Goal: Task Accomplishment & Management: Use online tool/utility

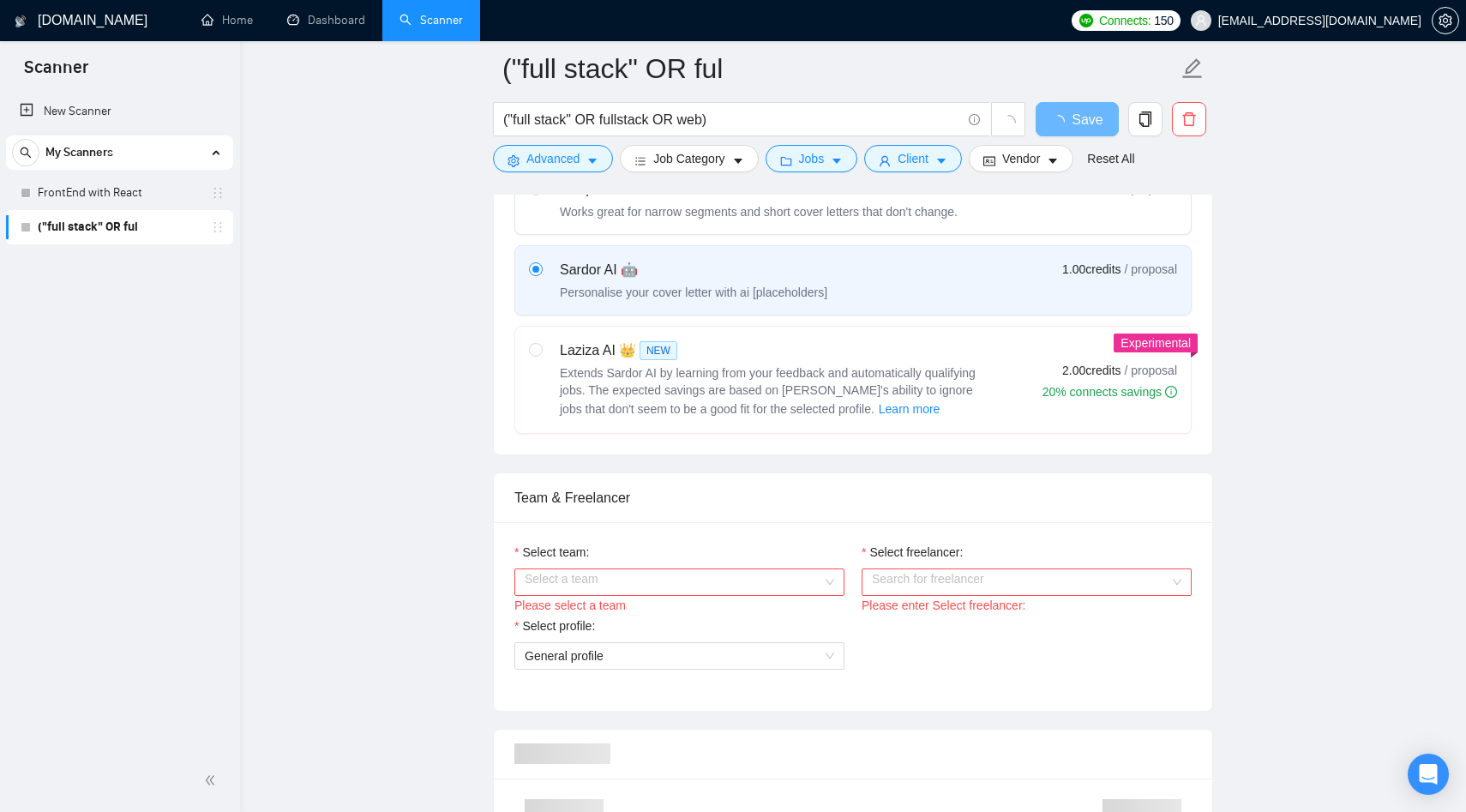
scroll to position [761, 0]
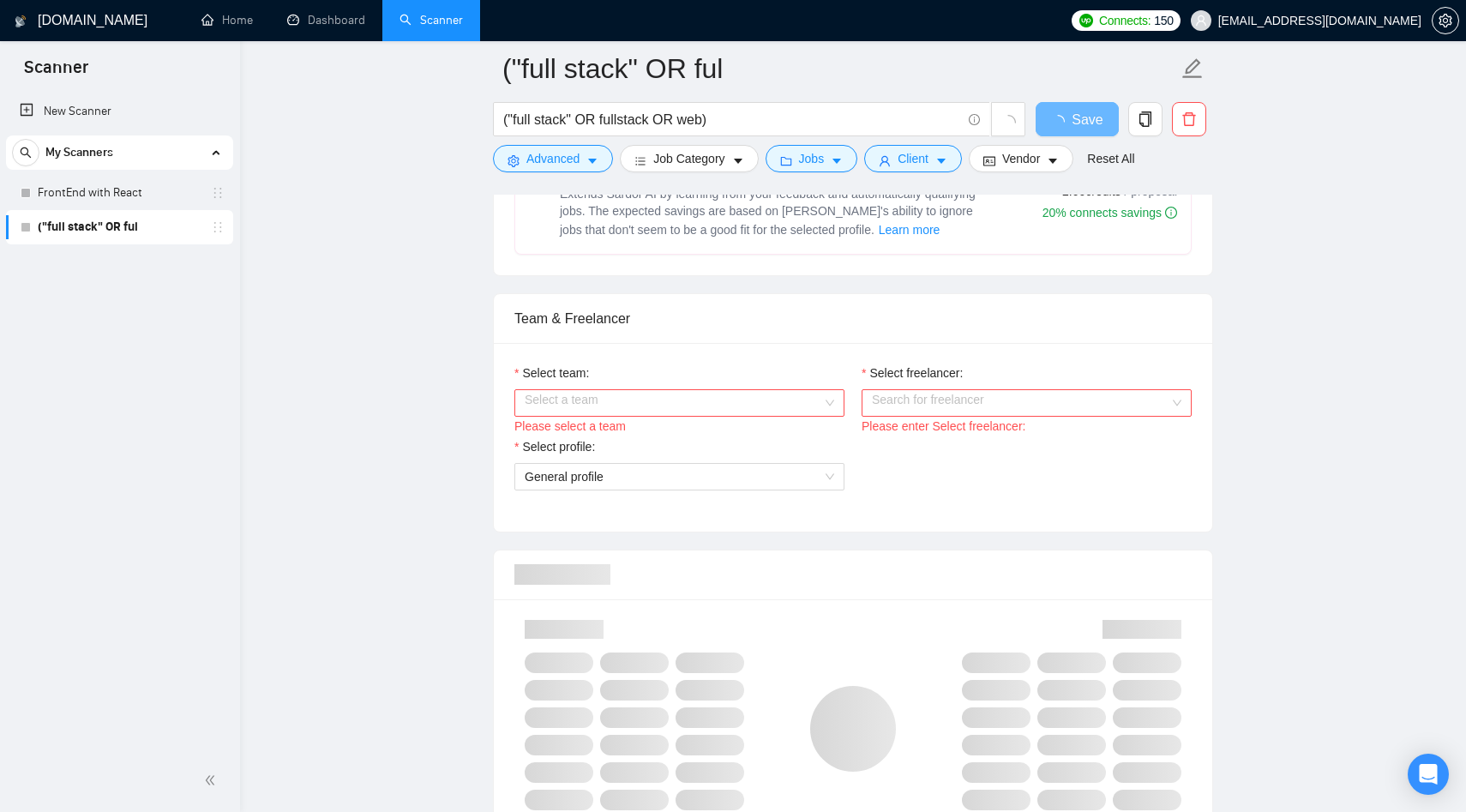
click at [659, 399] on input "Select team:" at bounding box center [673, 403] width 297 height 26
click at [604, 440] on div "Brewcode Technologies Private Limited" at bounding box center [680, 436] width 310 height 18
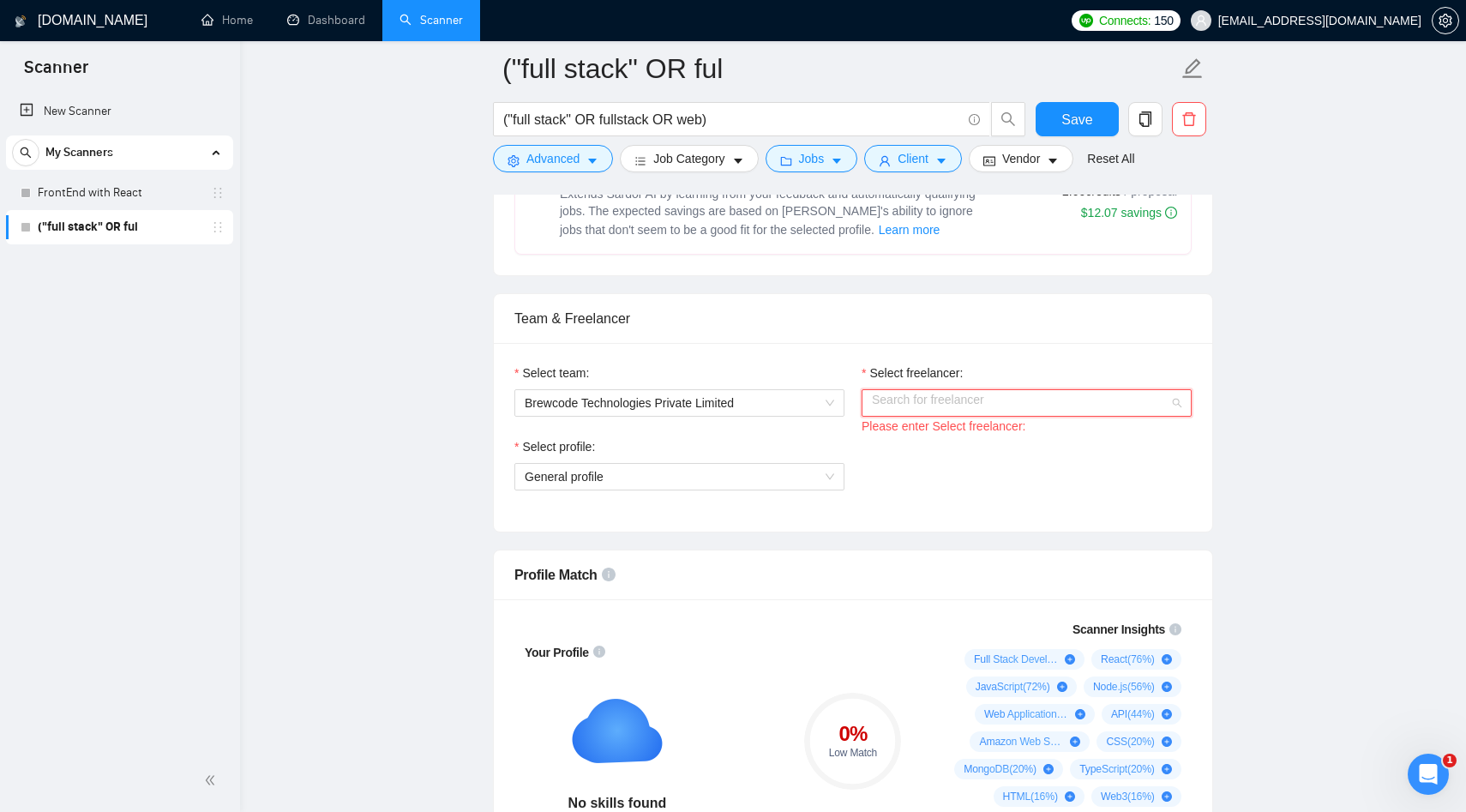
click at [931, 395] on input "Select freelancer:" at bounding box center [1021, 403] width 297 height 26
click at [928, 425] on div "[PERSON_NAME]" at bounding box center [1026, 436] width 330 height 27
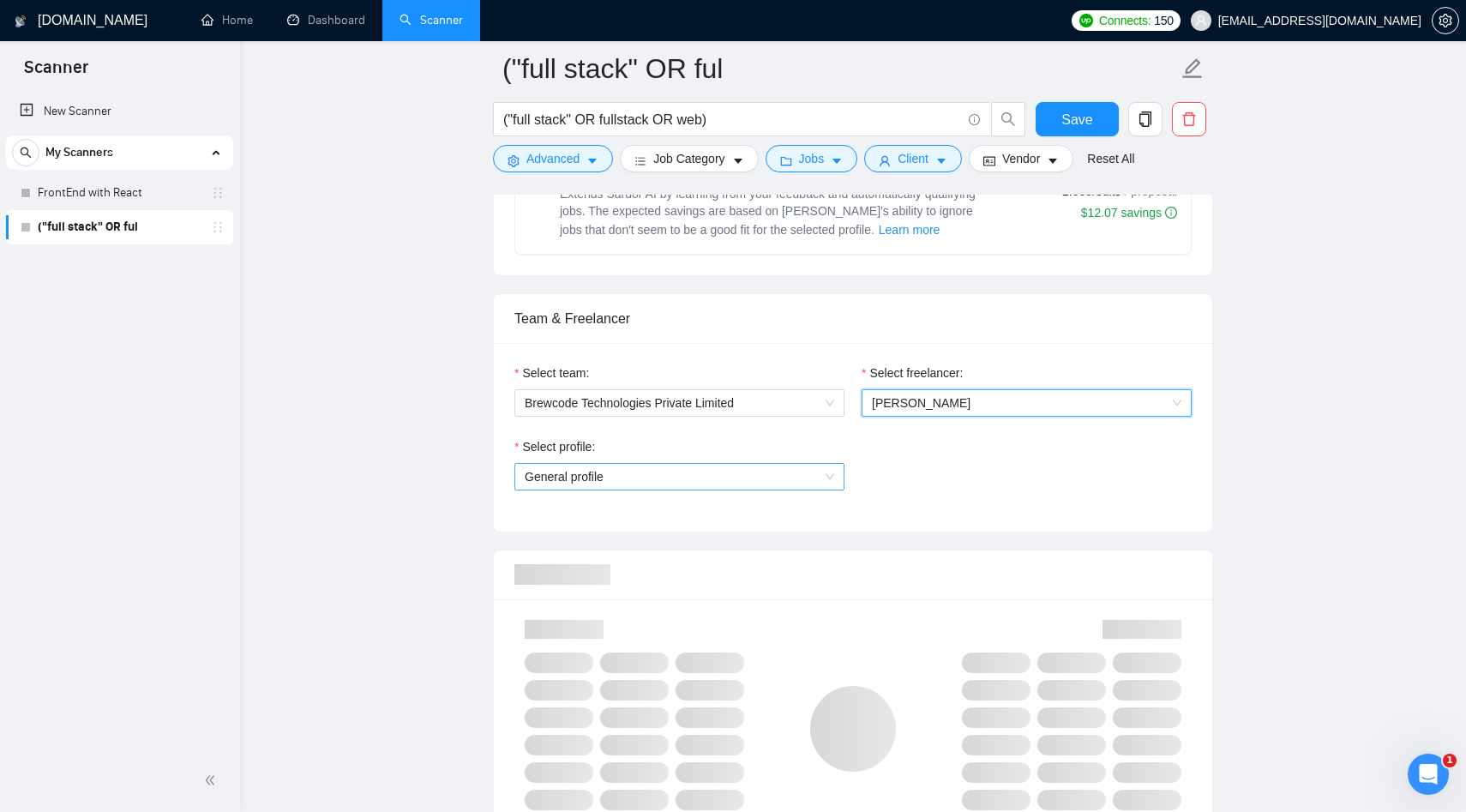
click at [716, 475] on span "General profile" at bounding box center [680, 476] width 310 height 26
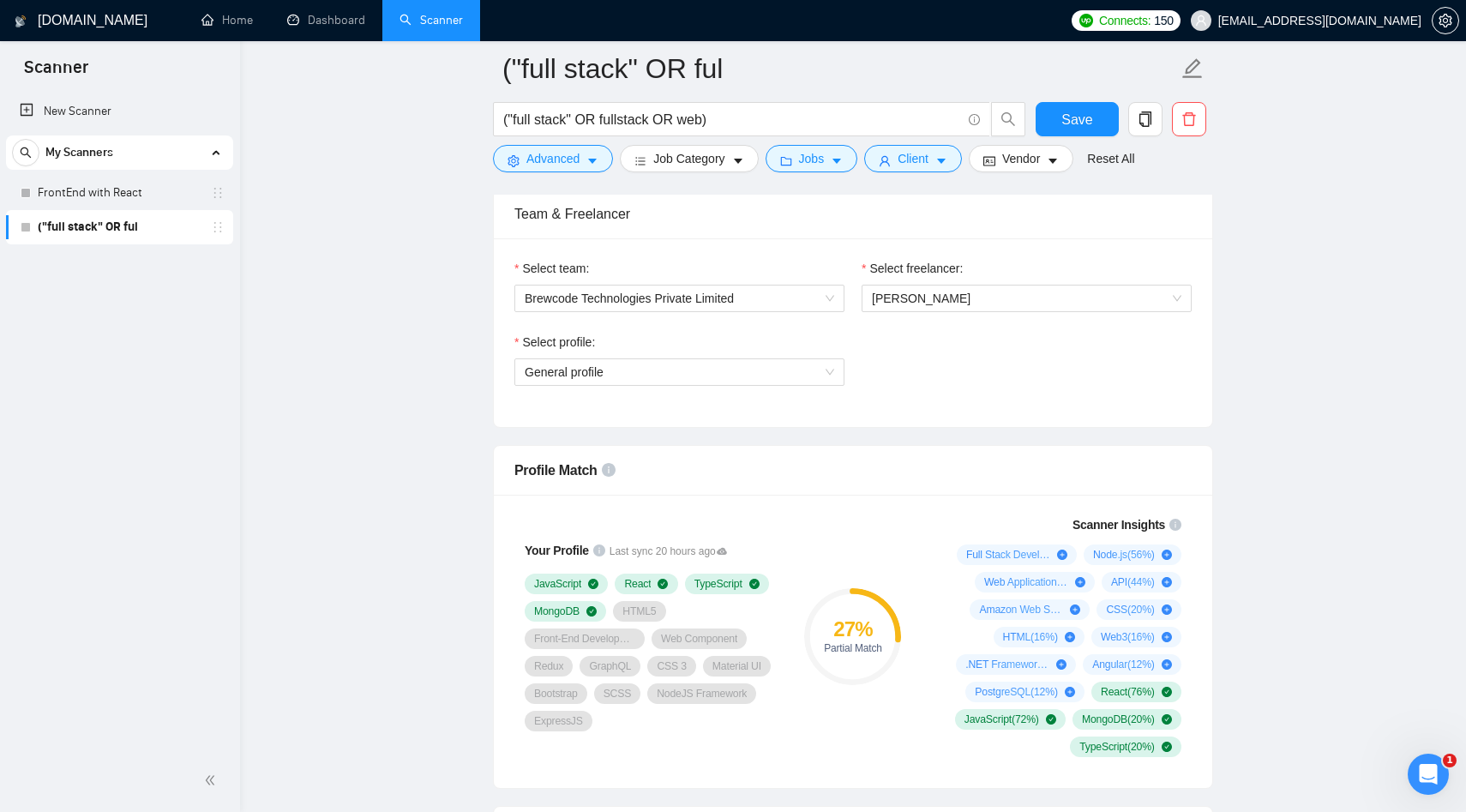
scroll to position [895, 0]
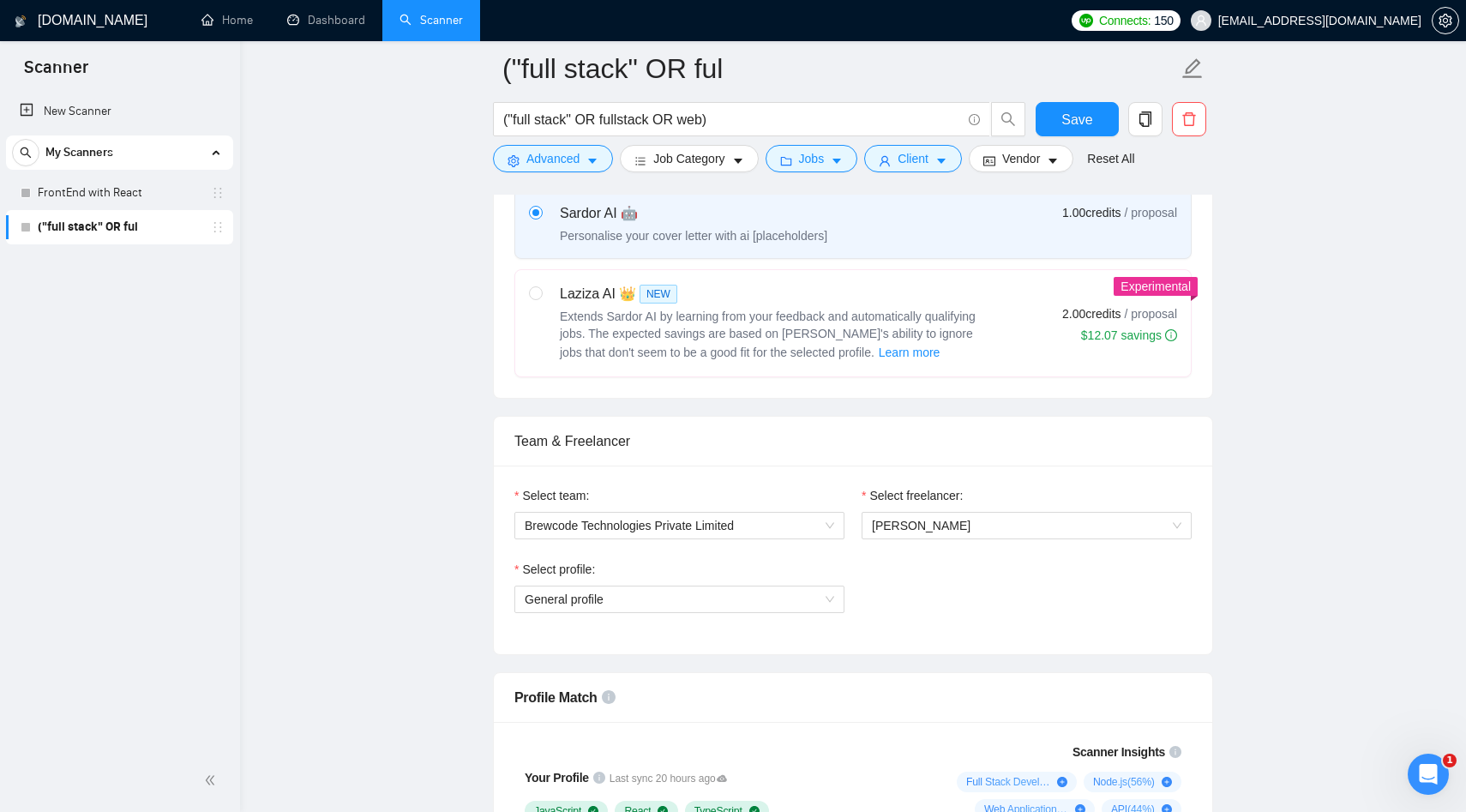
scroll to position [0, 0]
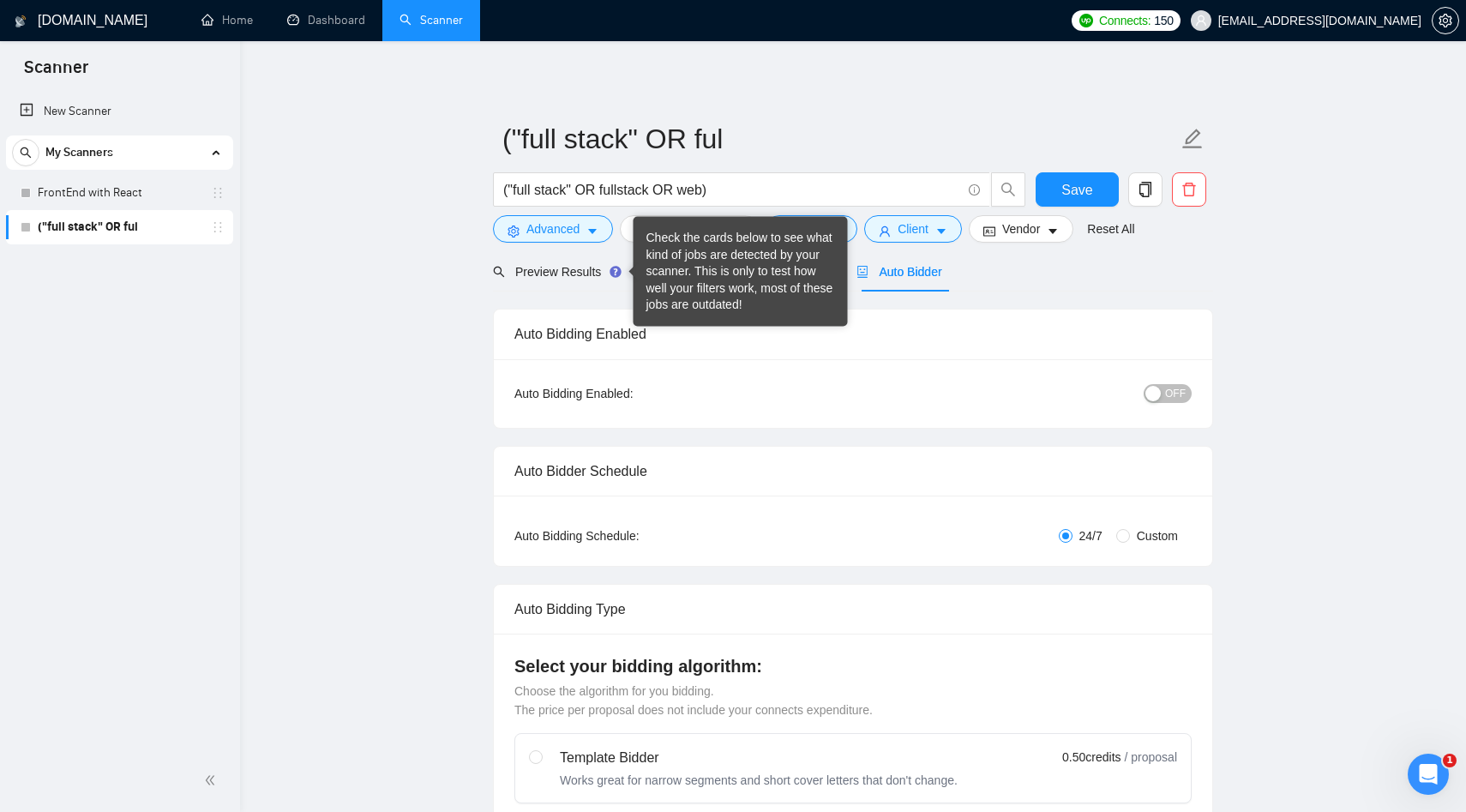
click at [694, 269] on div "Check the cards below to see what kind of jobs are detected by your scanner. Th…" at bounding box center [741, 271] width 189 height 84
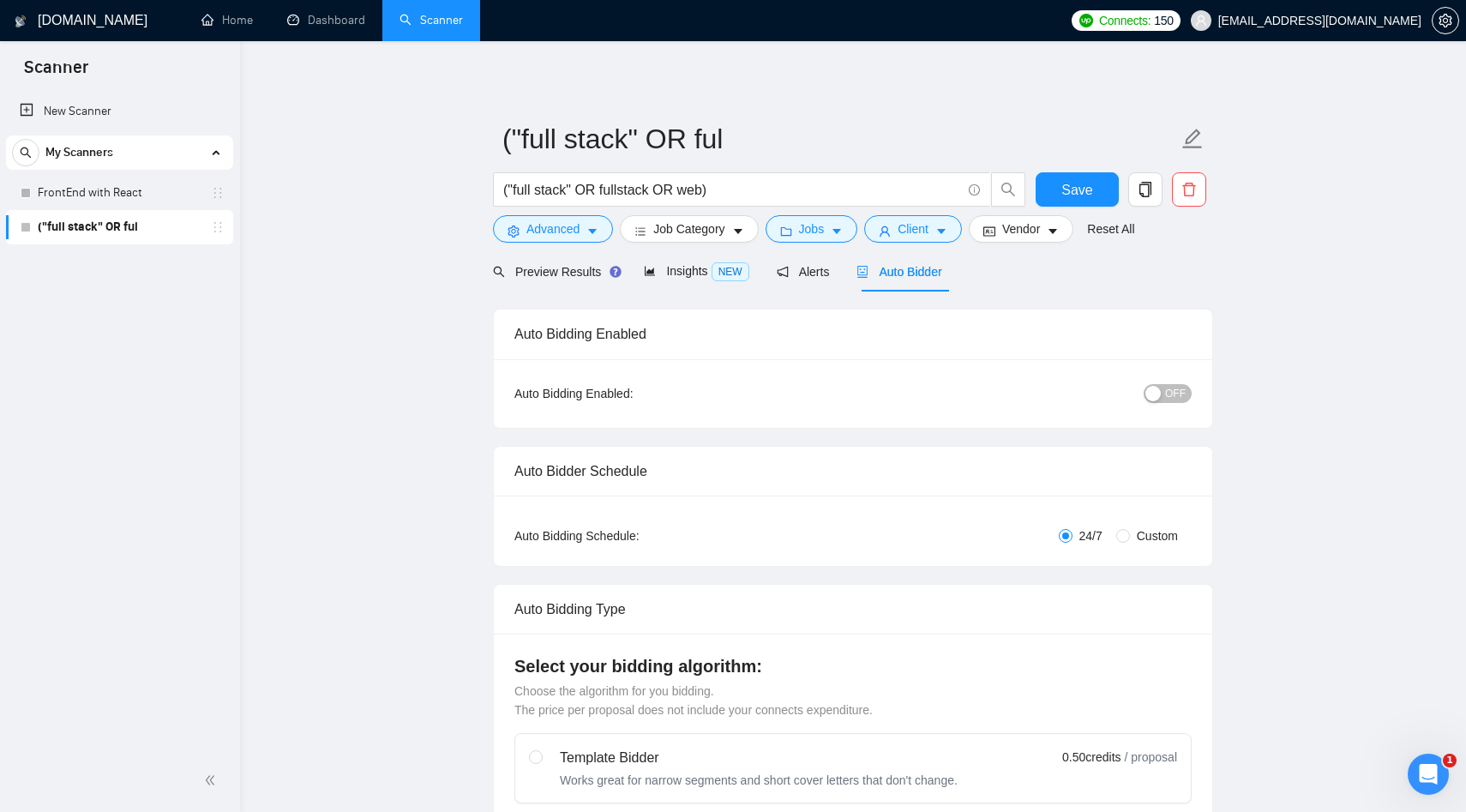
click at [684, 278] on span "Insights NEW" at bounding box center [696, 271] width 105 height 14
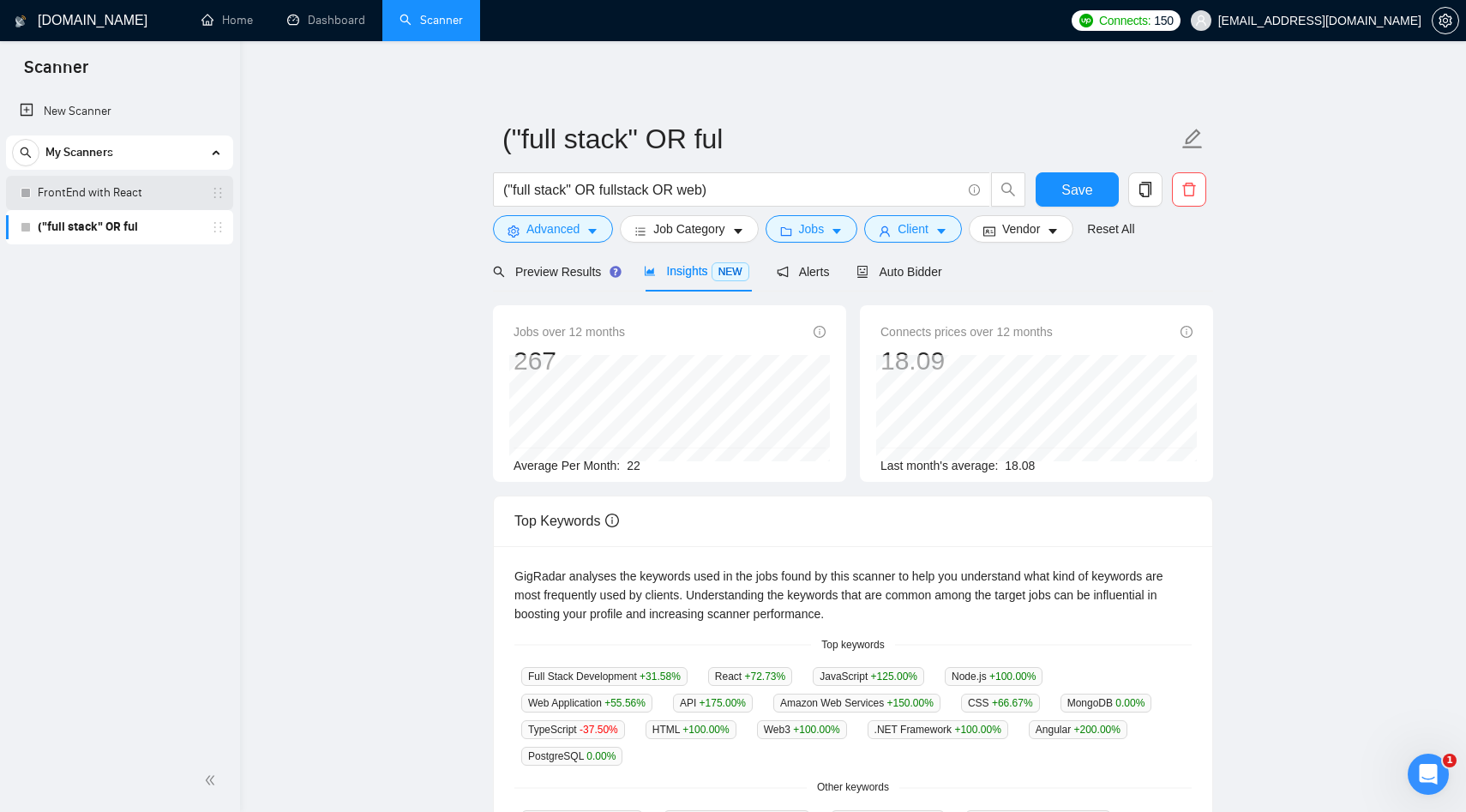
click at [75, 189] on link "FrontEnd with React" at bounding box center [119, 193] width 163 height 34
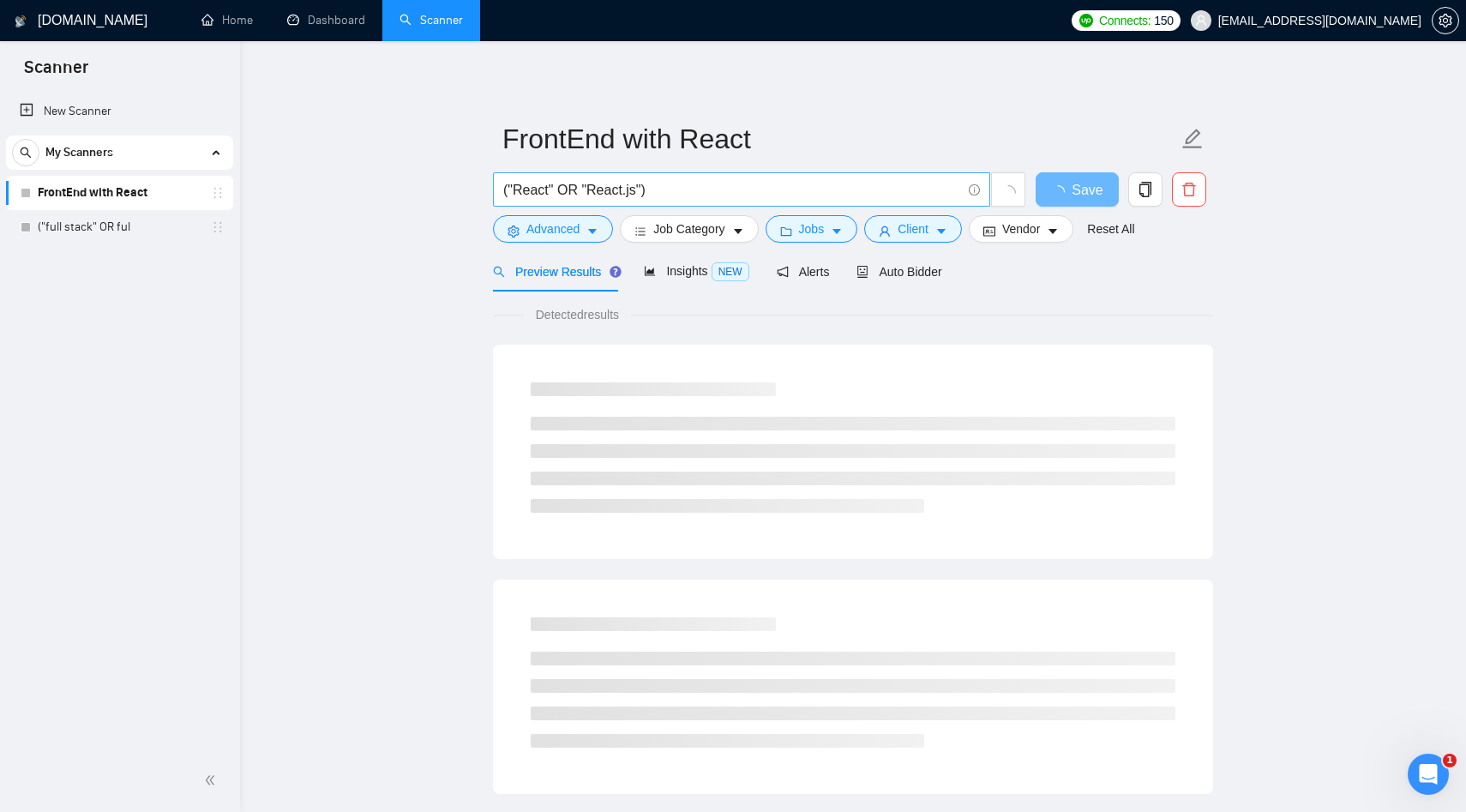
click at [654, 190] on input "("React" OR "React.js")" at bounding box center [732, 190] width 458 height 21
paste input "| "React.js" | Next.js | "Next JS" | Node | "Node.js") ("full stack" | fullstac…"
click at [1009, 192] on icon "loading" at bounding box center [1009, 193] width 15 height 15
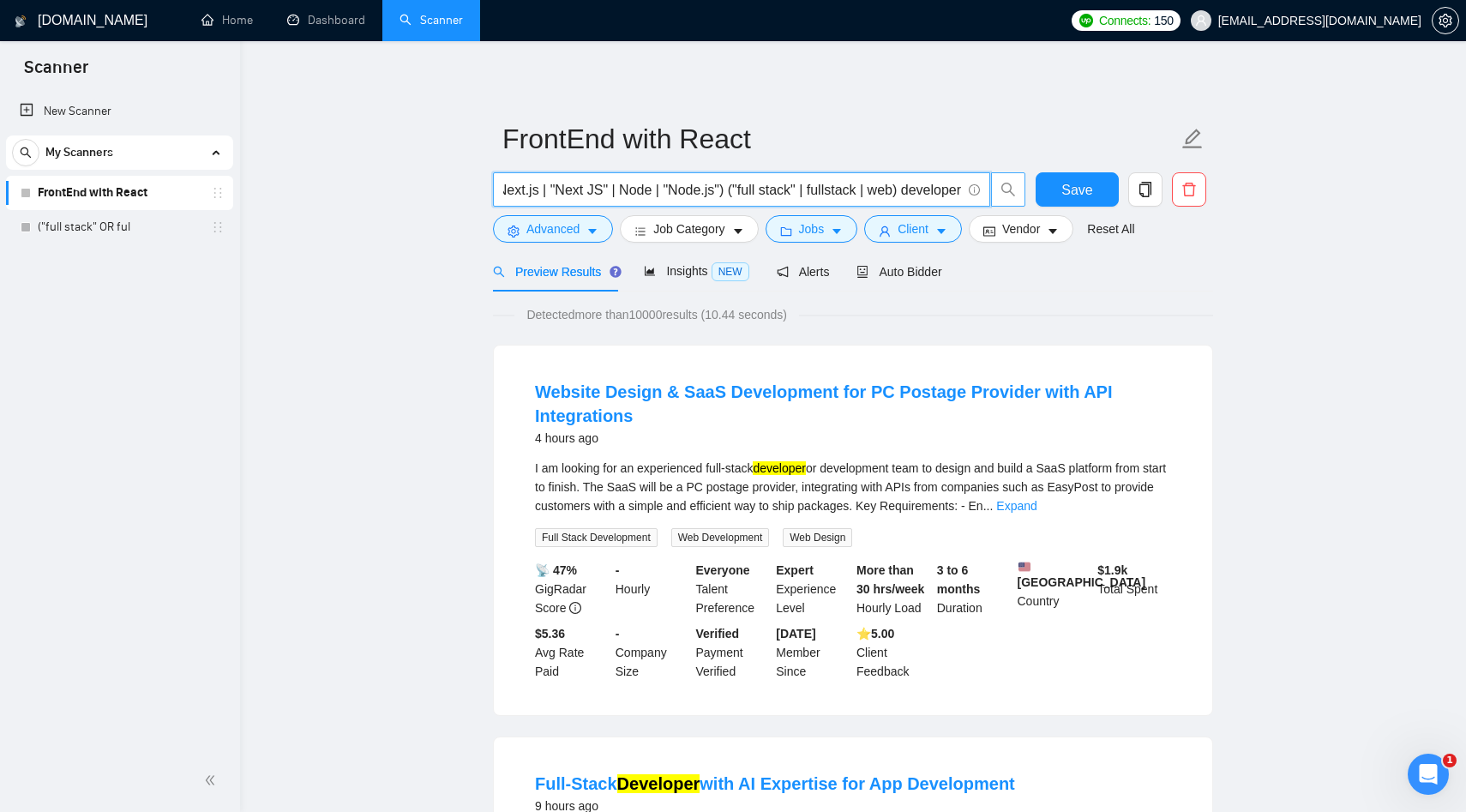
click at [1009, 192] on icon "search" at bounding box center [1008, 190] width 14 height 14
type input "("React" | "React.js" | Next.js | "Next JS" | Node | "Node.js") ("full stack" |…"
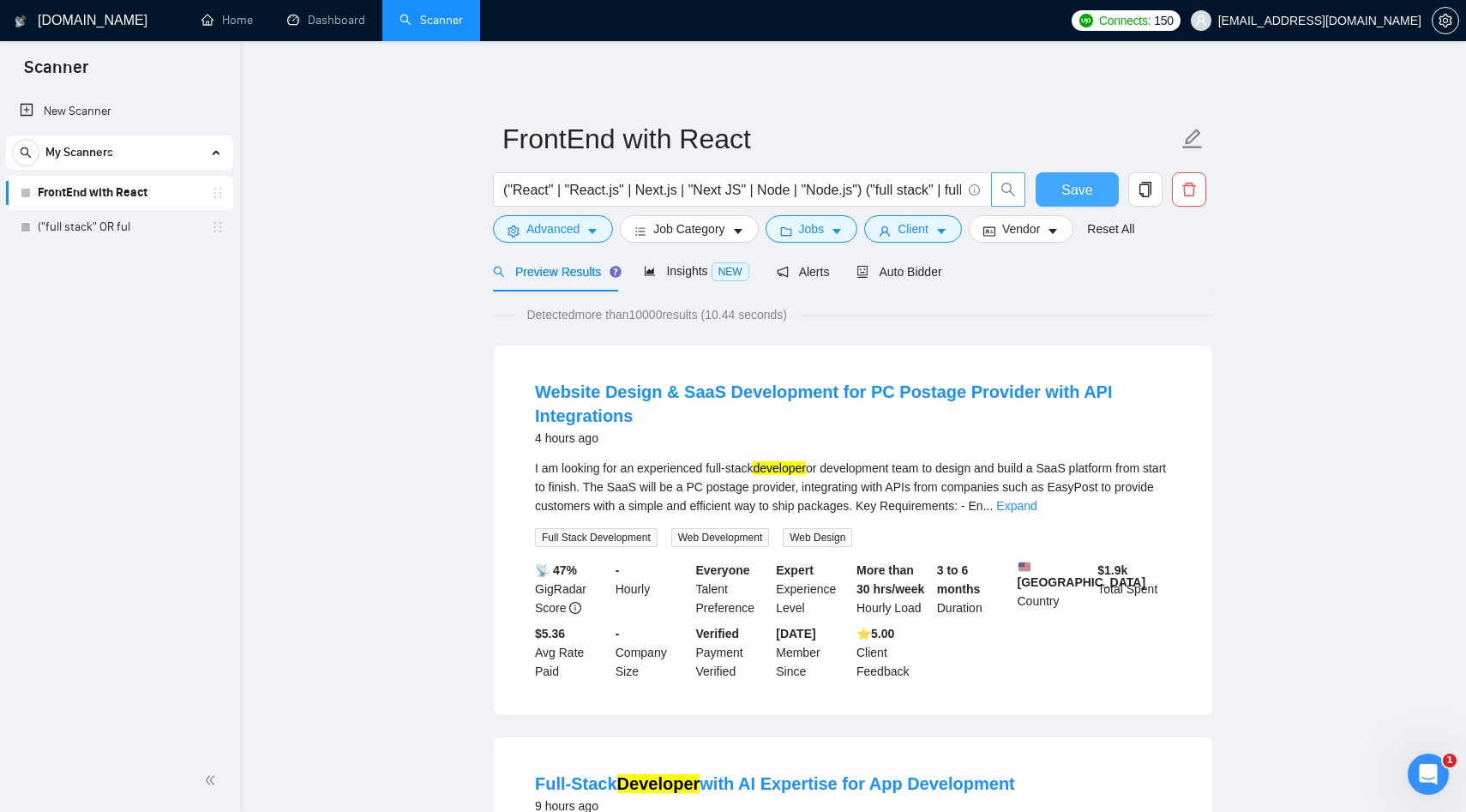
click at [1085, 189] on span "Save" at bounding box center [1077, 190] width 31 height 21
click at [730, 278] on span "NEW" at bounding box center [730, 271] width 38 height 18
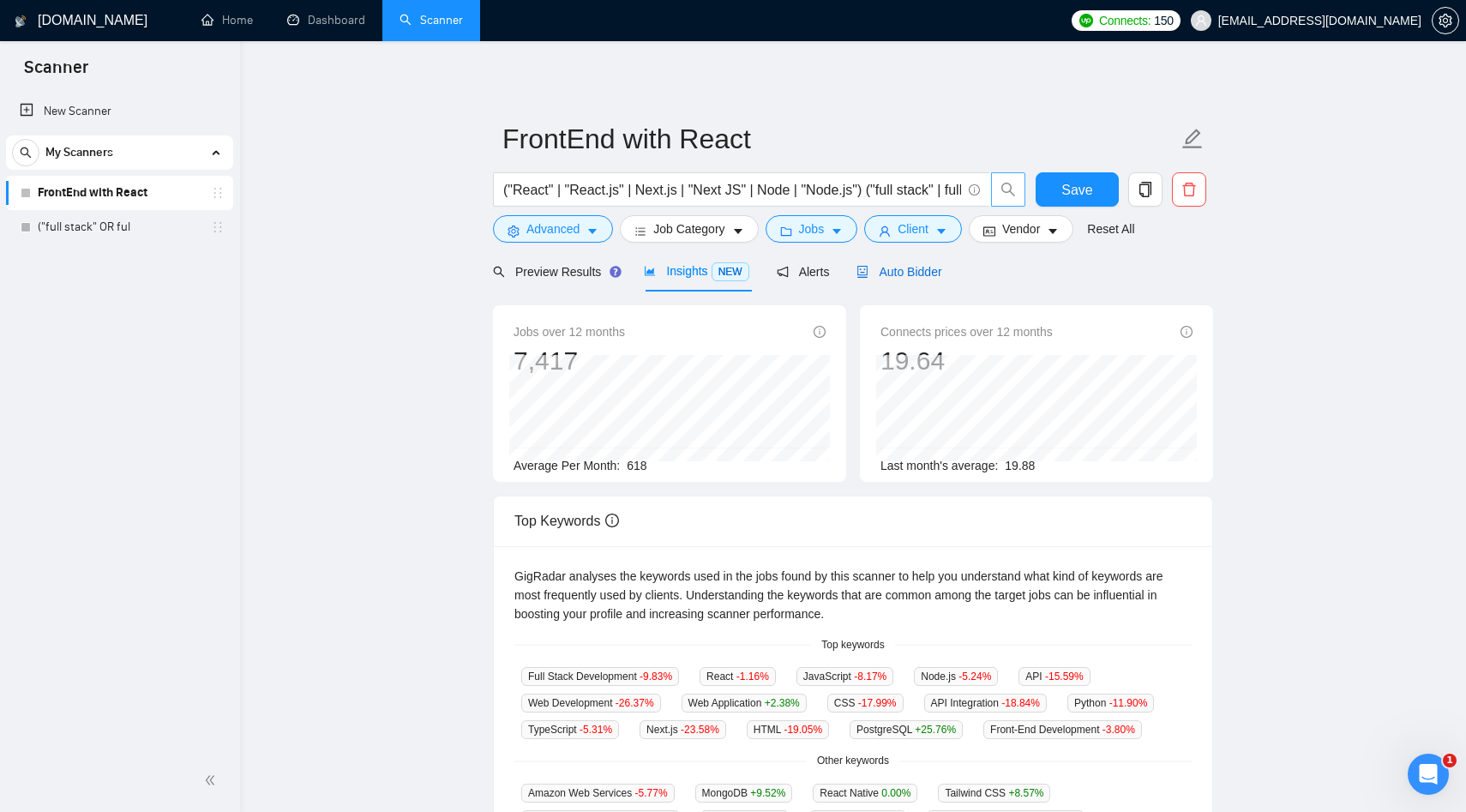
click at [931, 281] on div "Auto Bidder" at bounding box center [900, 271] width 85 height 18
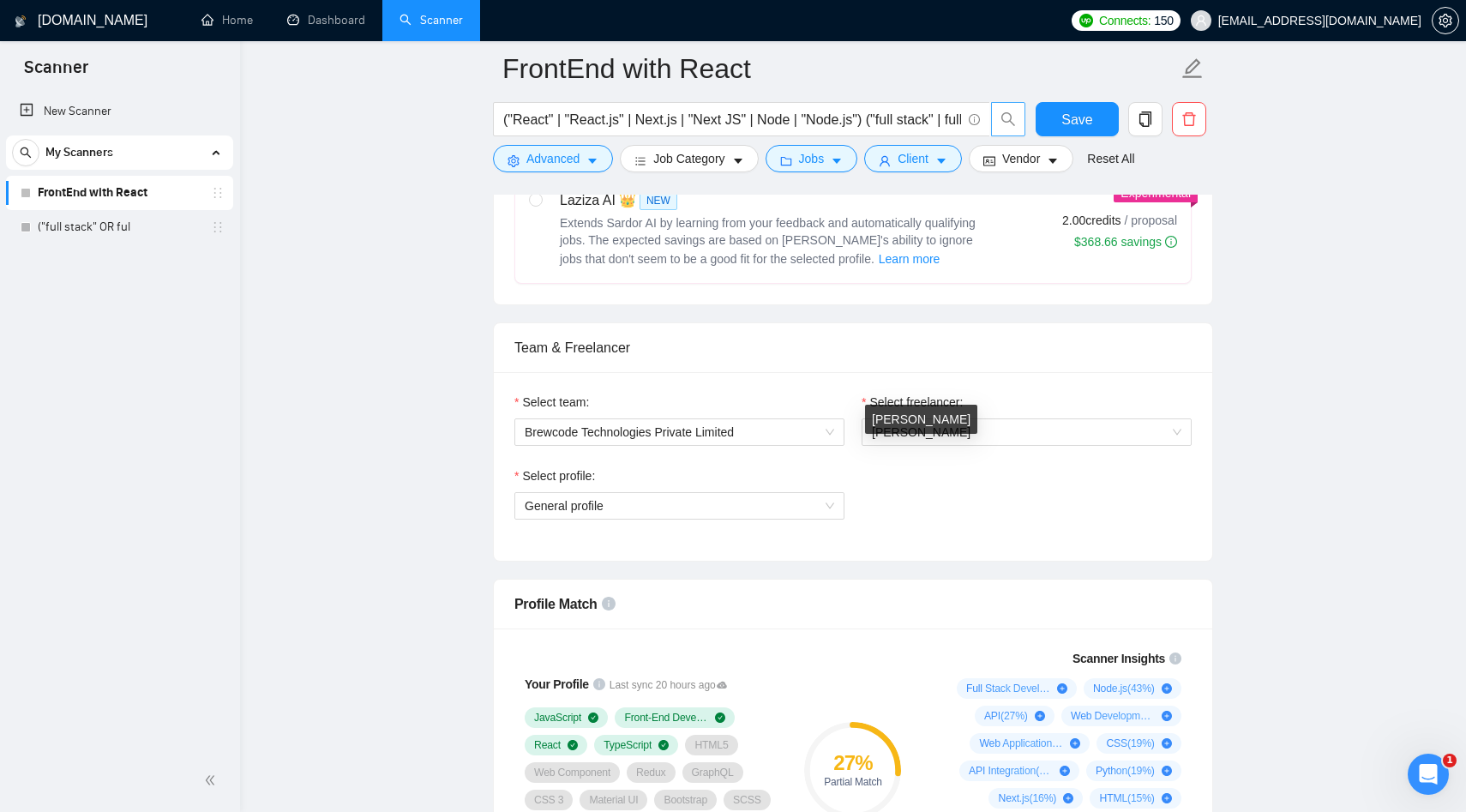
scroll to position [853, 0]
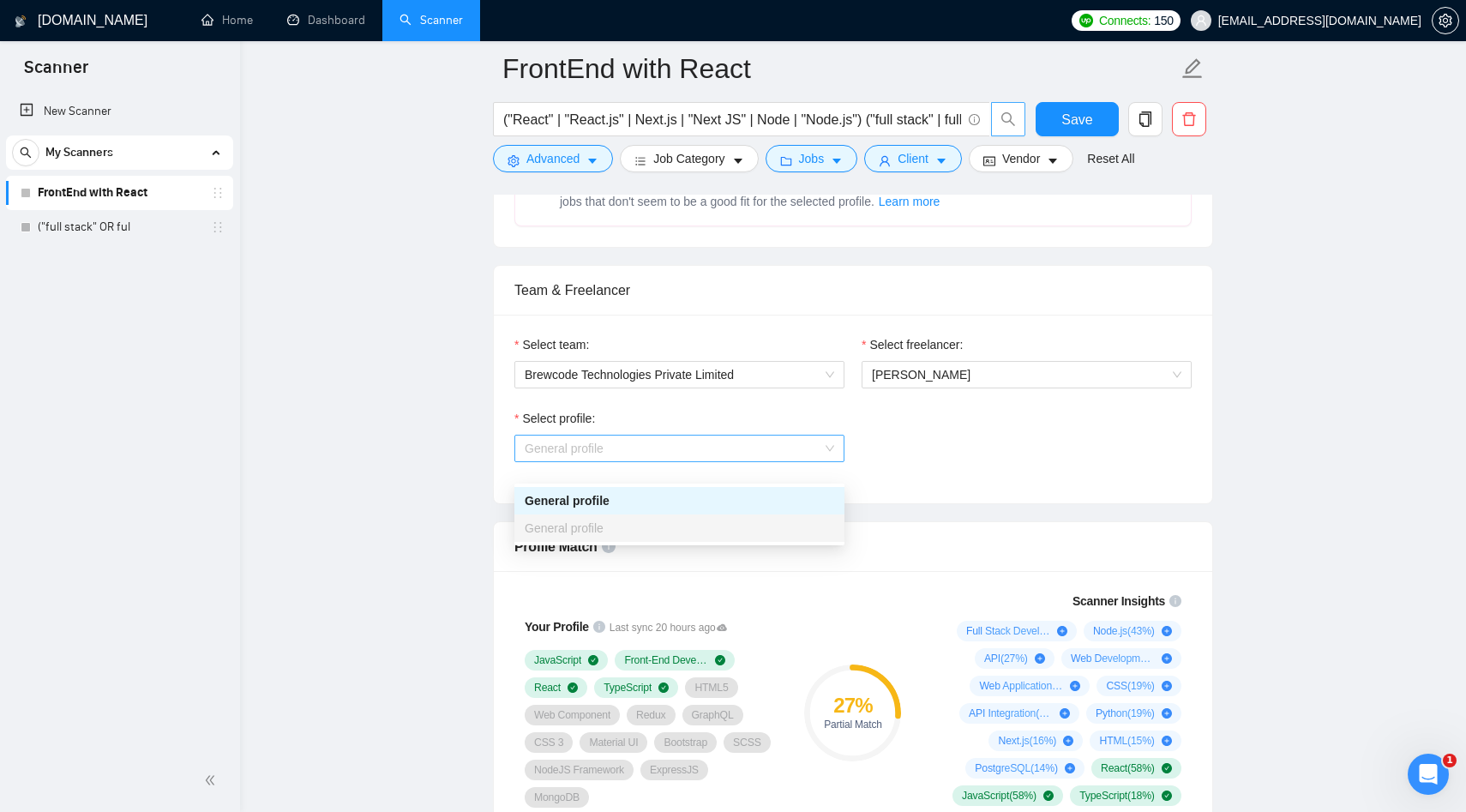
click at [705, 461] on span "General profile" at bounding box center [680, 448] width 310 height 26
click at [1044, 387] on span "[PERSON_NAME]" at bounding box center [1027, 375] width 310 height 26
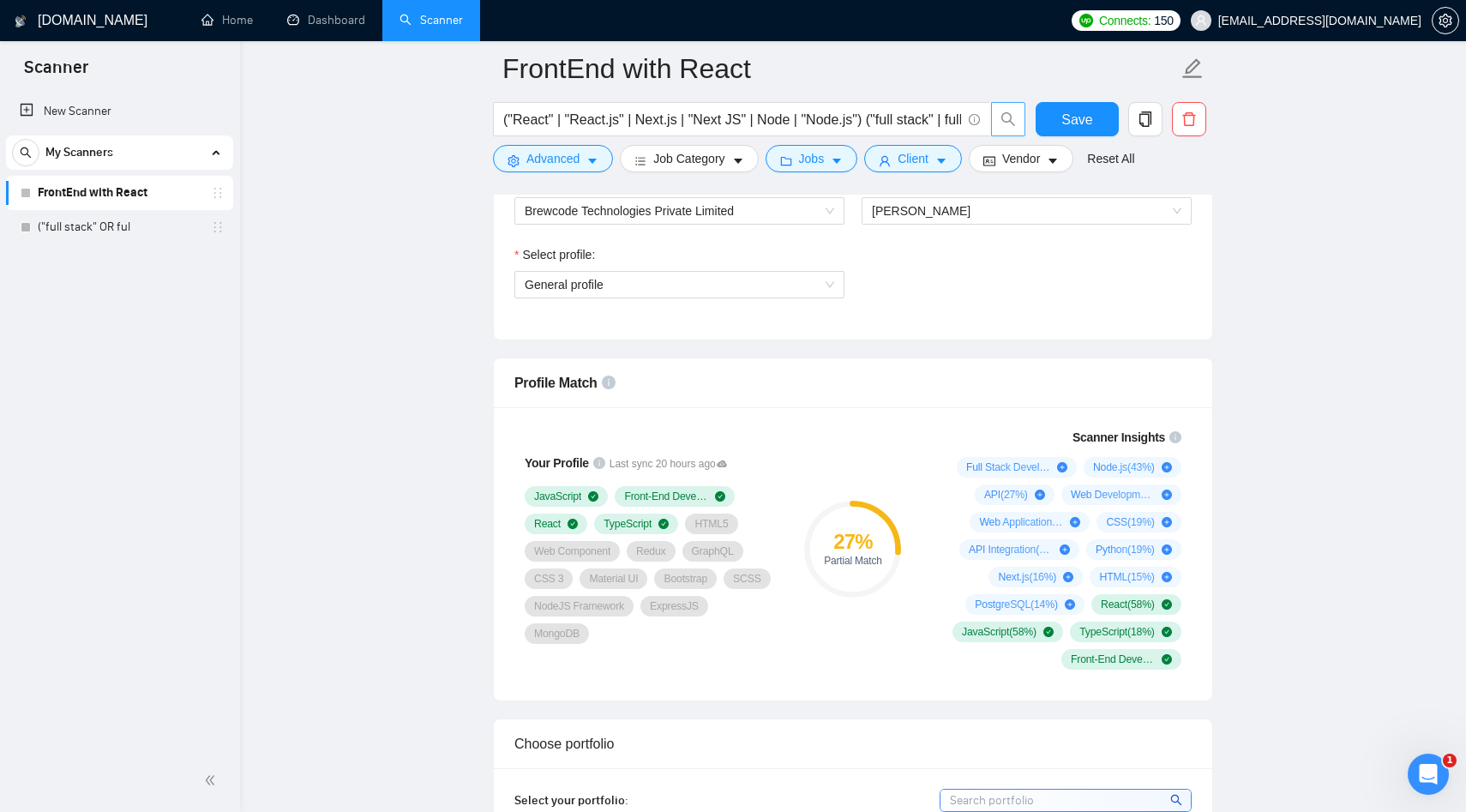
scroll to position [1105, 0]
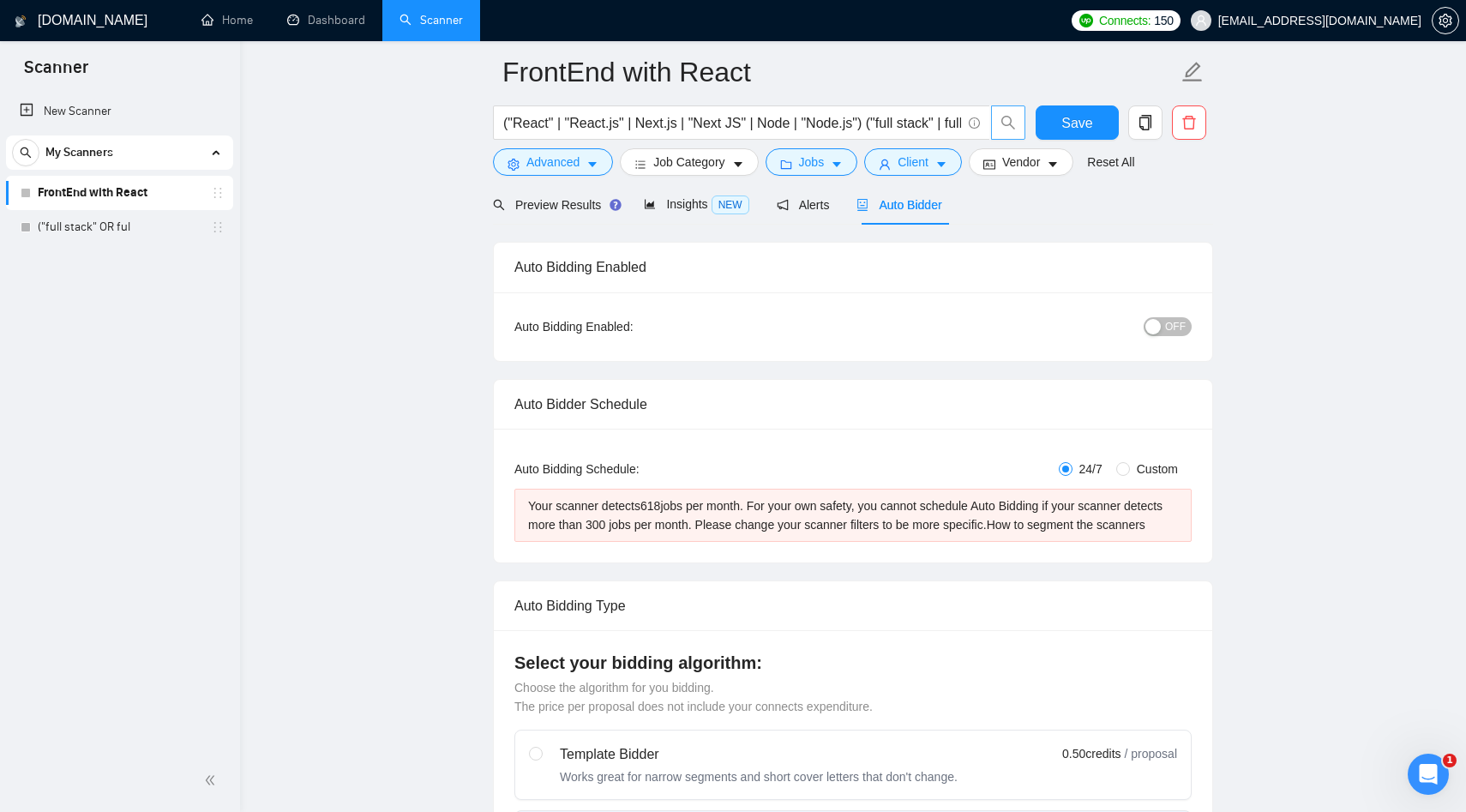
scroll to position [79, 0]
click at [697, 206] on span "Insights NEW" at bounding box center [696, 205] width 105 height 14
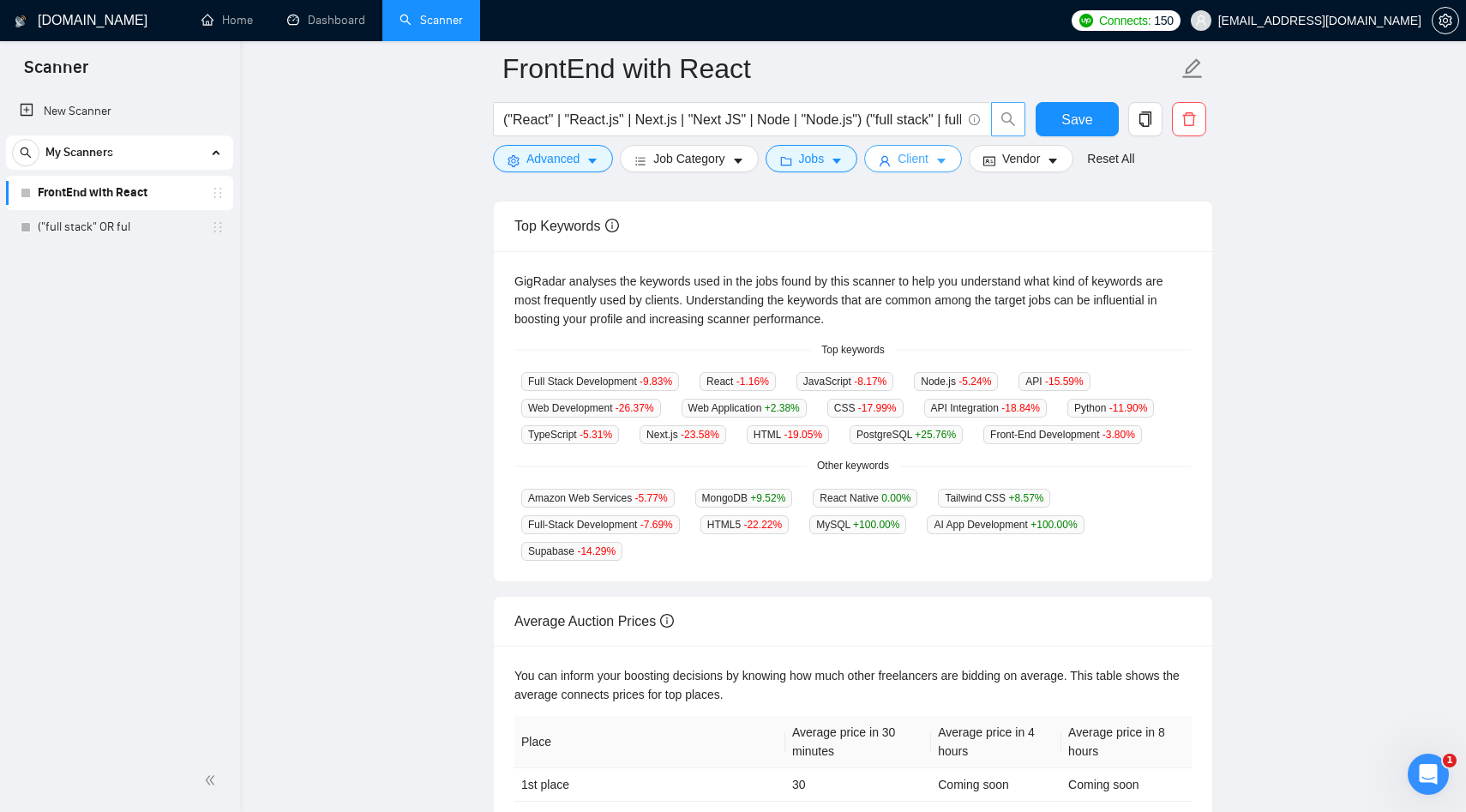
scroll to position [176, 0]
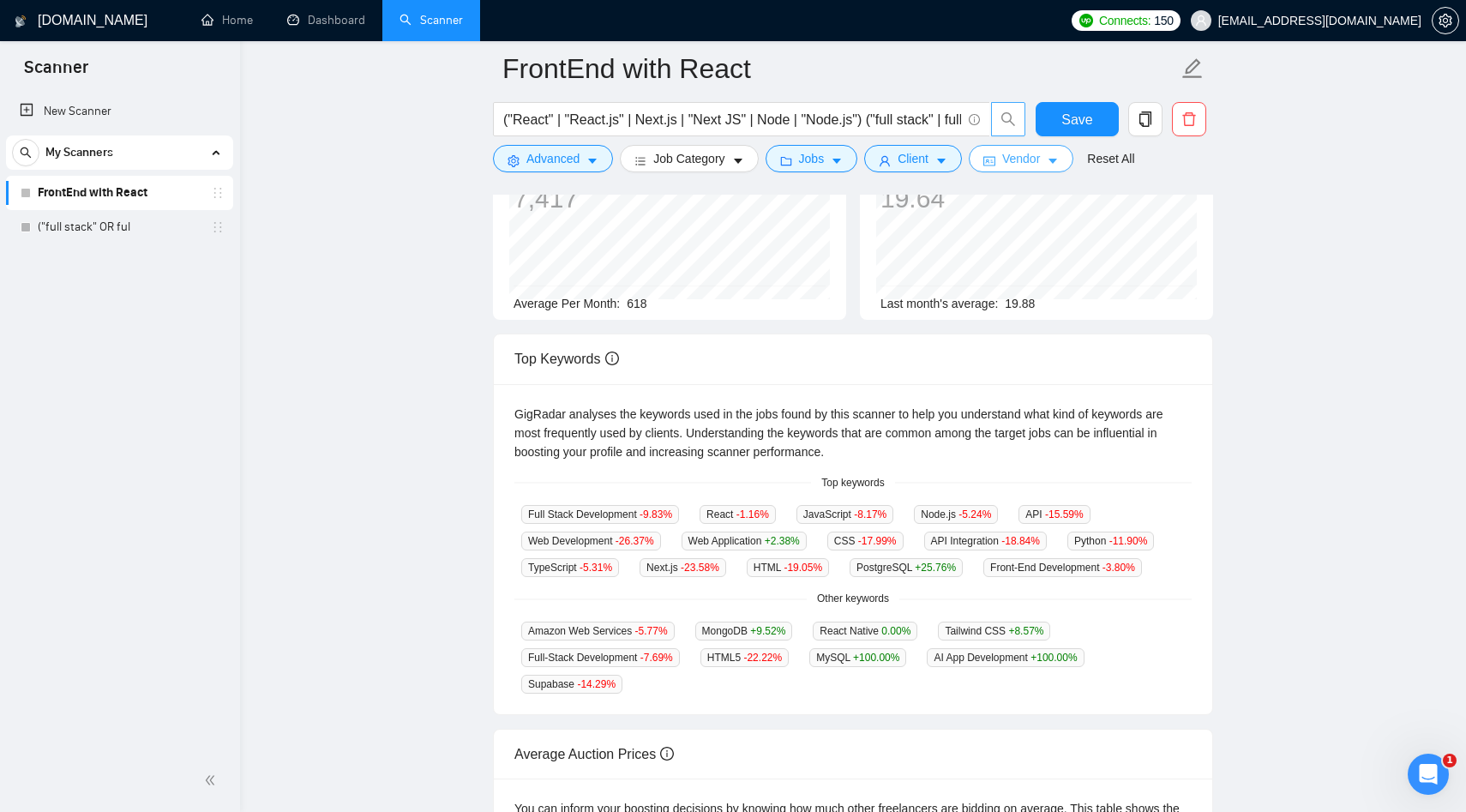
click at [1023, 155] on span "Vendor" at bounding box center [1021, 158] width 38 height 18
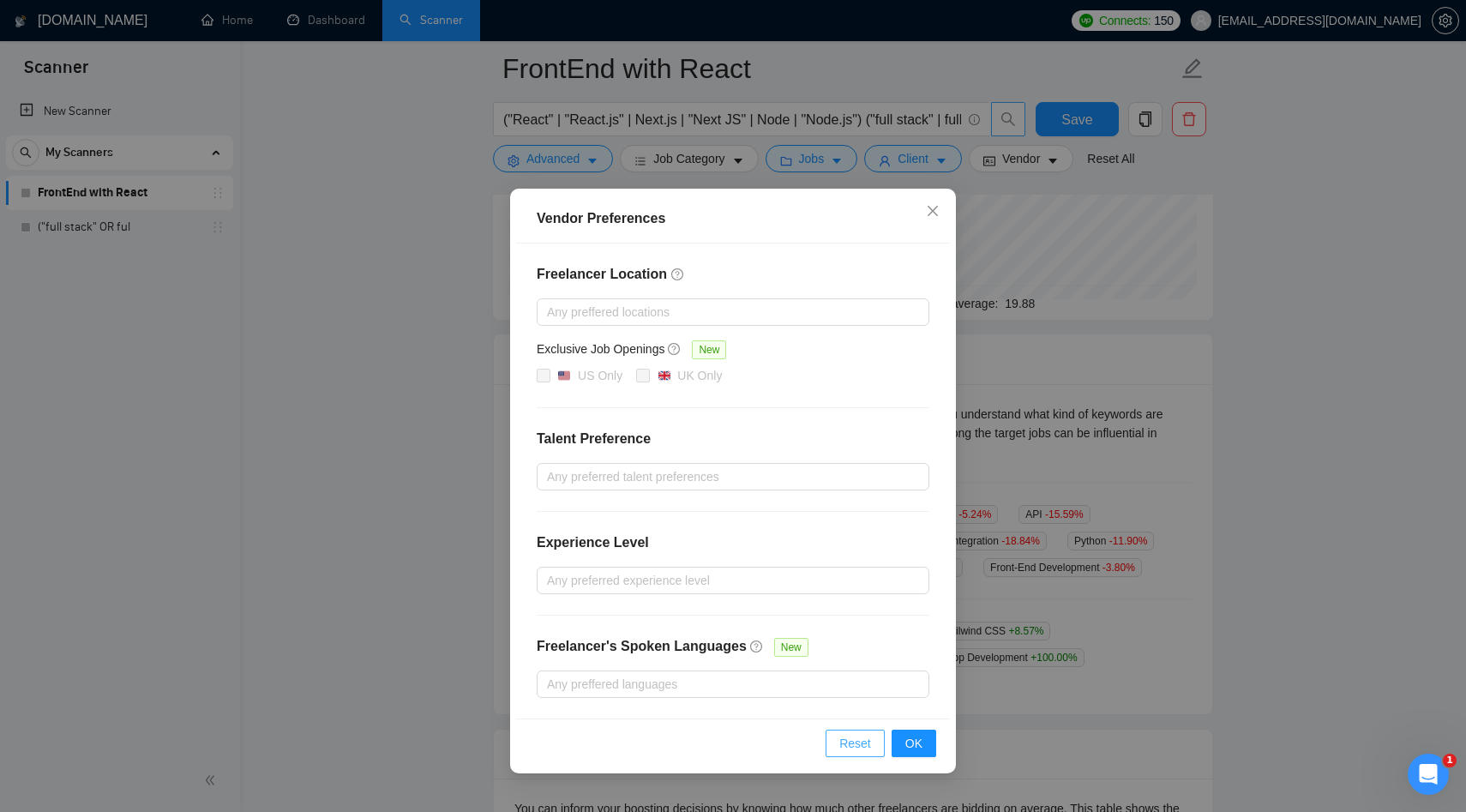
click at [848, 737] on span "Reset" at bounding box center [855, 742] width 32 height 18
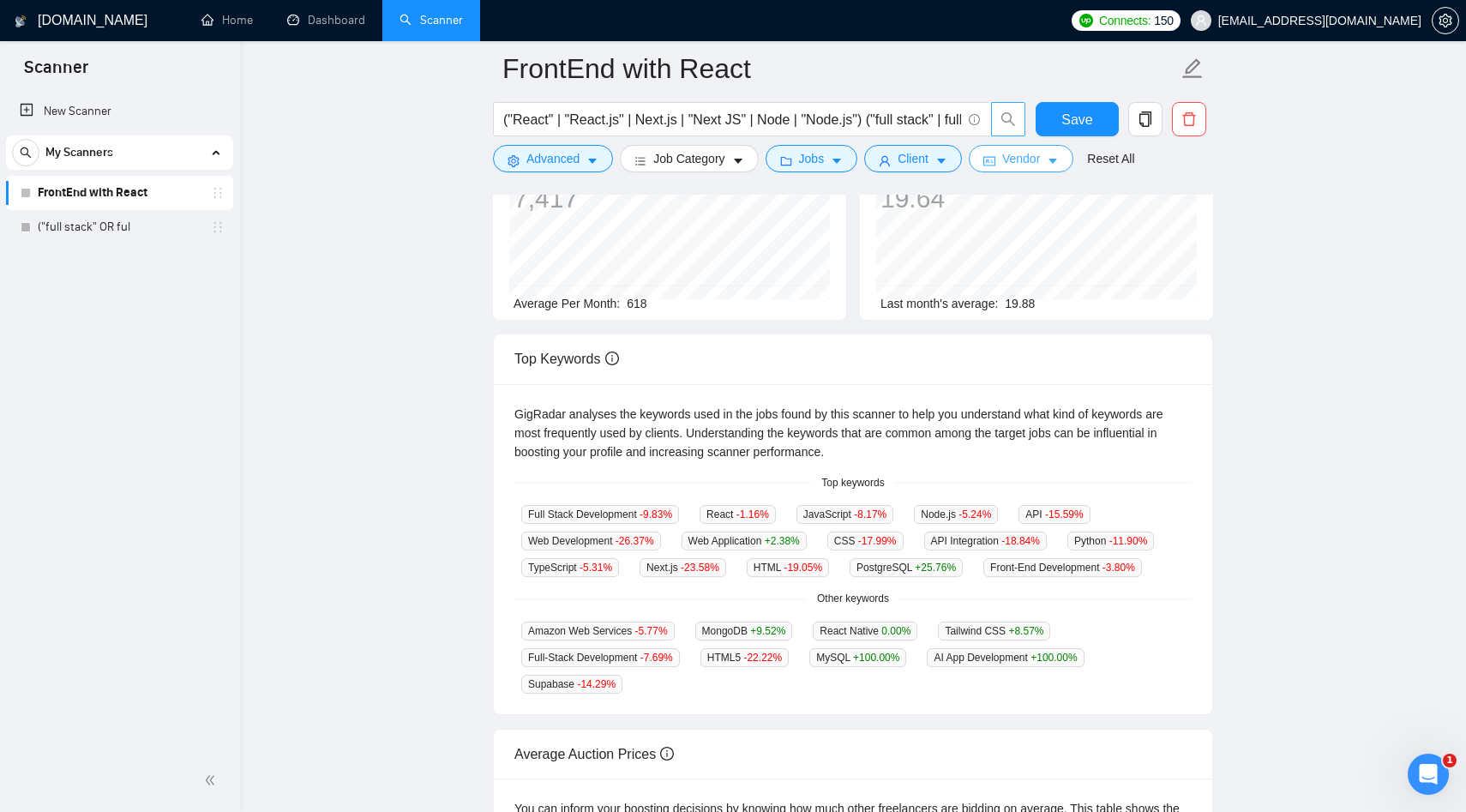
click at [1059, 168] on button "Vendor" at bounding box center [1022, 159] width 105 height 27
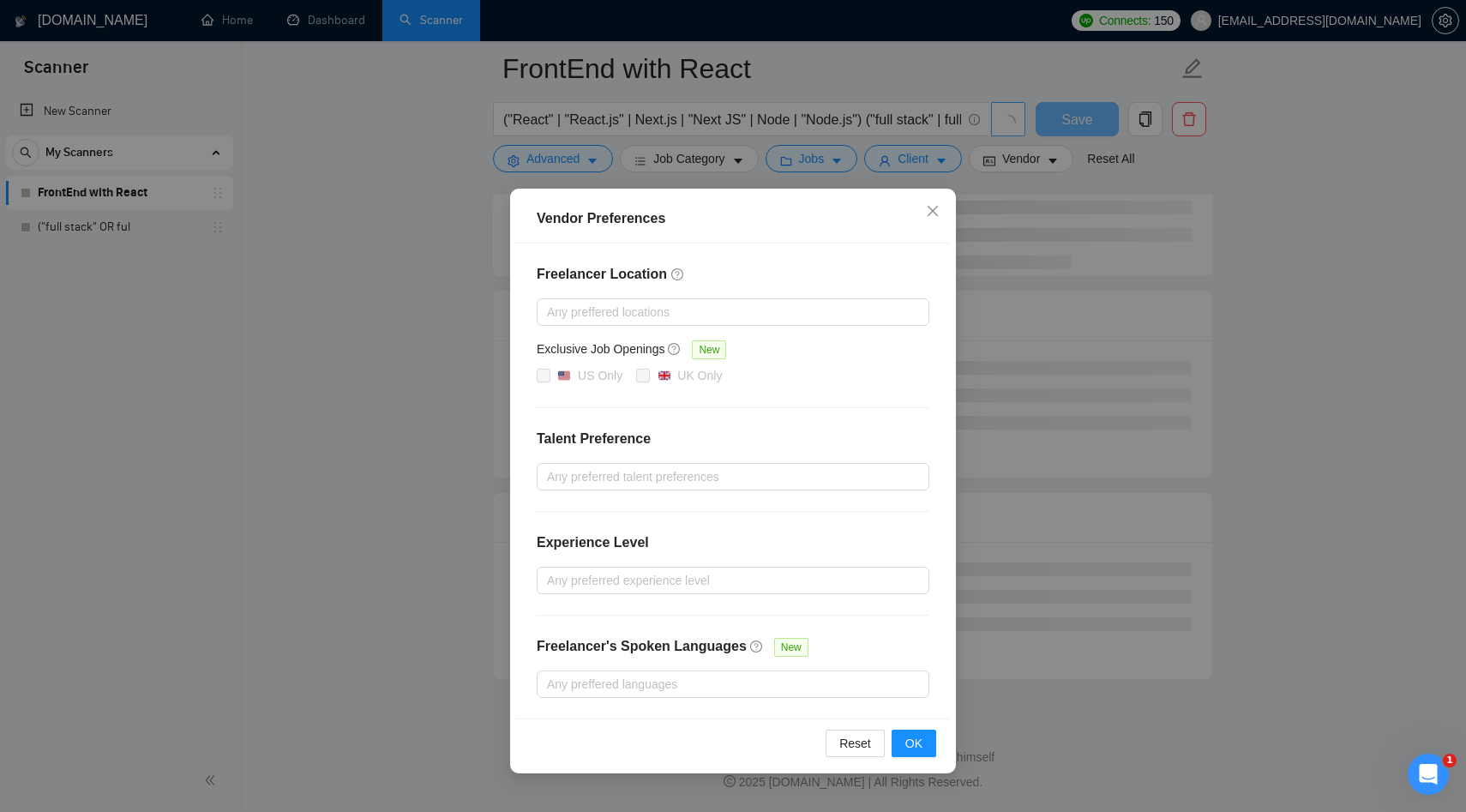
scroll to position [162, 0]
click at [667, 480] on div at bounding box center [724, 476] width 367 height 20
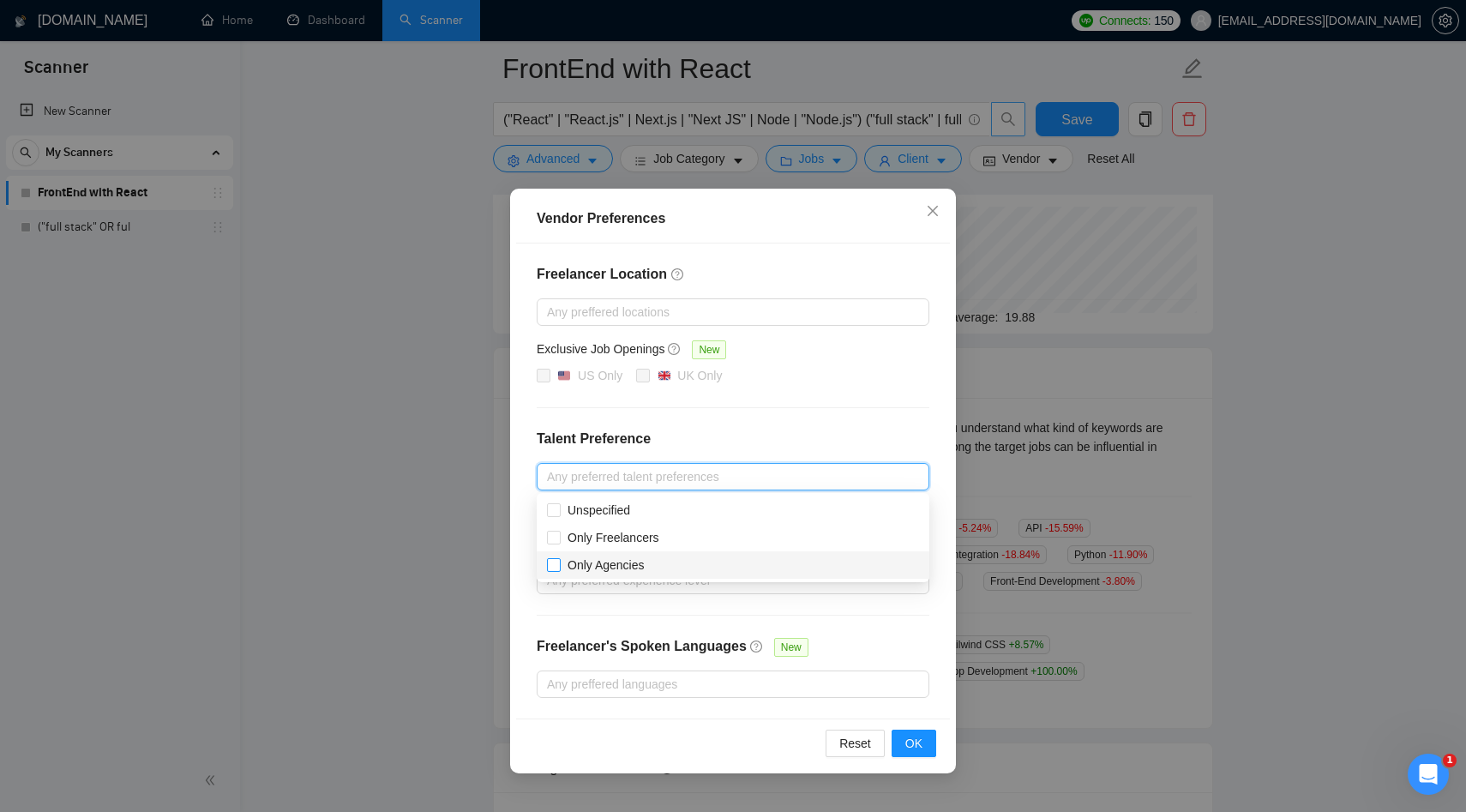
drag, startPoint x: 619, startPoint y: 544, endPoint x: 609, endPoint y: 573, distance: 30.7
click at [609, 573] on div "Unspecified Only Freelancers Only Agencies" at bounding box center [733, 537] width 393 height 82
click at [609, 573] on span "Only Agencies" at bounding box center [606, 564] width 91 height 18
click at [559, 570] on input "Only Agencies" at bounding box center [553, 564] width 12 height 12
click at [623, 566] on span "Only Agencies" at bounding box center [606, 565] width 77 height 14
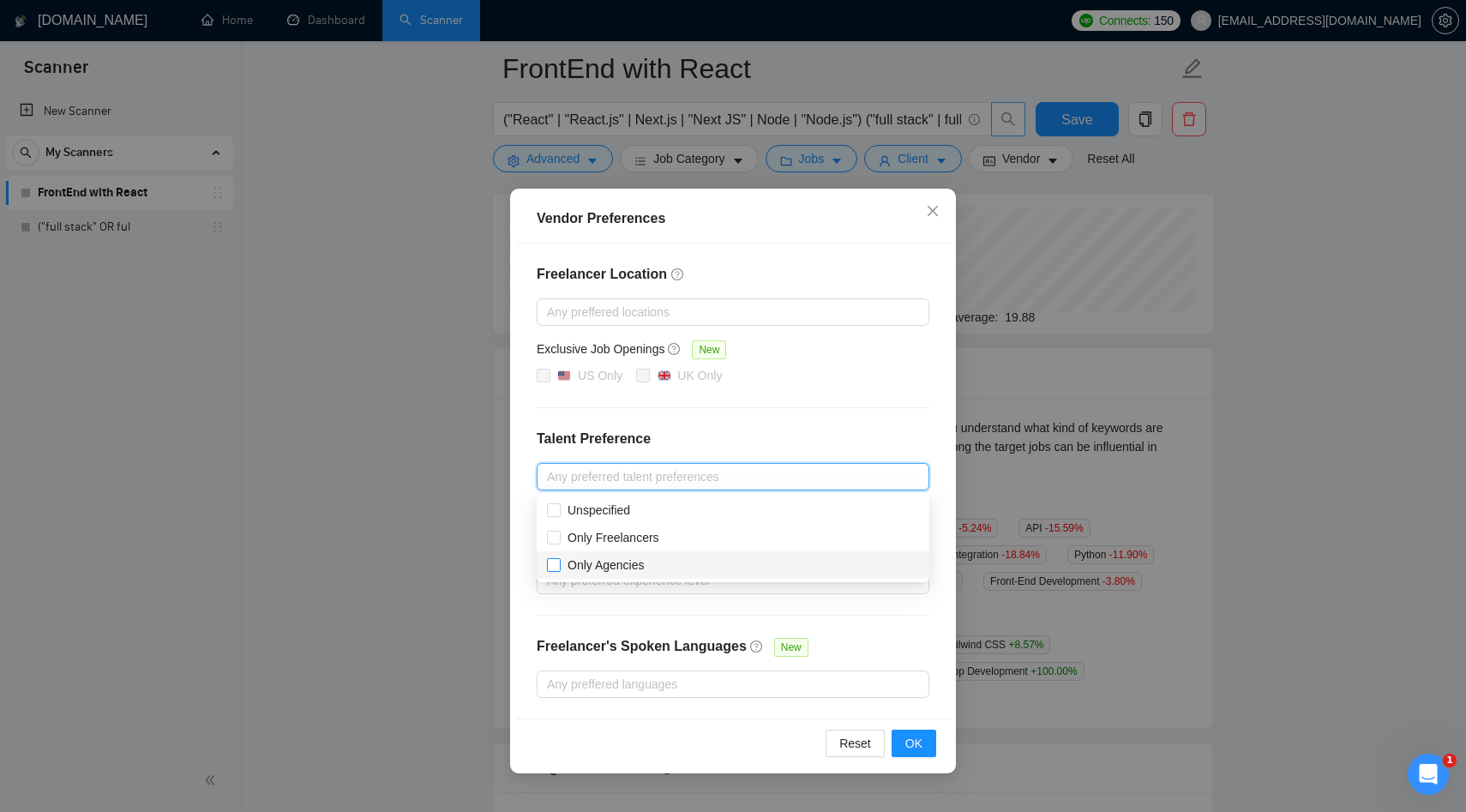
click at [559, 566] on input "Only Agencies" at bounding box center [553, 564] width 12 height 12
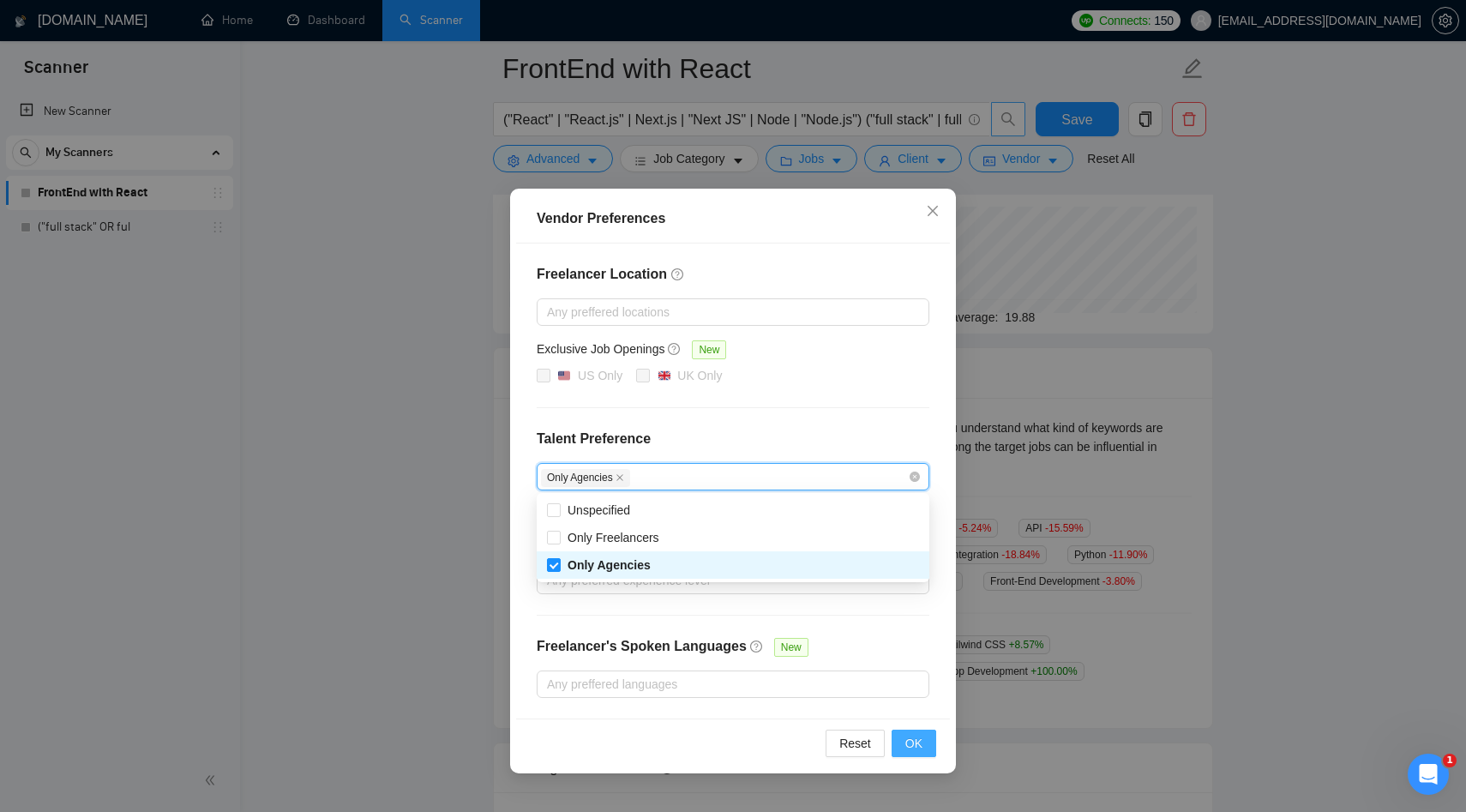
click at [913, 741] on span "OK" at bounding box center [914, 742] width 17 height 18
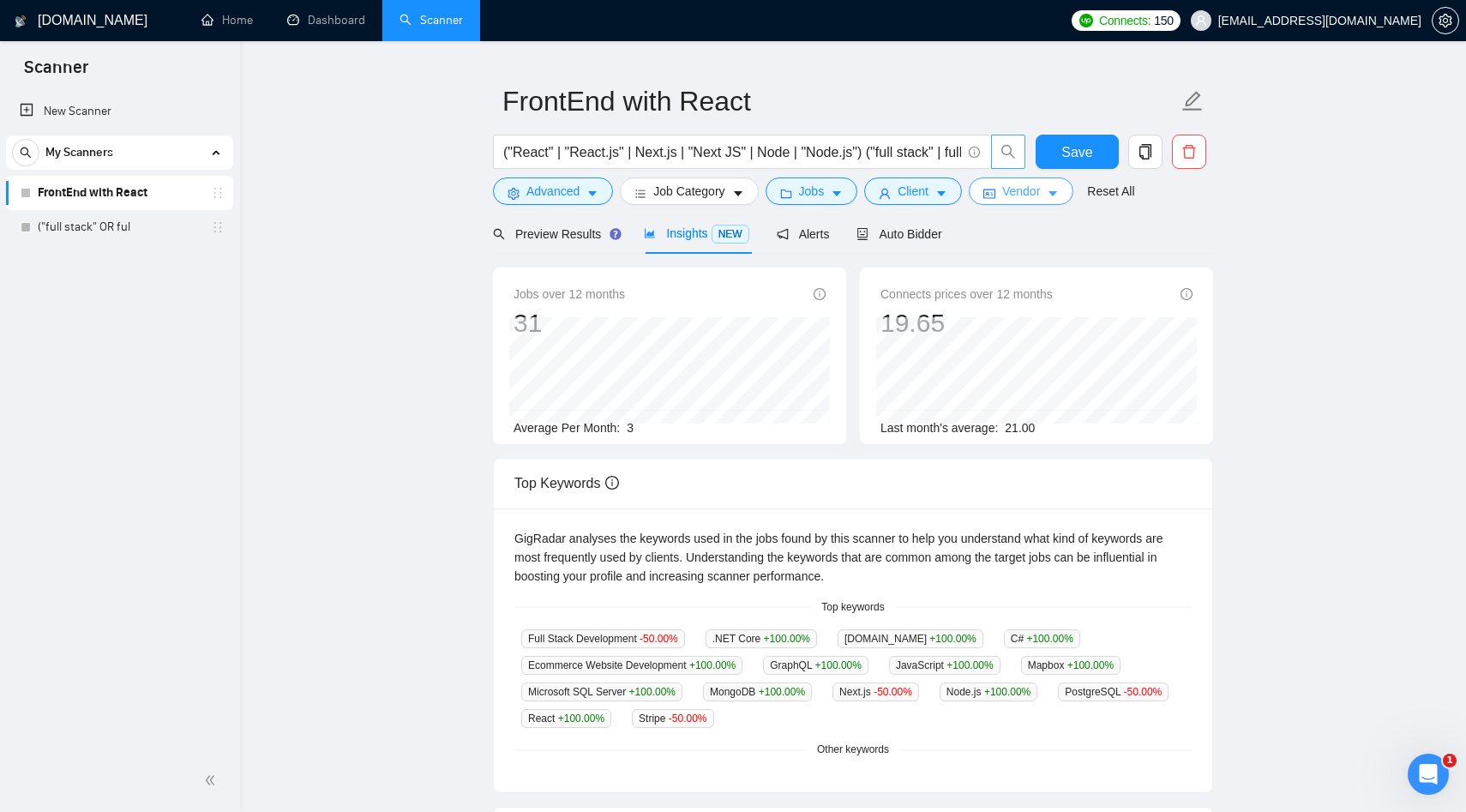
scroll to position [0, 0]
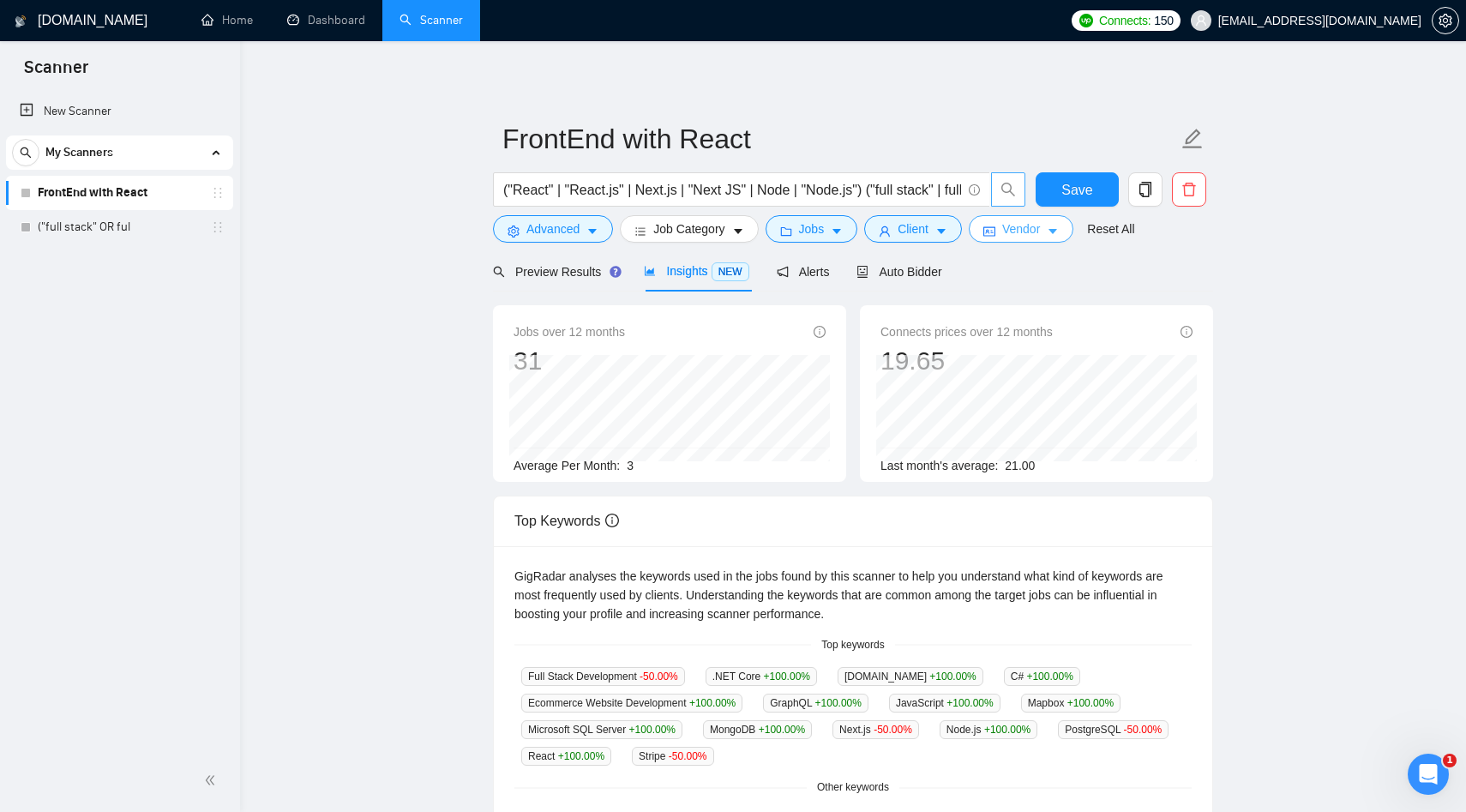
click at [1016, 227] on span "Vendor" at bounding box center [1021, 228] width 38 height 18
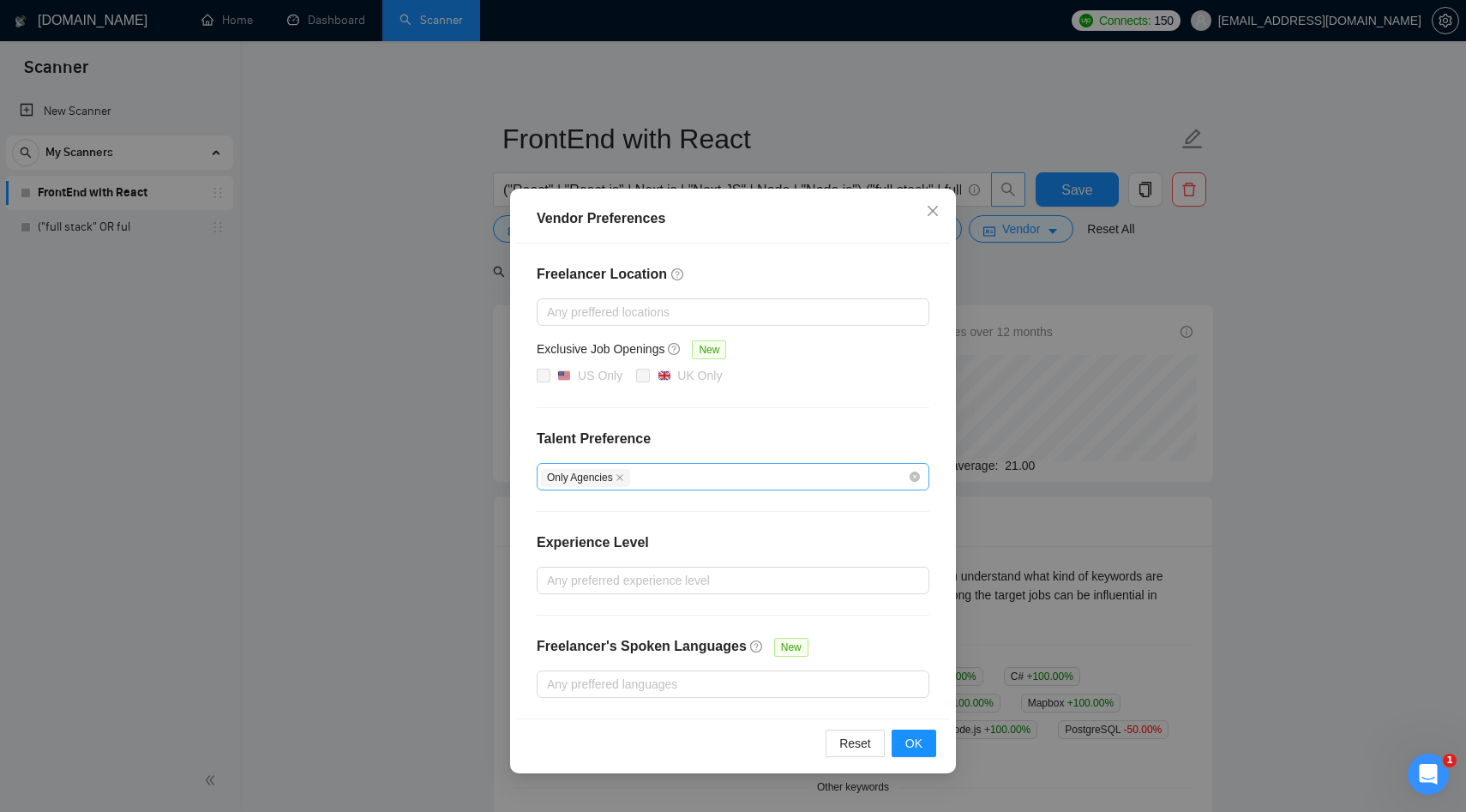
click at [920, 476] on div "Only Agencies" at bounding box center [733, 476] width 393 height 27
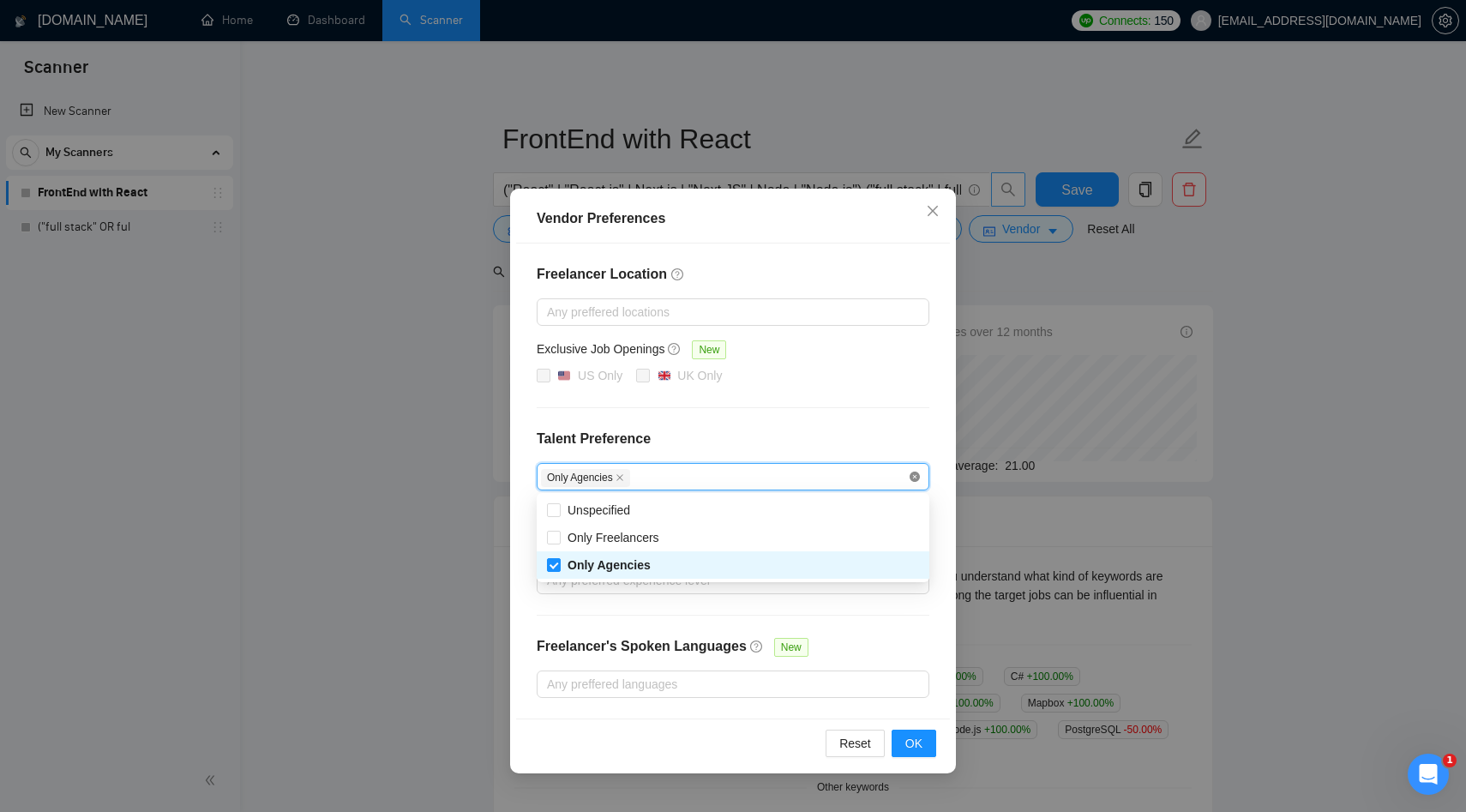
checkbox input "false"
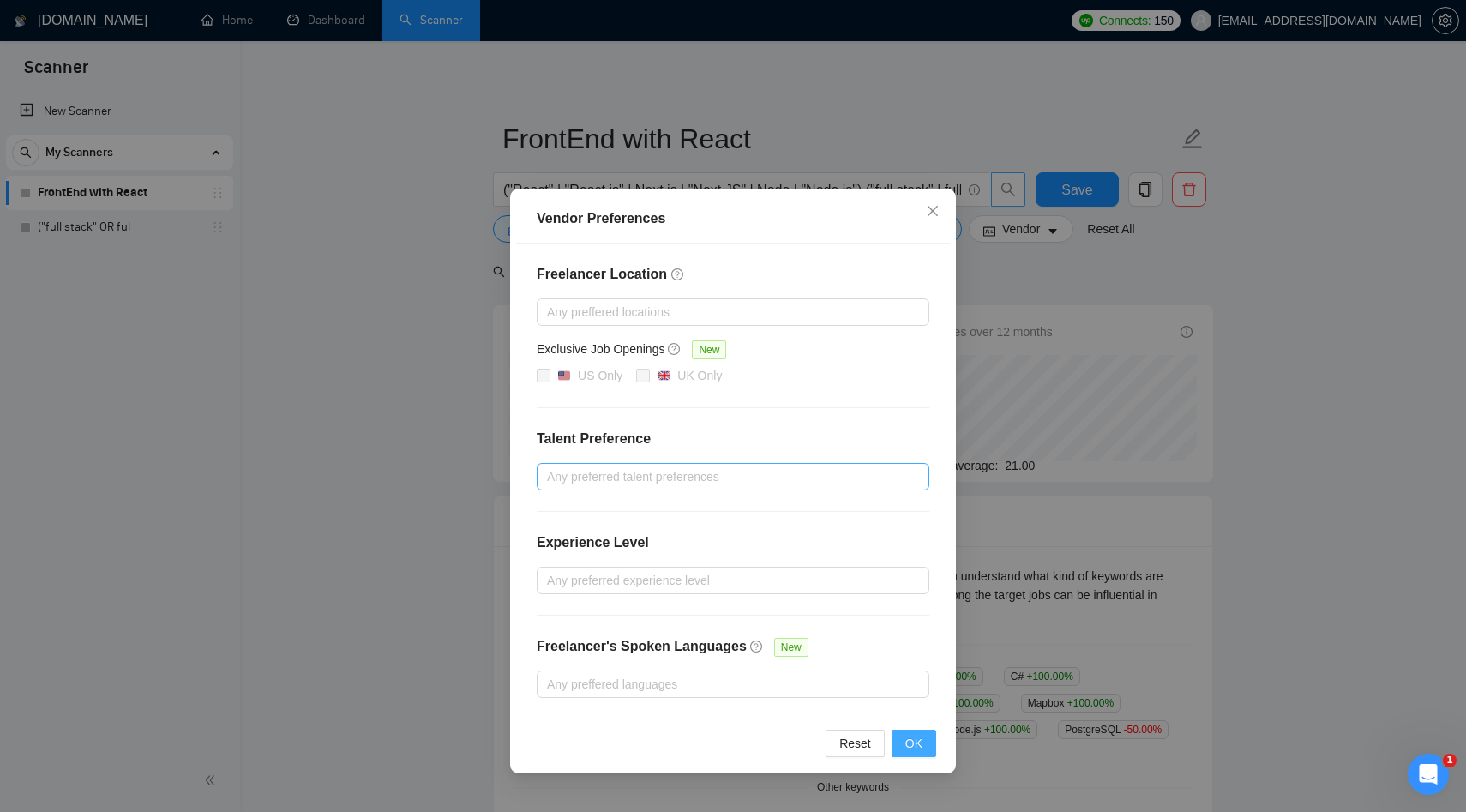
click at [912, 751] on span "OK" at bounding box center [914, 742] width 17 height 18
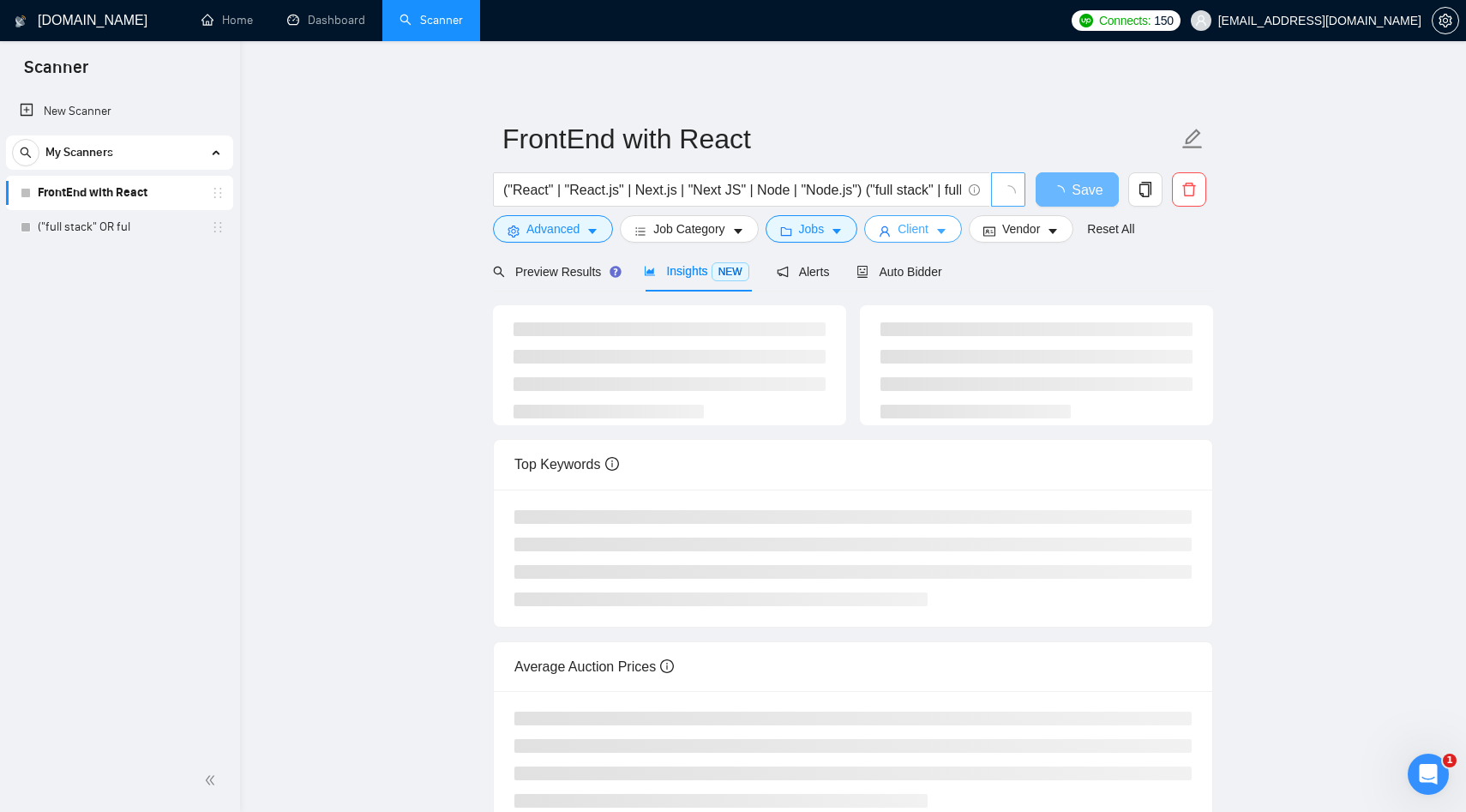
click at [920, 231] on span "Client" at bounding box center [913, 228] width 31 height 18
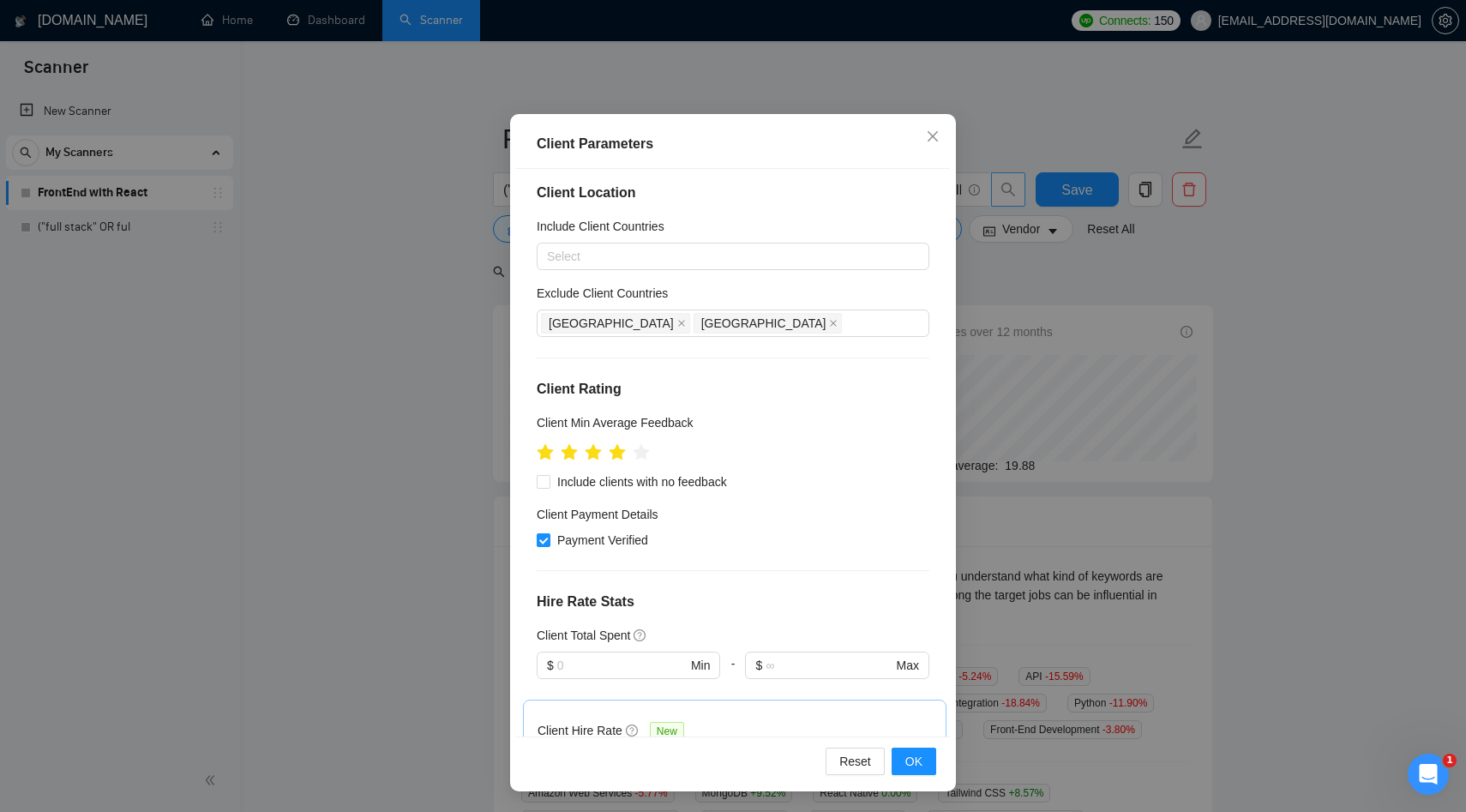
scroll to position [499, 0]
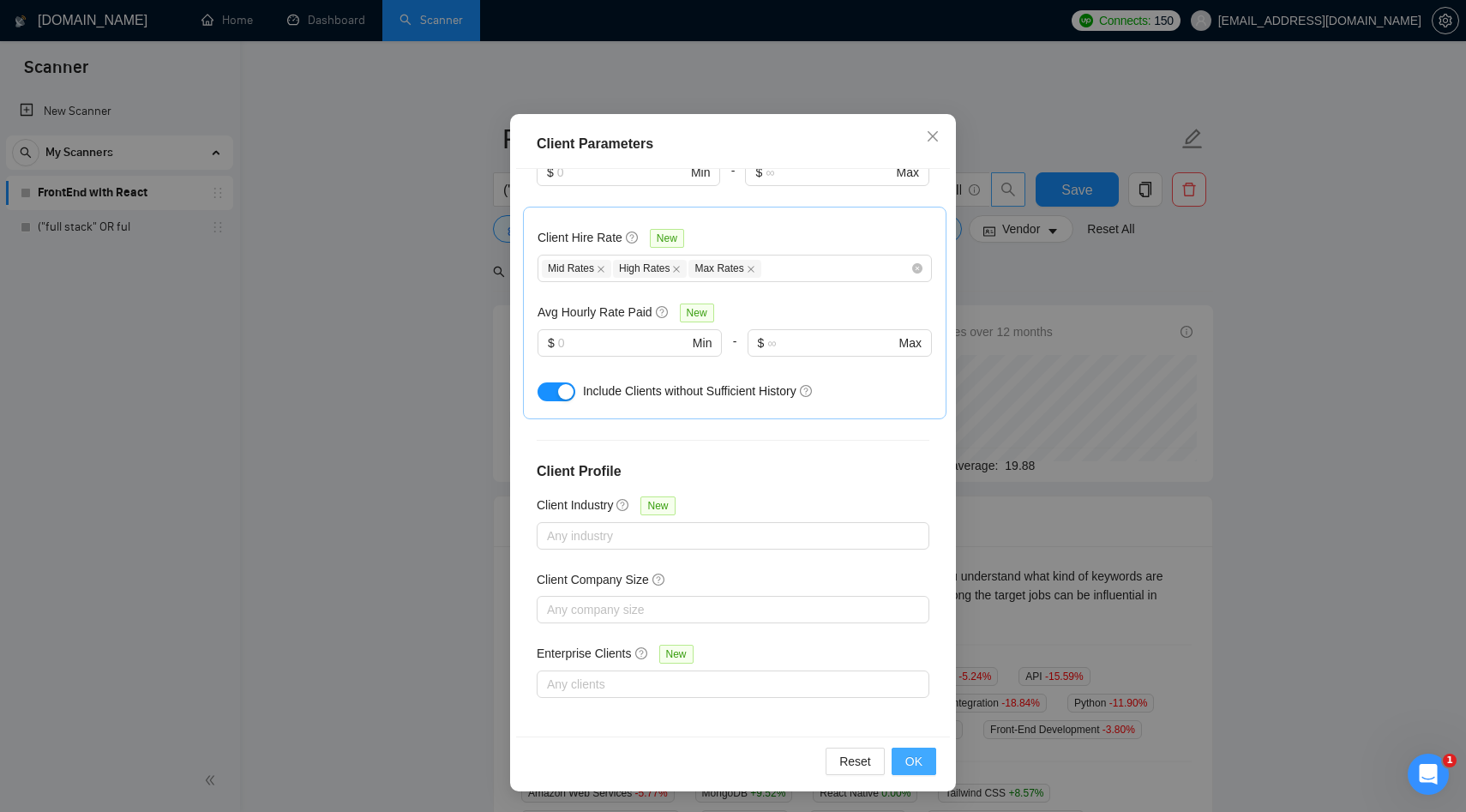
click at [908, 765] on span "OK" at bounding box center [914, 761] width 17 height 18
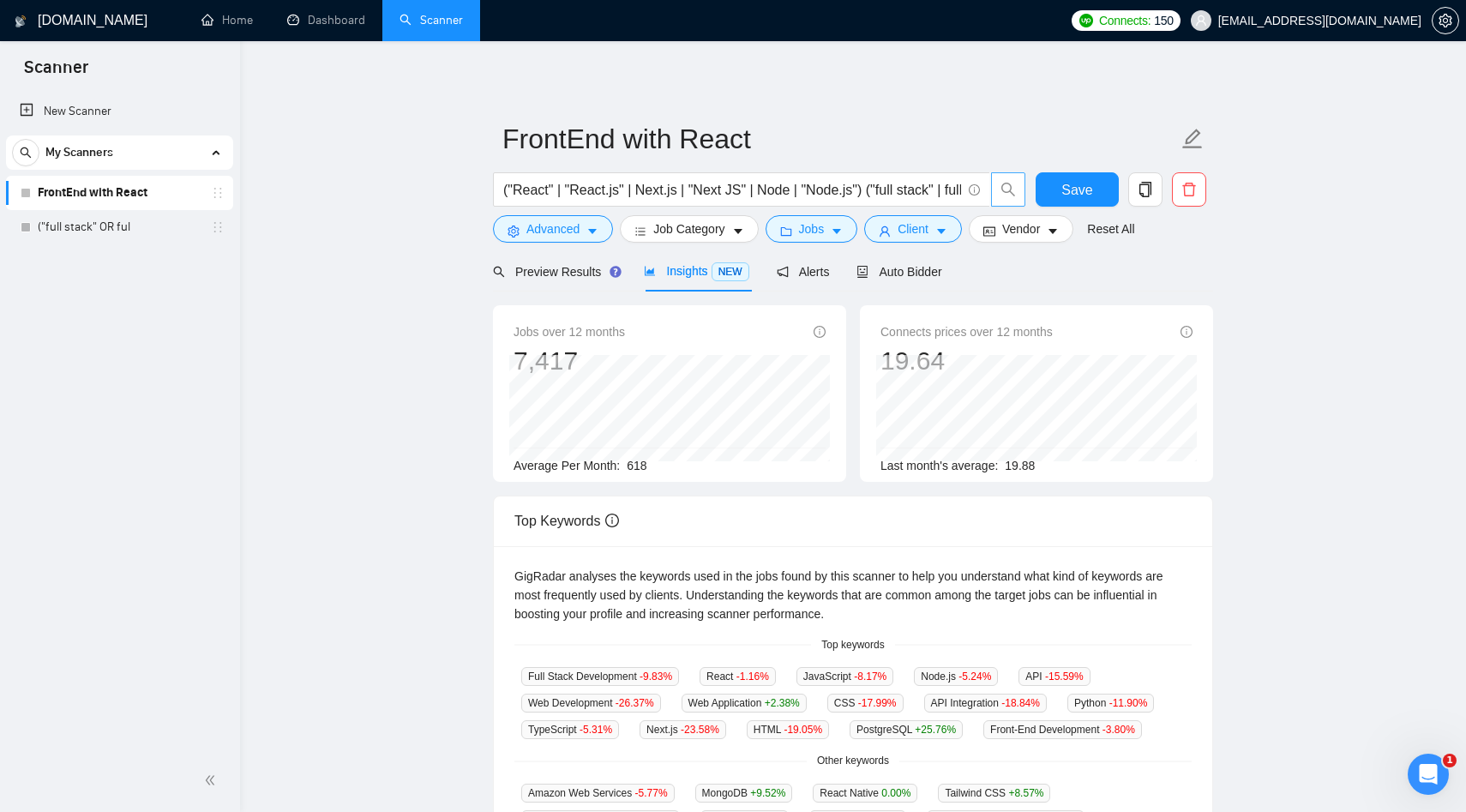
scroll to position [0, 0]
click at [1075, 176] on button "Save" at bounding box center [1078, 189] width 83 height 34
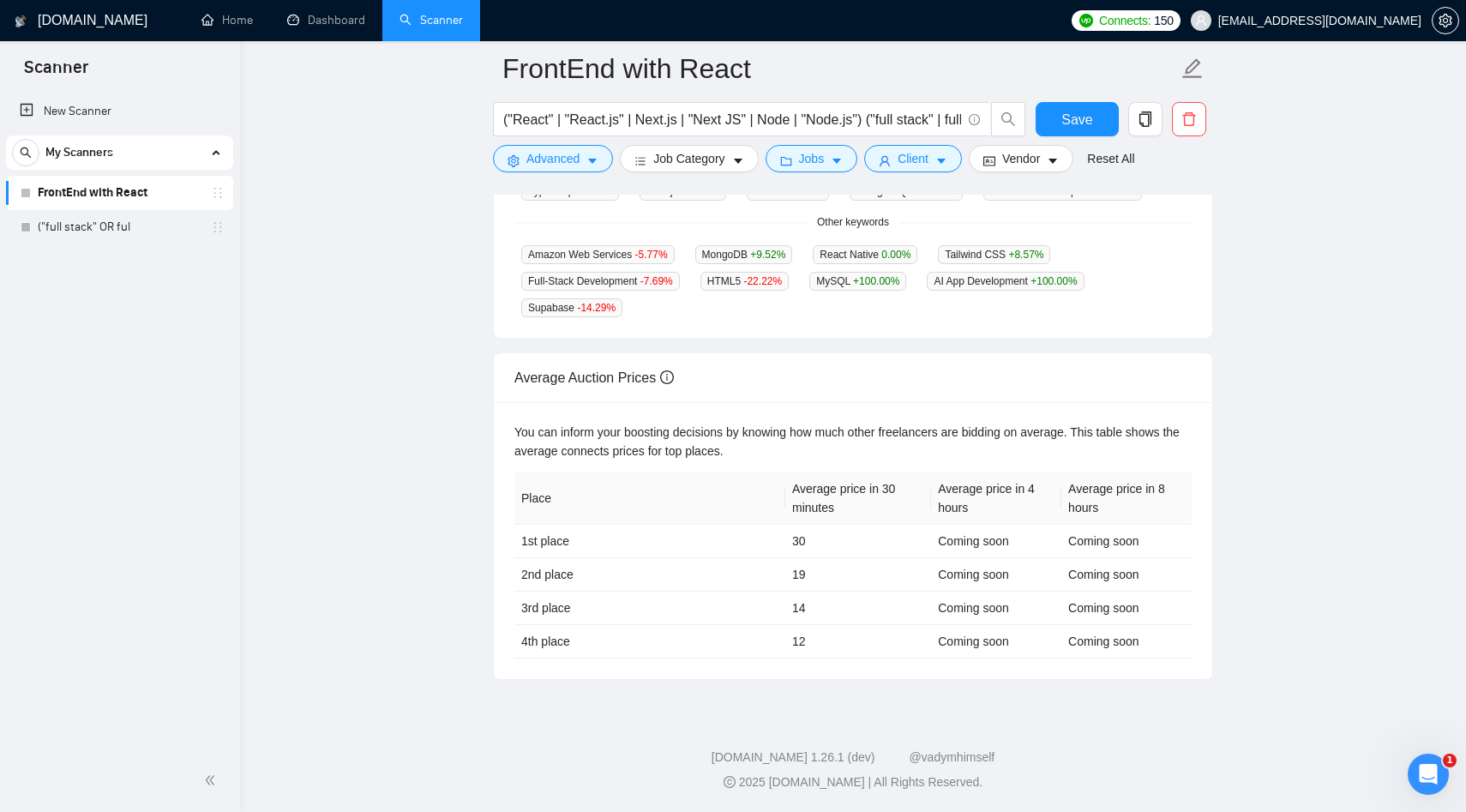
scroll to position [575, 0]
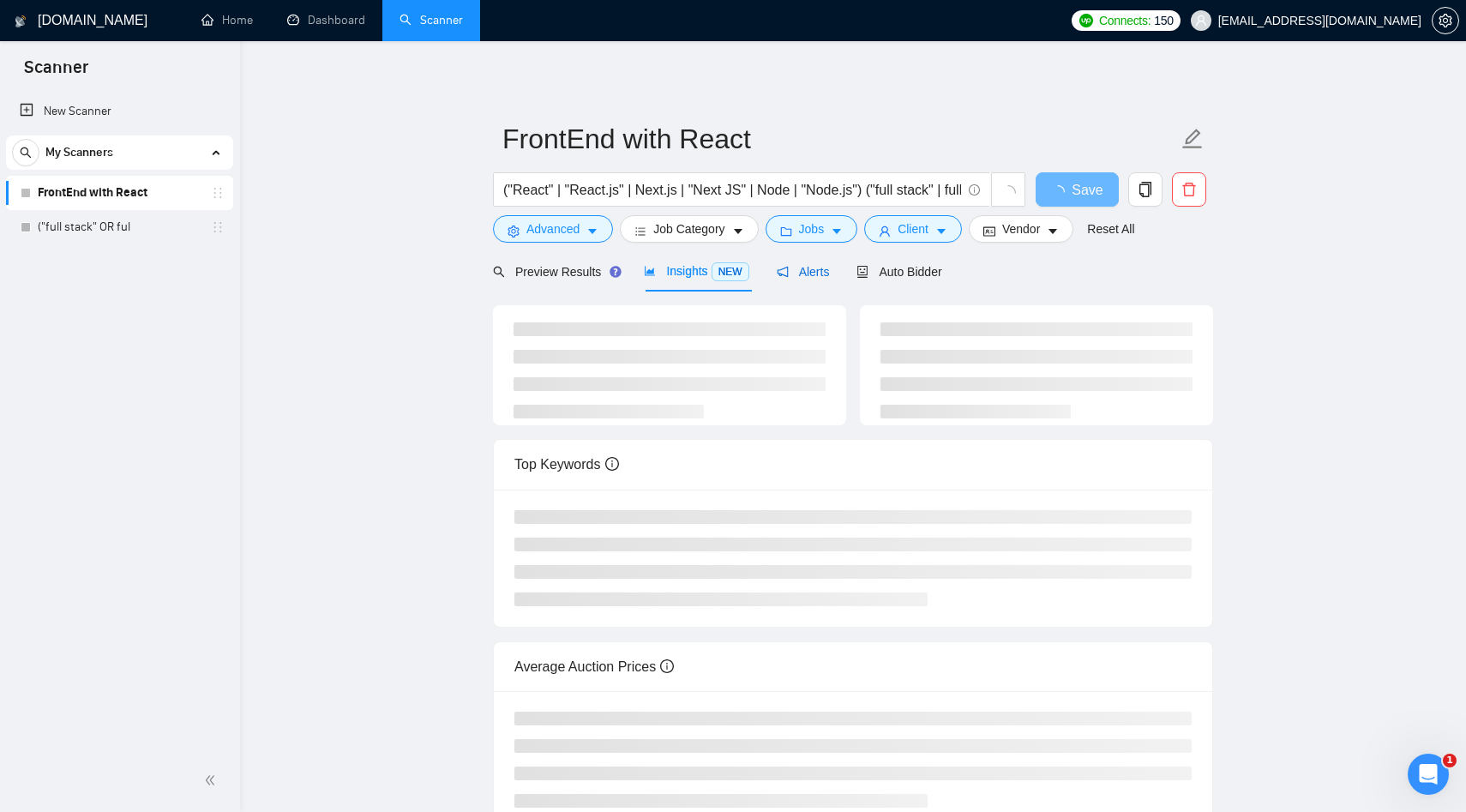
click at [826, 266] on span "Alerts" at bounding box center [803, 272] width 53 height 14
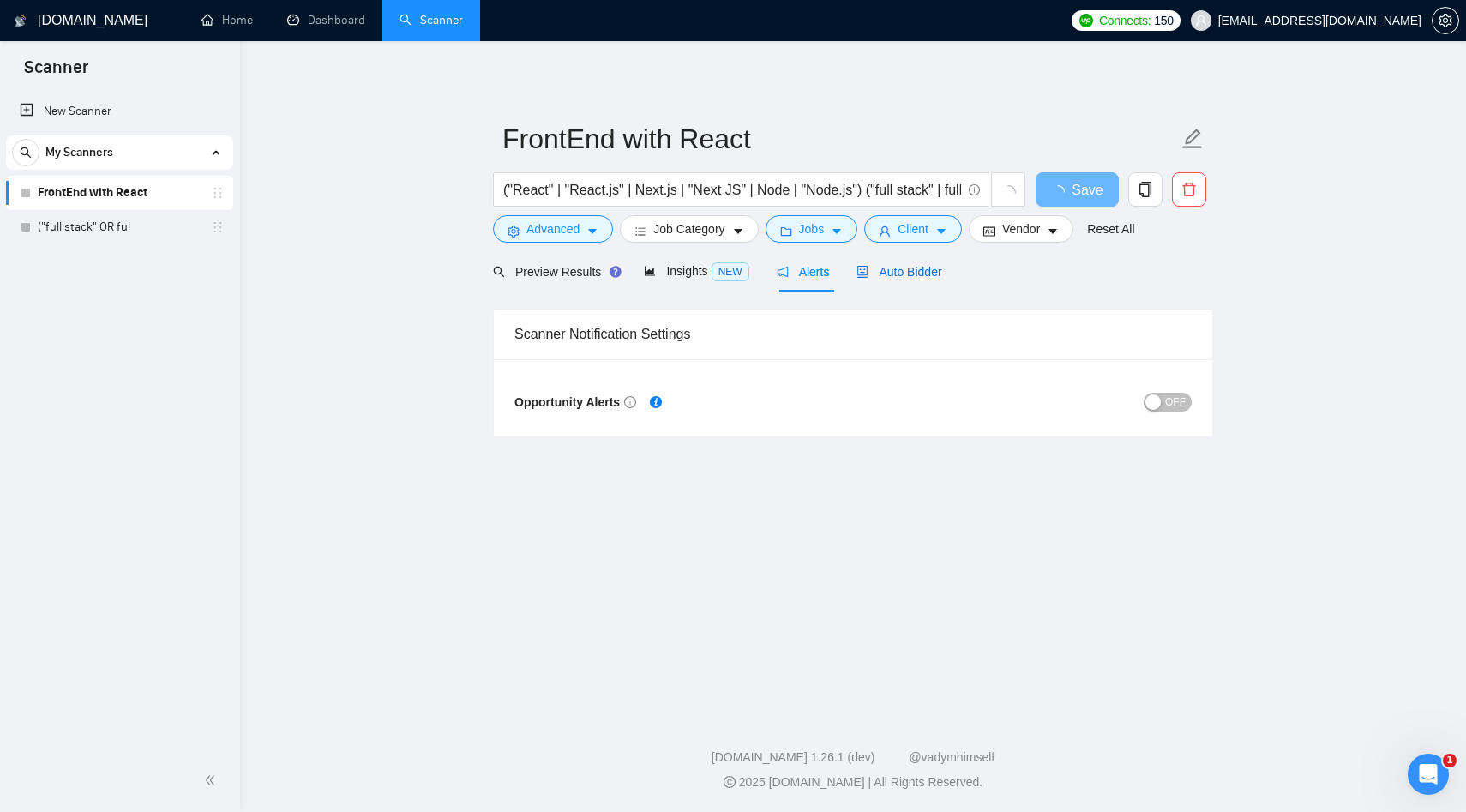
click at [908, 275] on span "Auto Bidder" at bounding box center [900, 272] width 85 height 14
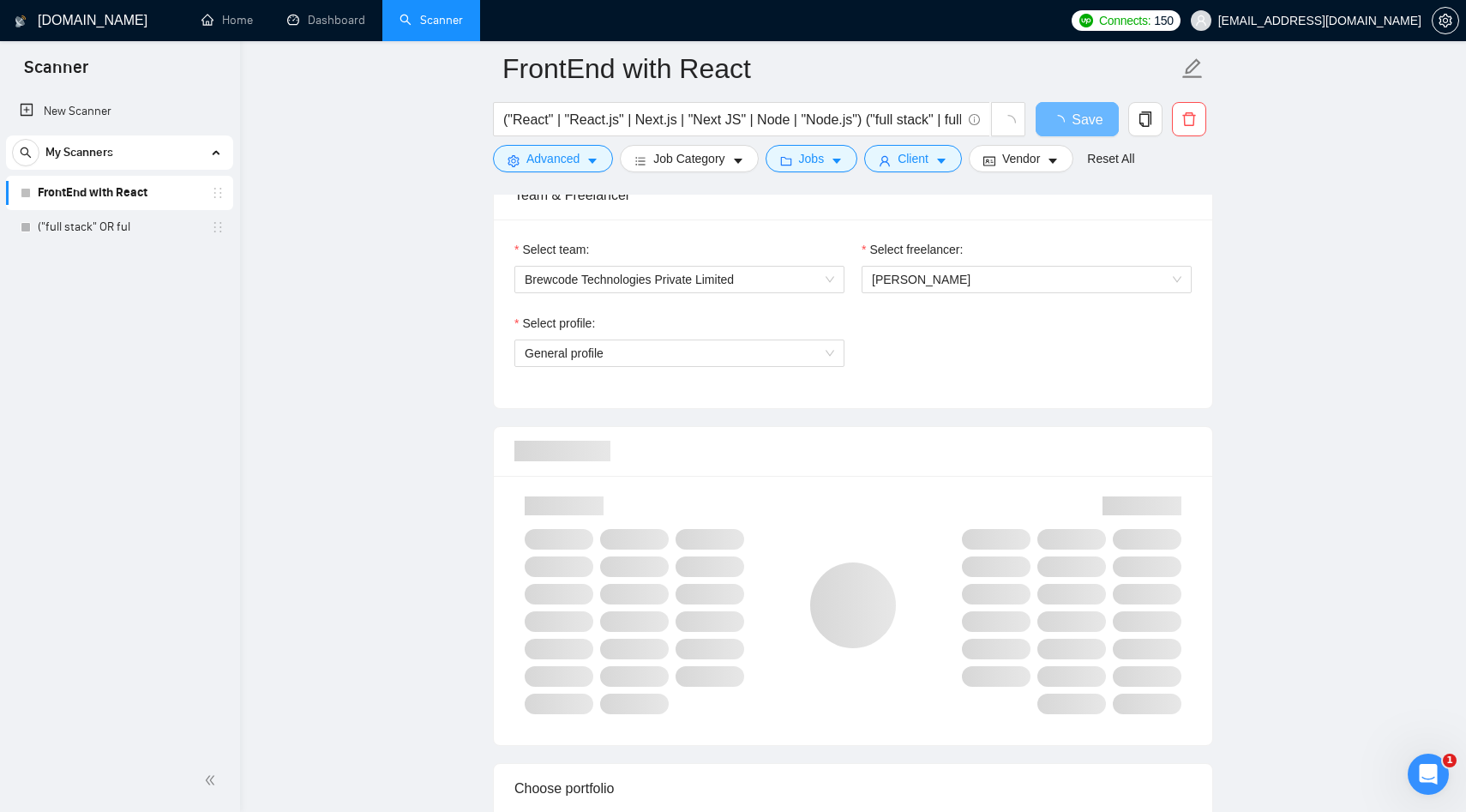
scroll to position [909, 0]
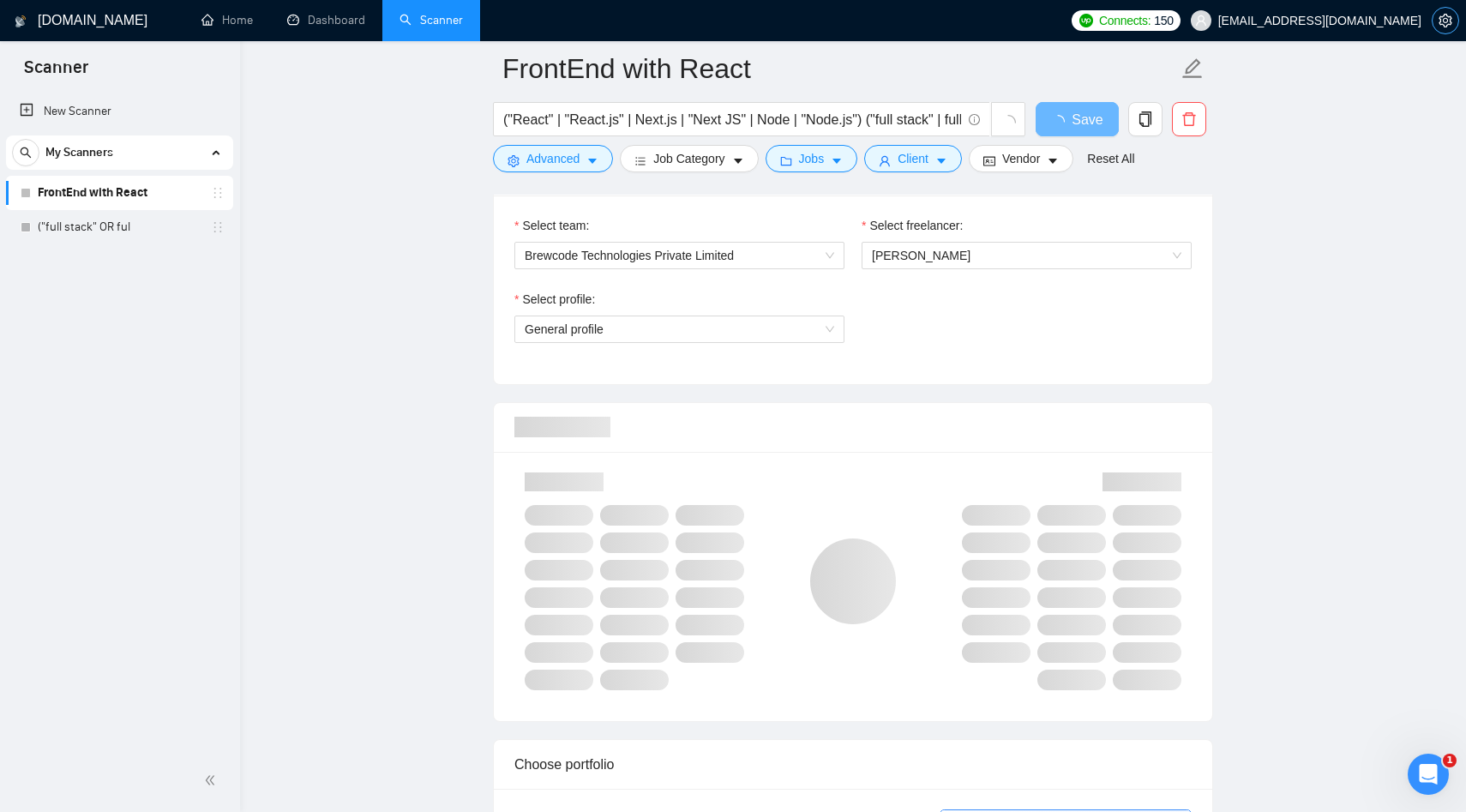
click at [1442, 30] on button "button" at bounding box center [1446, 20] width 27 height 27
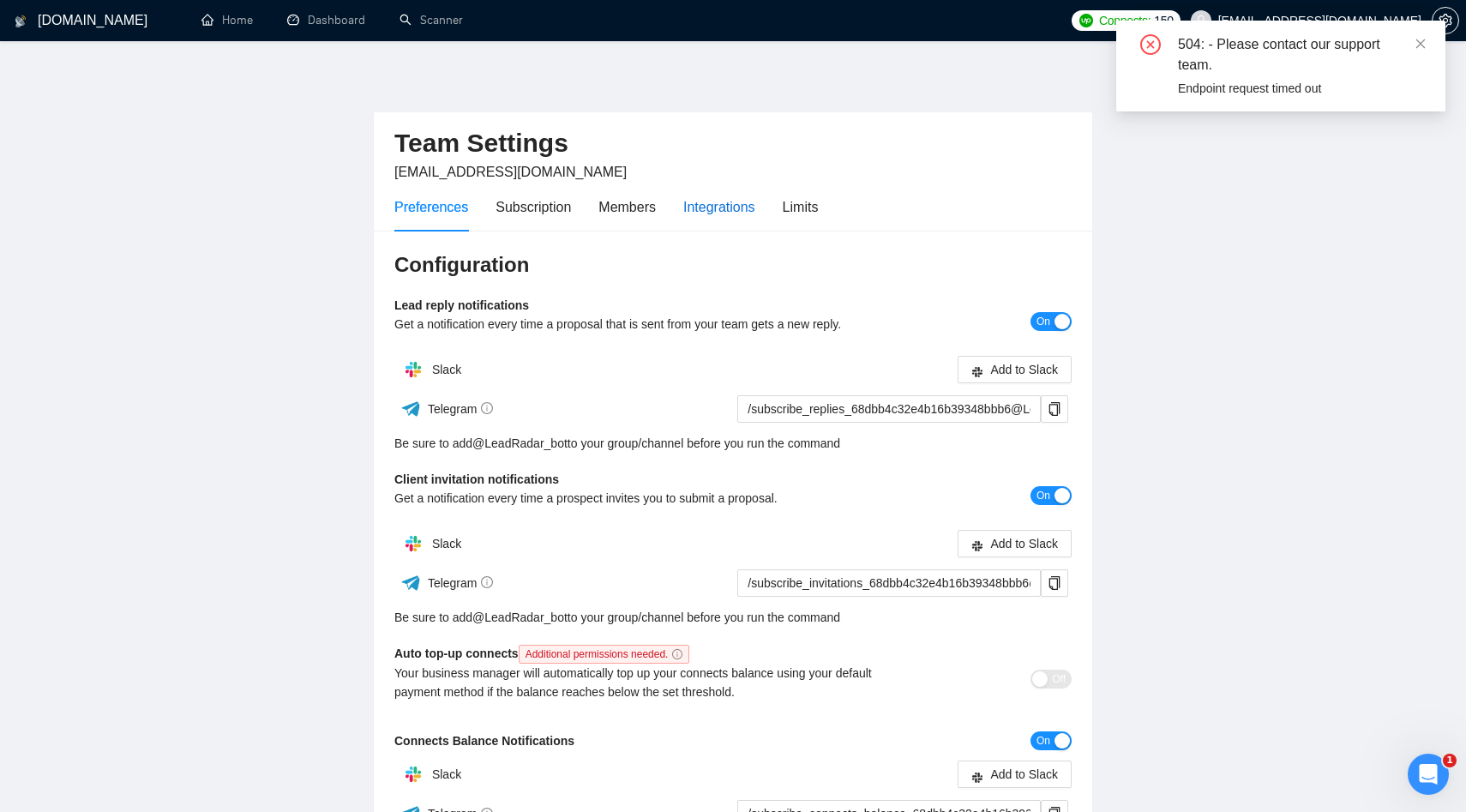
click at [707, 209] on div "Integrations" at bounding box center [719, 207] width 72 height 21
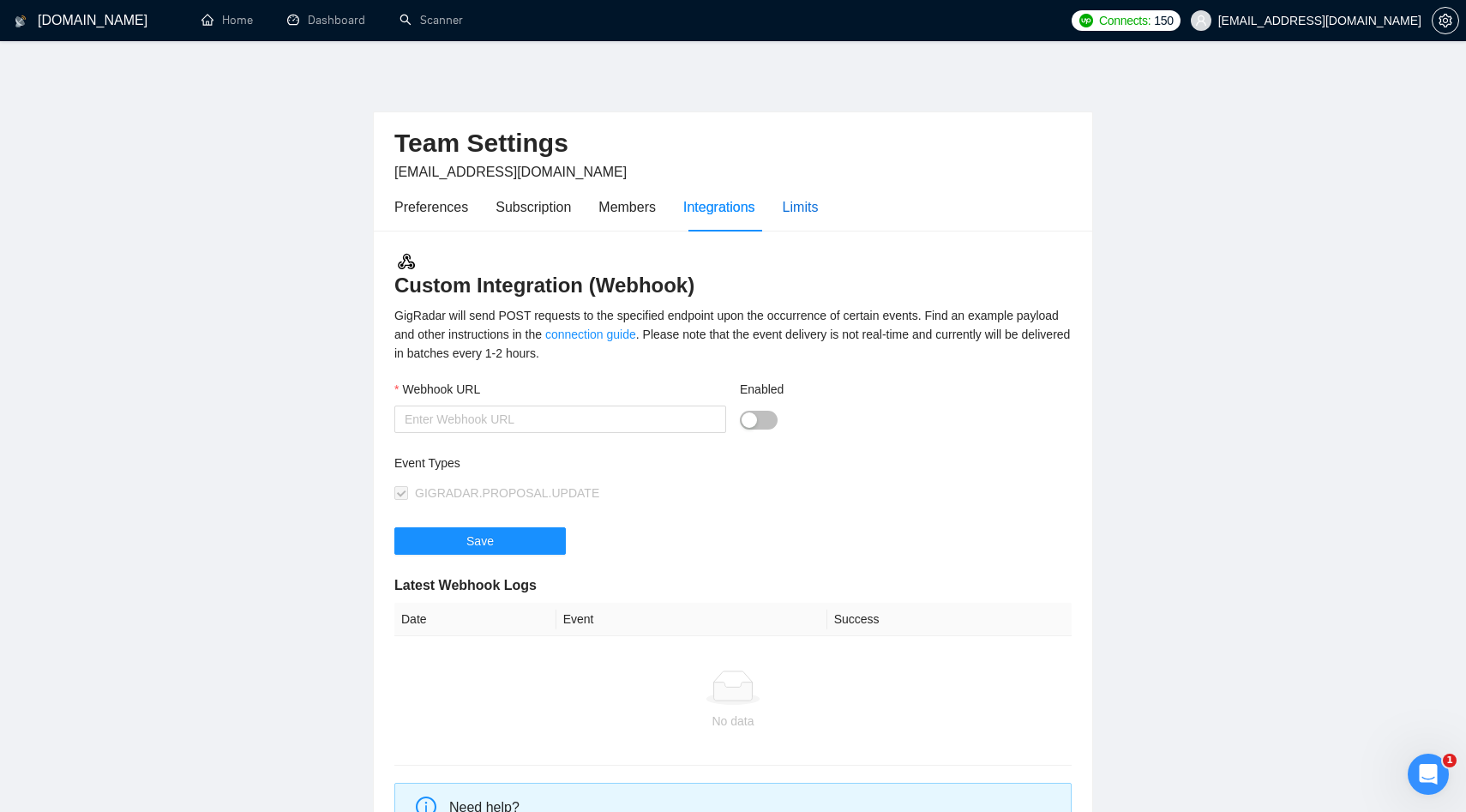
click at [797, 209] on div "Limits" at bounding box center [801, 207] width 36 height 21
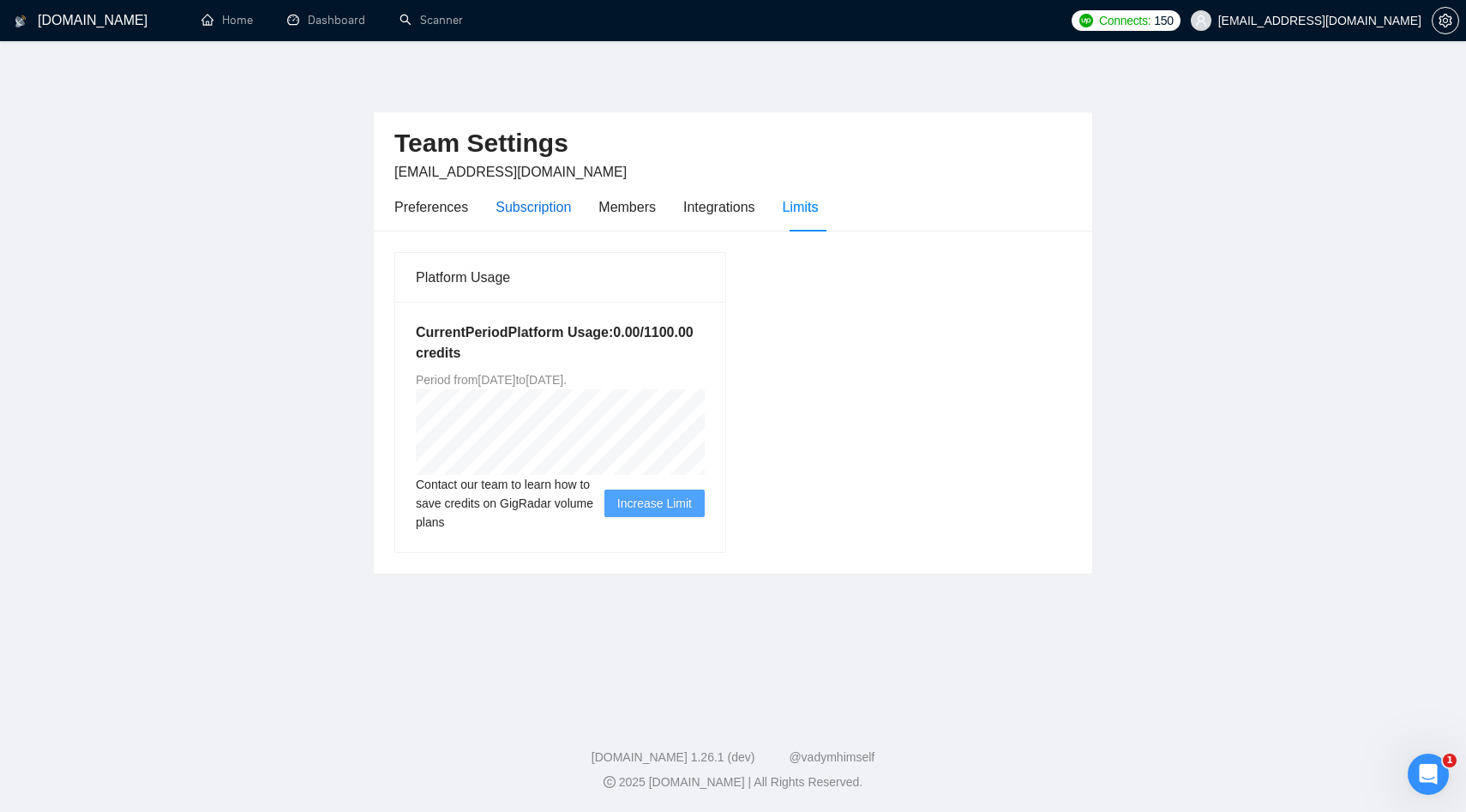
click at [513, 213] on div "Subscription" at bounding box center [534, 207] width 76 height 21
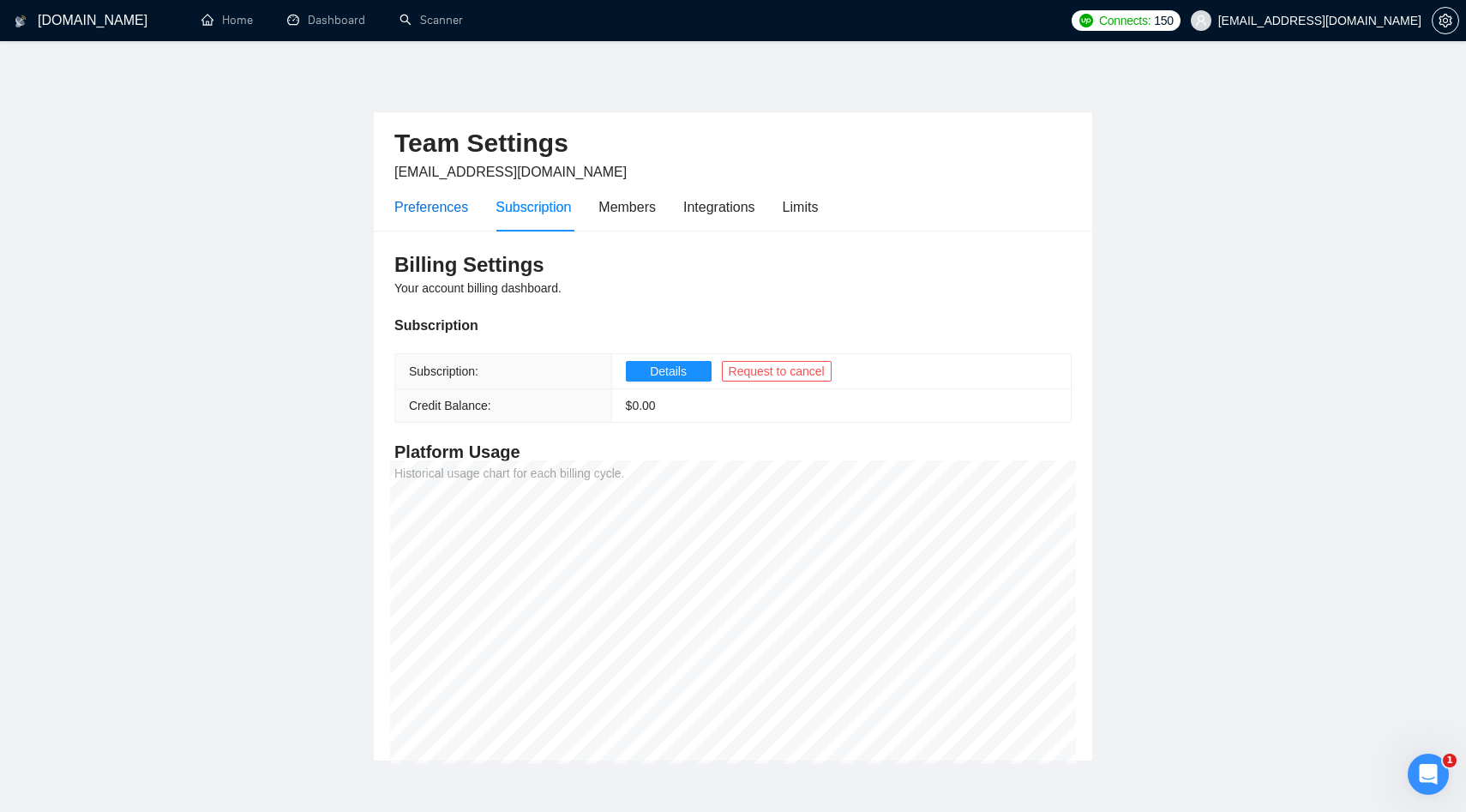
click at [431, 210] on div "Preferences" at bounding box center [431, 207] width 74 height 21
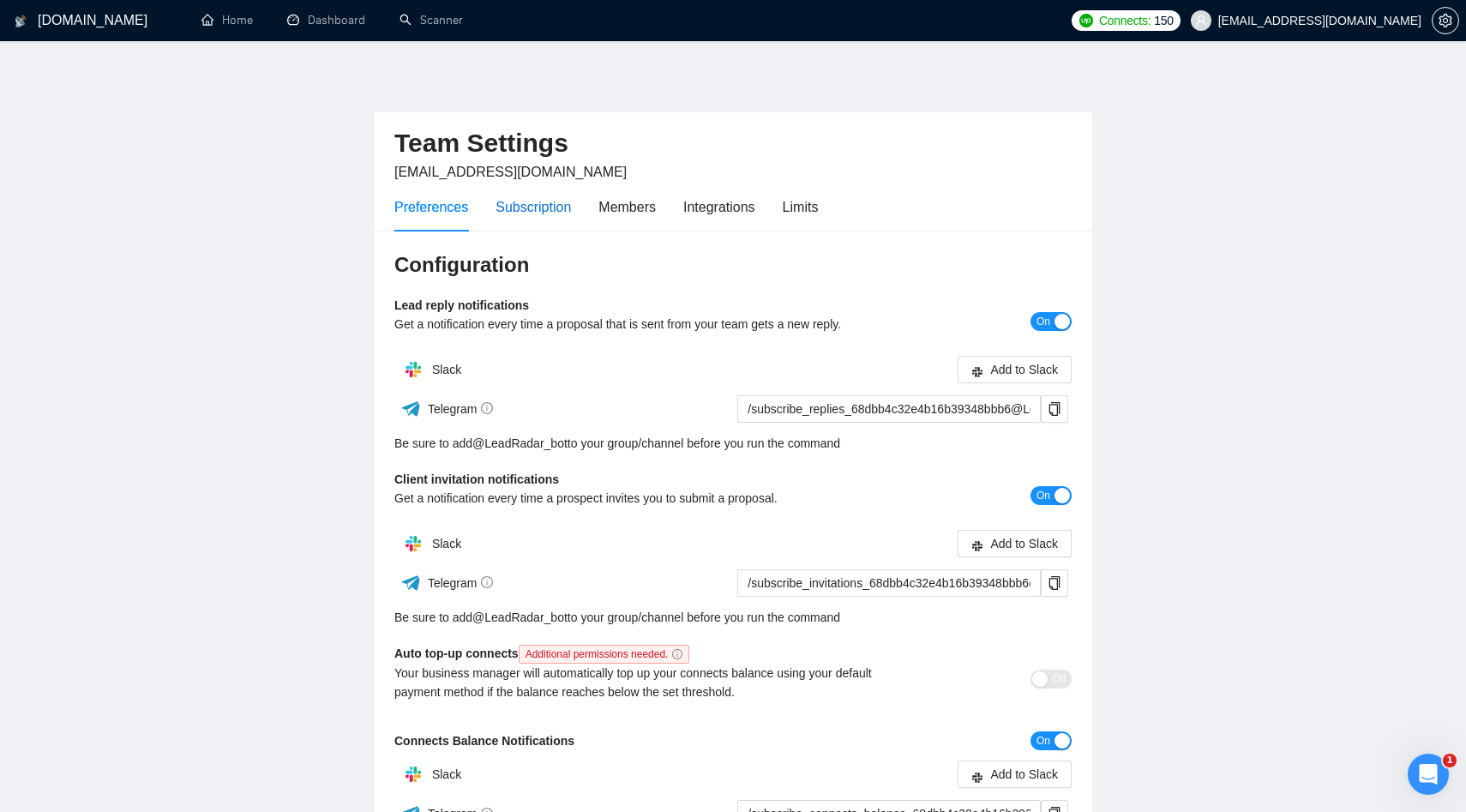
click at [564, 212] on div "Subscription" at bounding box center [534, 207] width 76 height 21
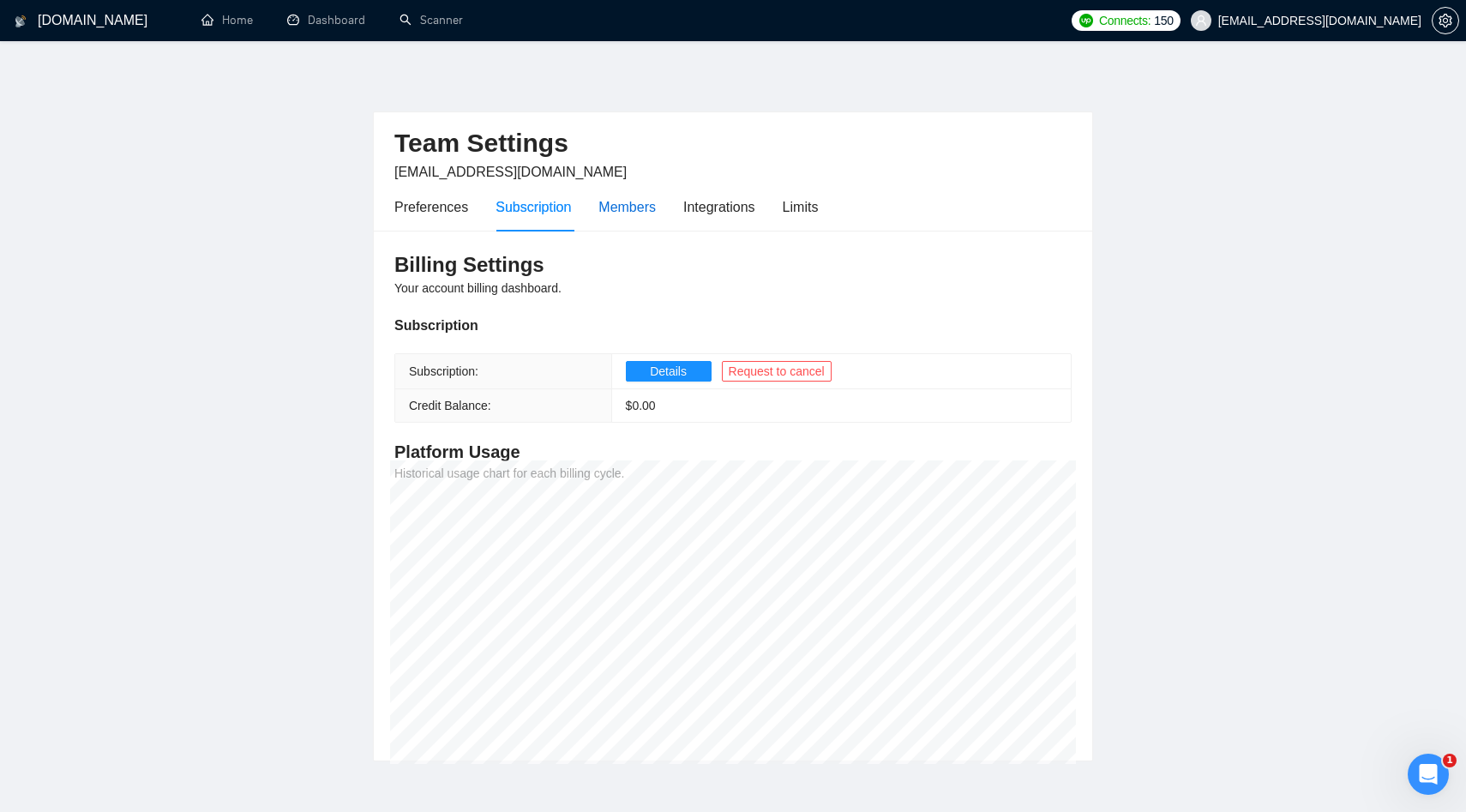
click at [645, 214] on div "Members" at bounding box center [626, 207] width 57 height 21
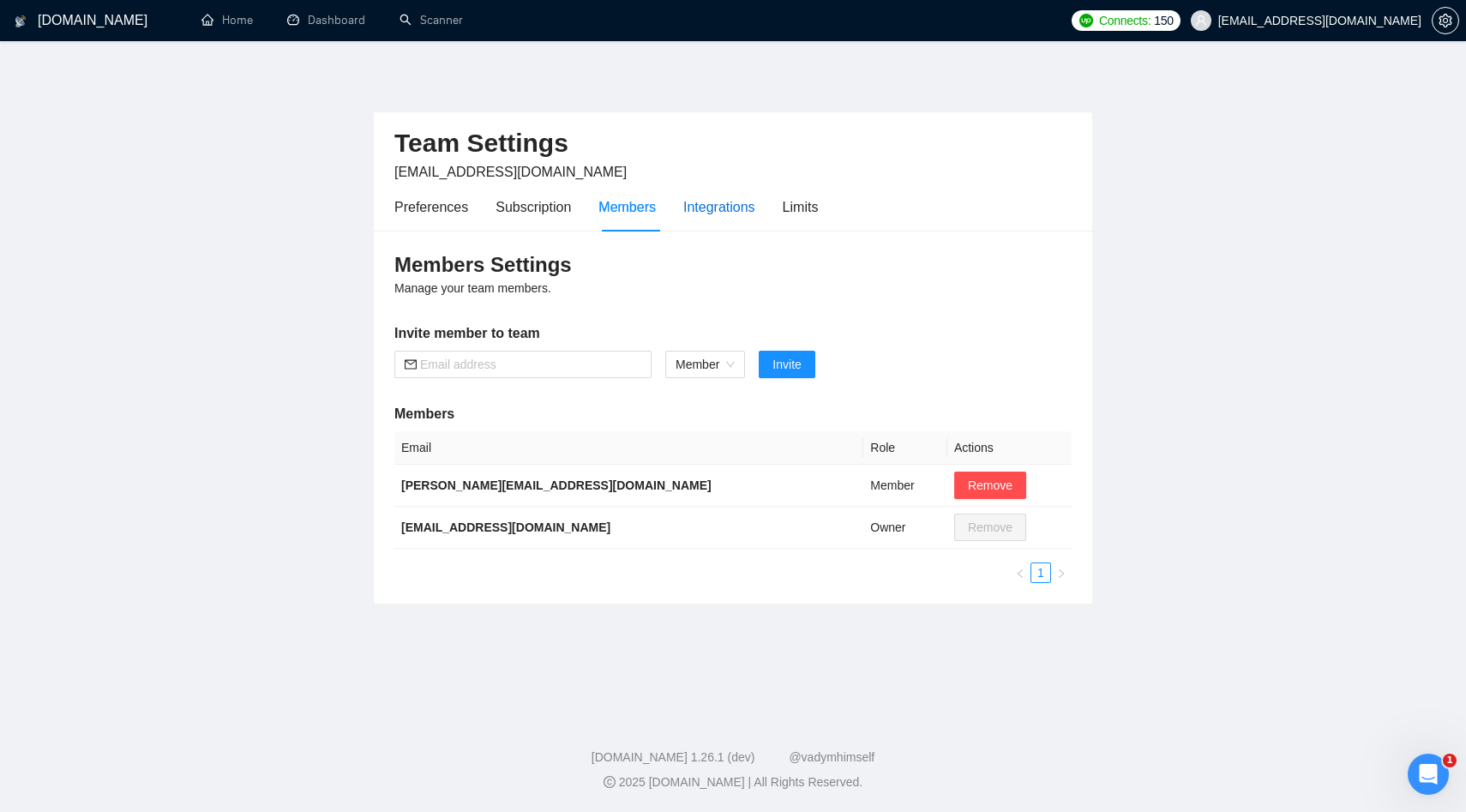
click at [747, 204] on div "Integrations" at bounding box center [719, 207] width 72 height 21
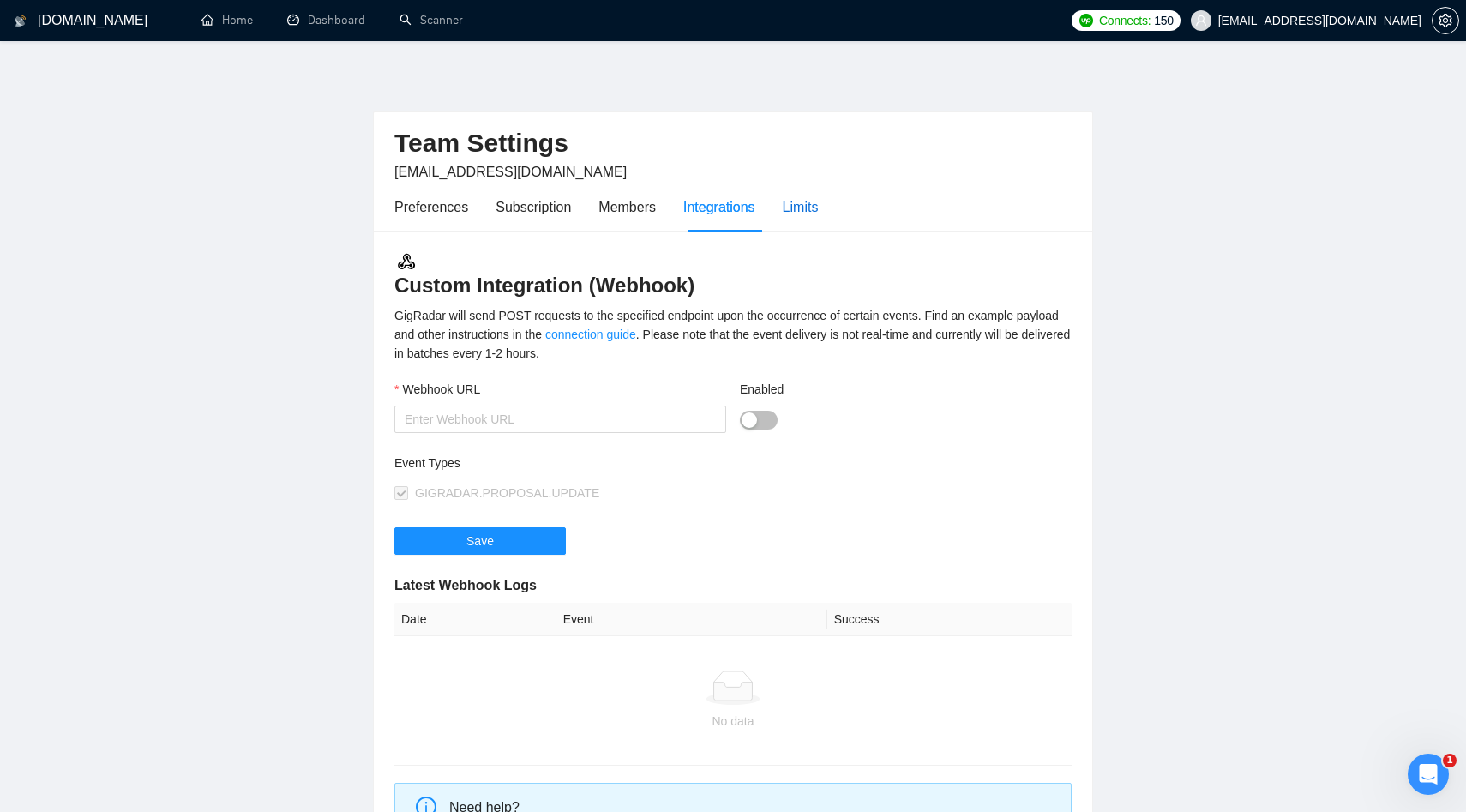
click at [803, 211] on div "Limits" at bounding box center [801, 207] width 36 height 21
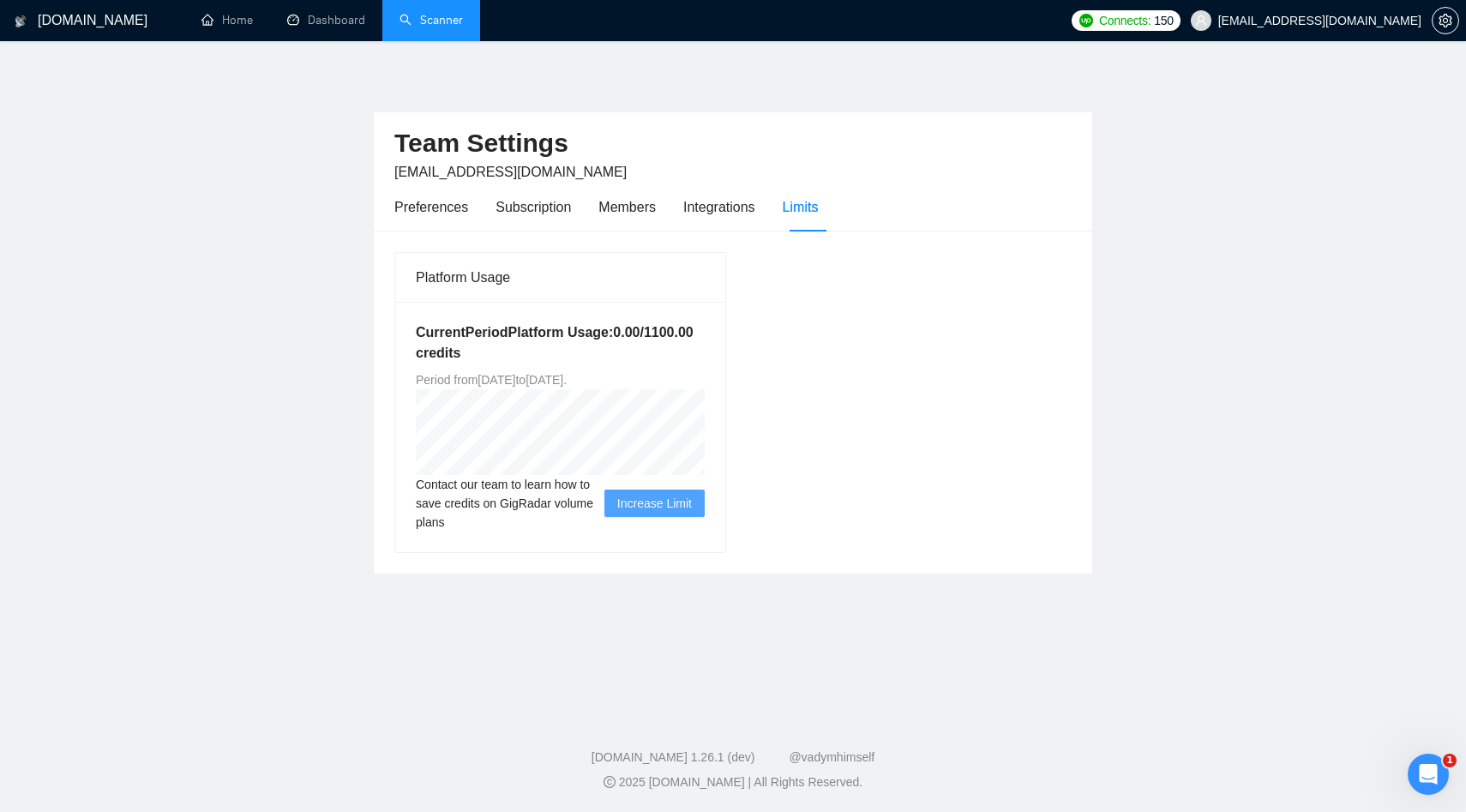
click at [443, 24] on link "Scanner" at bounding box center [432, 19] width 64 height 15
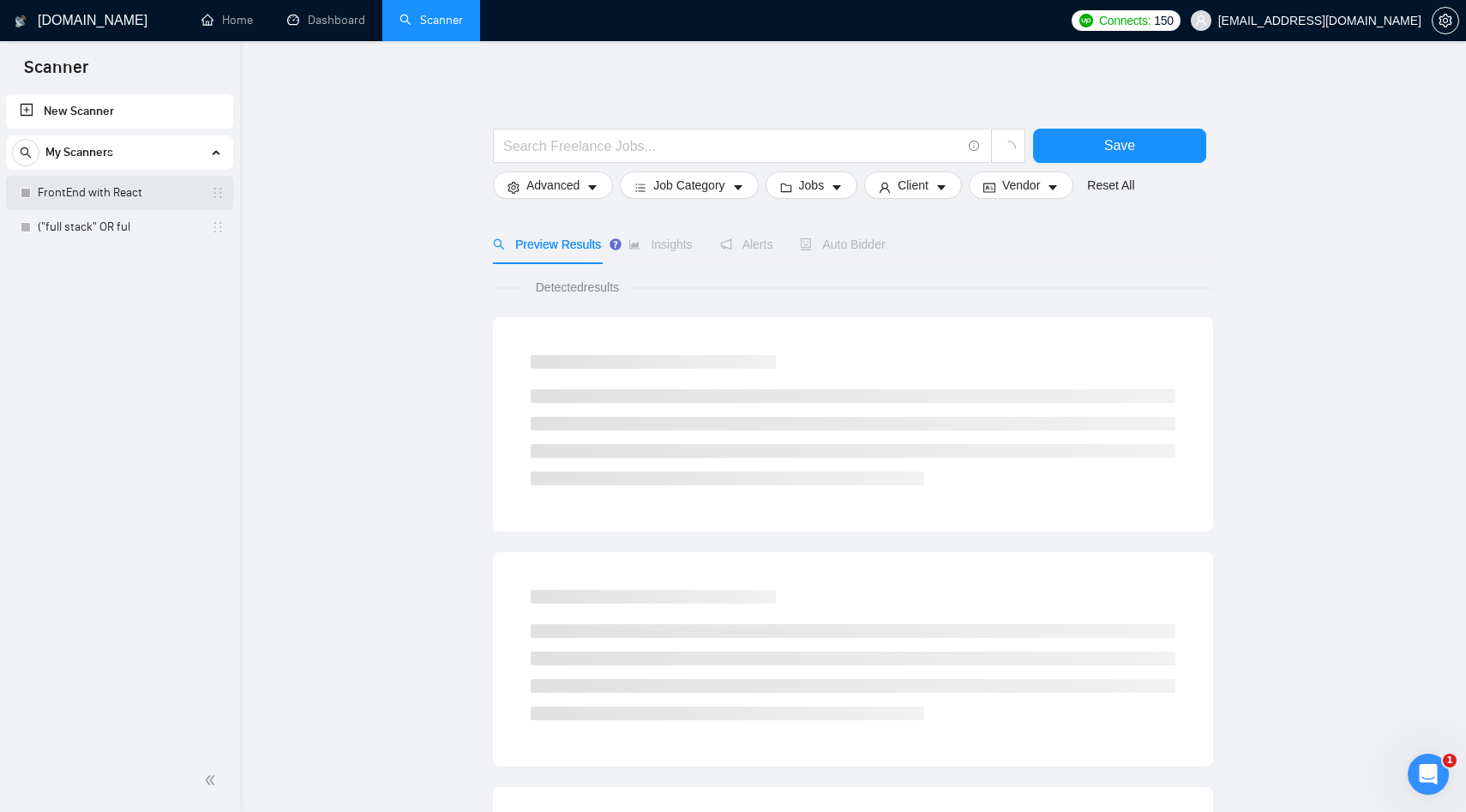
click at [108, 185] on link "FrontEnd with React" at bounding box center [119, 193] width 163 height 34
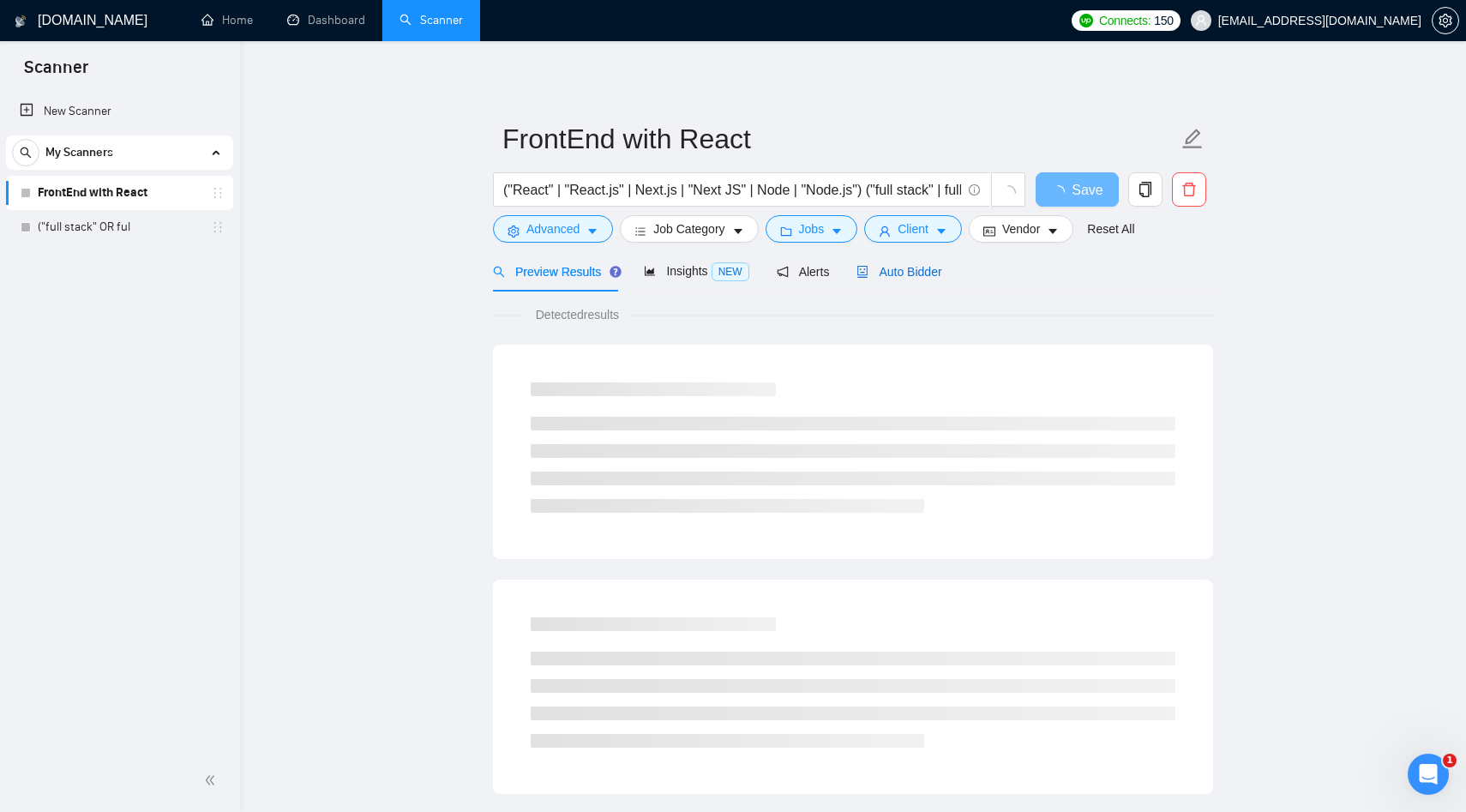
click at [880, 274] on span "Auto Bidder" at bounding box center [900, 272] width 85 height 14
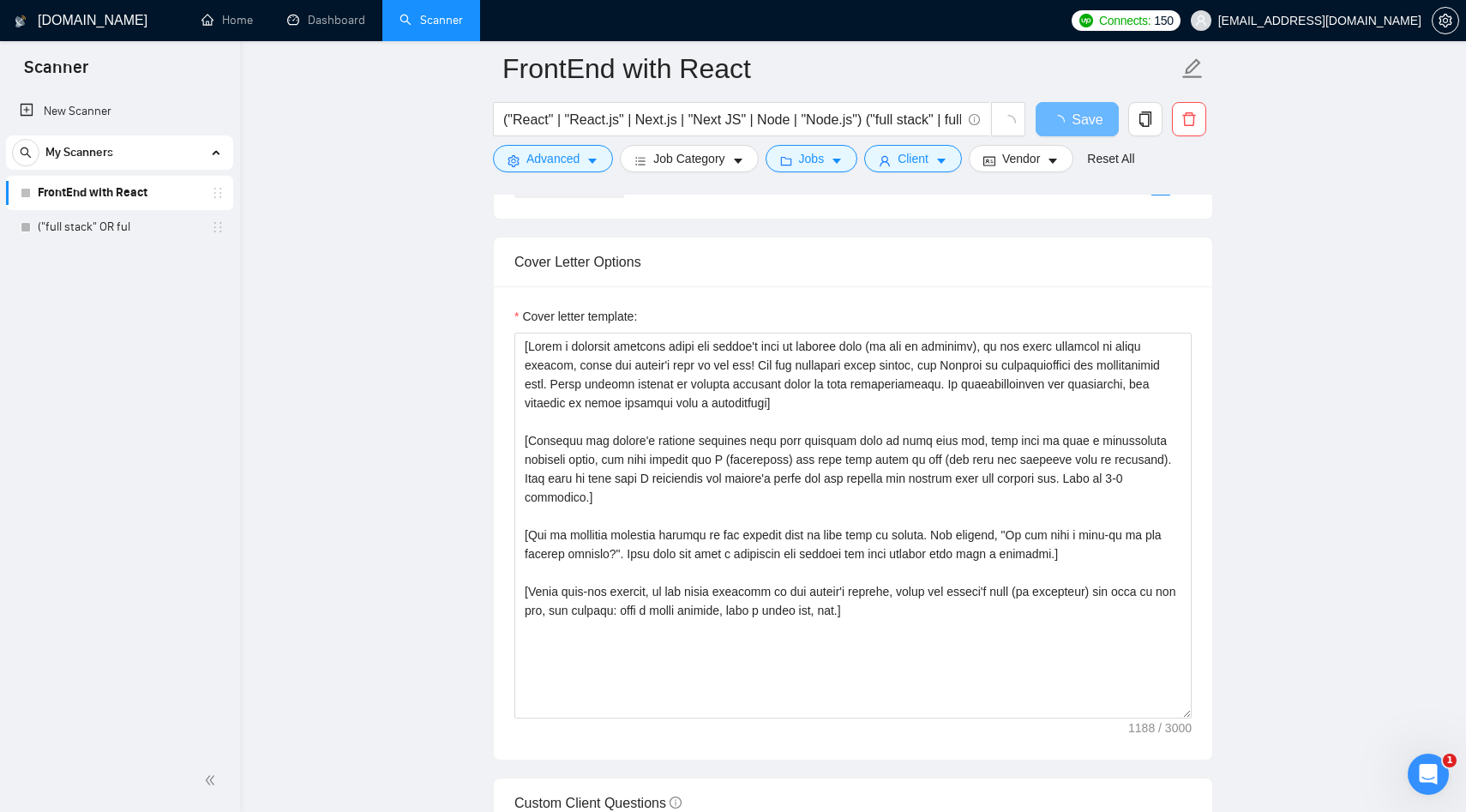
scroll to position [1743, 0]
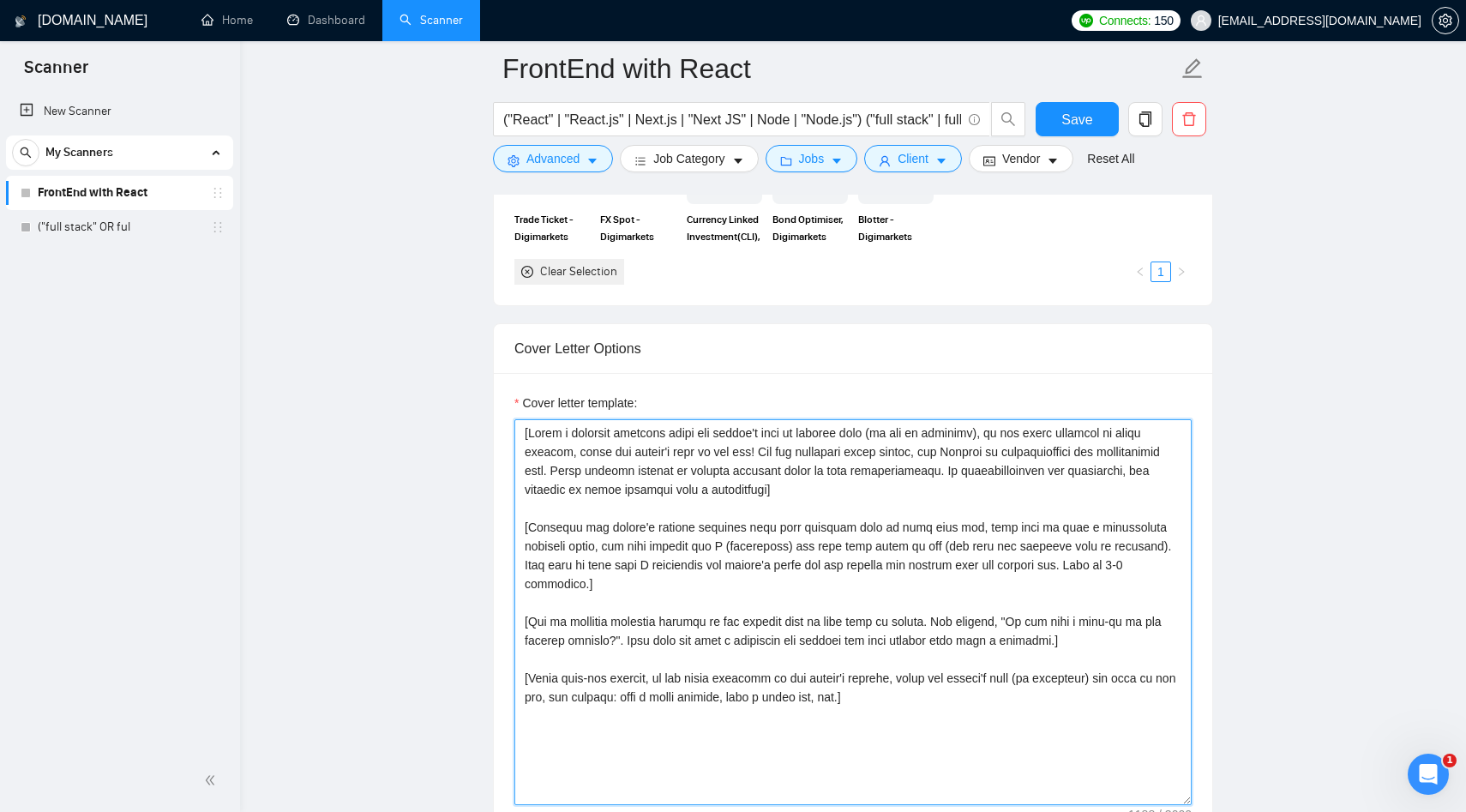
click at [627, 635] on textarea "Cover letter template:" at bounding box center [853, 612] width 678 height 386
paste textarea "Hi [Client's name, if mentioned; otherwise omit greeting line]! [Hook: Craft a …"
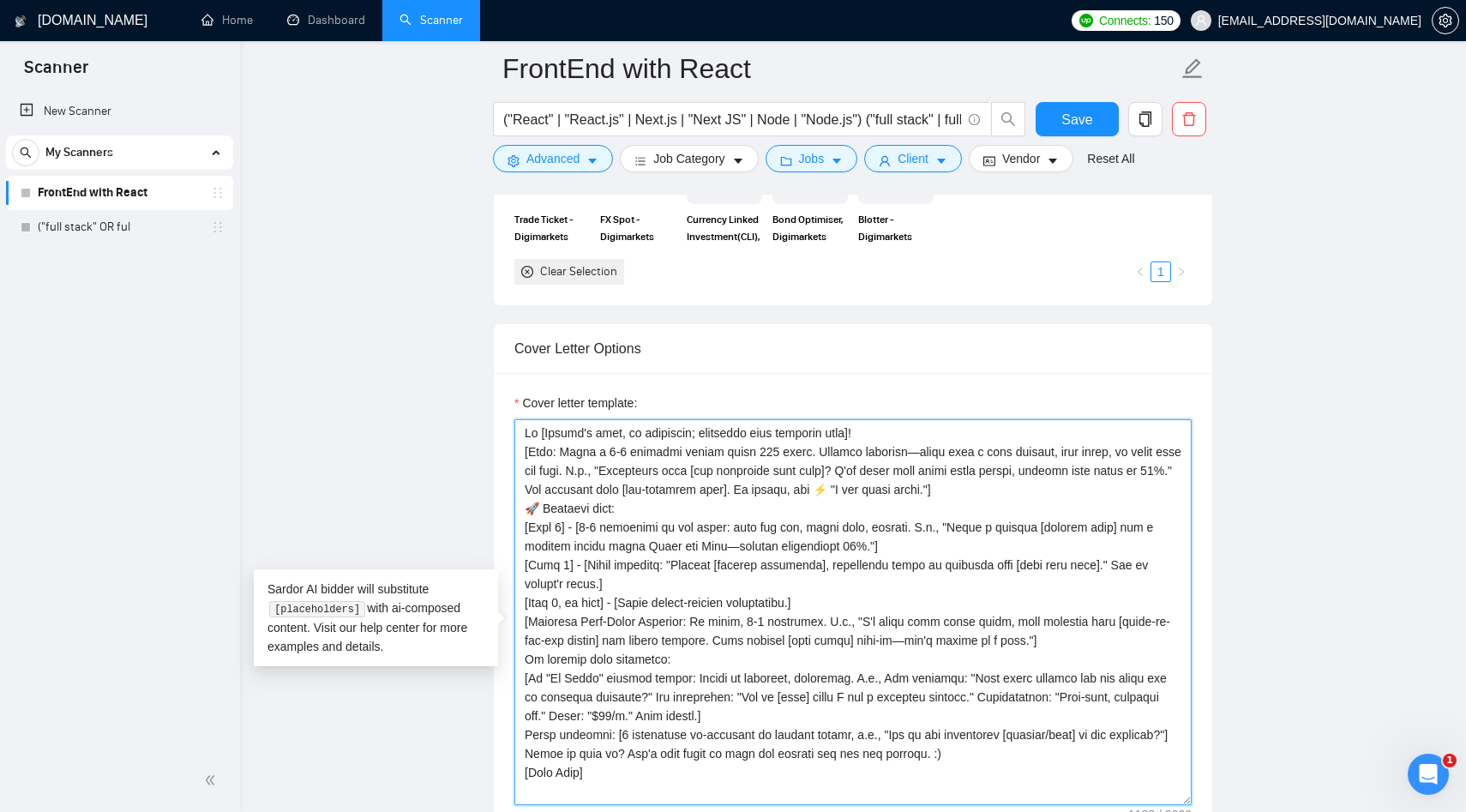
scroll to position [1748, 0]
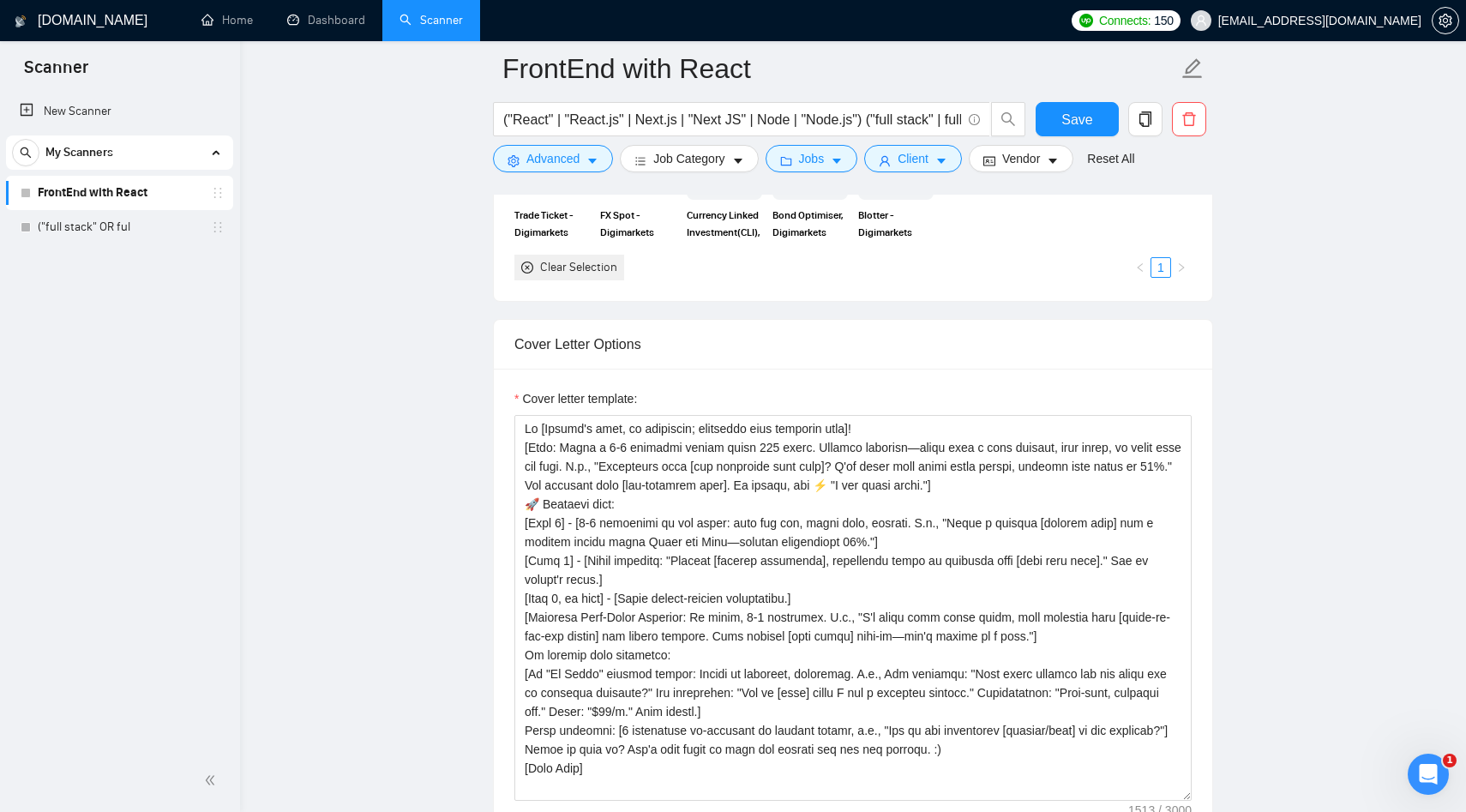
click at [438, 602] on main "FrontEnd with React ("React" | "React.js" | Next.js | "Next JS" | Node | "Node.…" at bounding box center [853, 634] width 1172 height 4627
click at [982, 501] on textarea "Cover letter template:" at bounding box center [853, 608] width 678 height 386
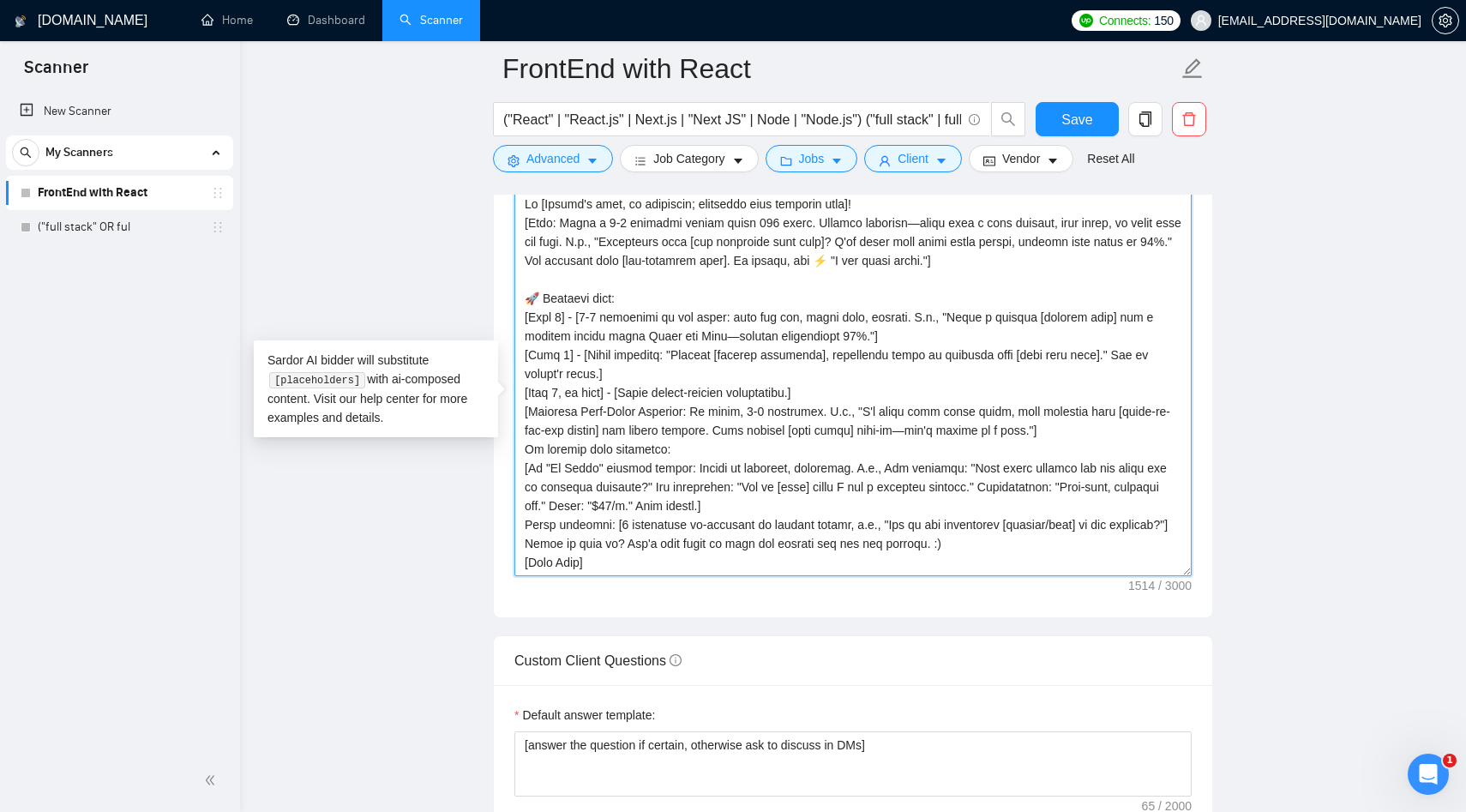
scroll to position [1958, 0]
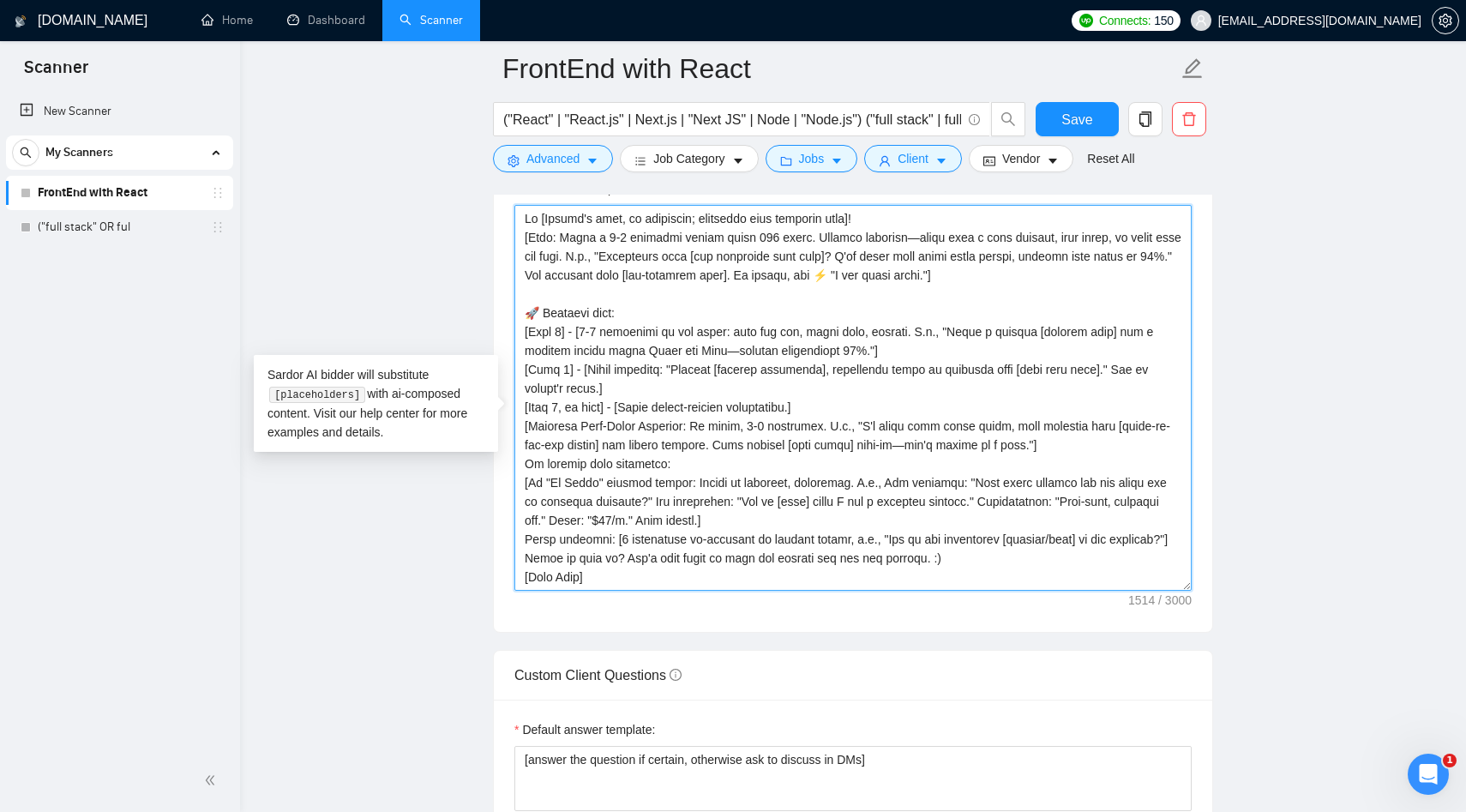
click at [676, 443] on textarea "Cover letter template:" at bounding box center [853, 398] width 678 height 386
click at [1039, 449] on textarea "Cover letter template:" at bounding box center [853, 398] width 678 height 386
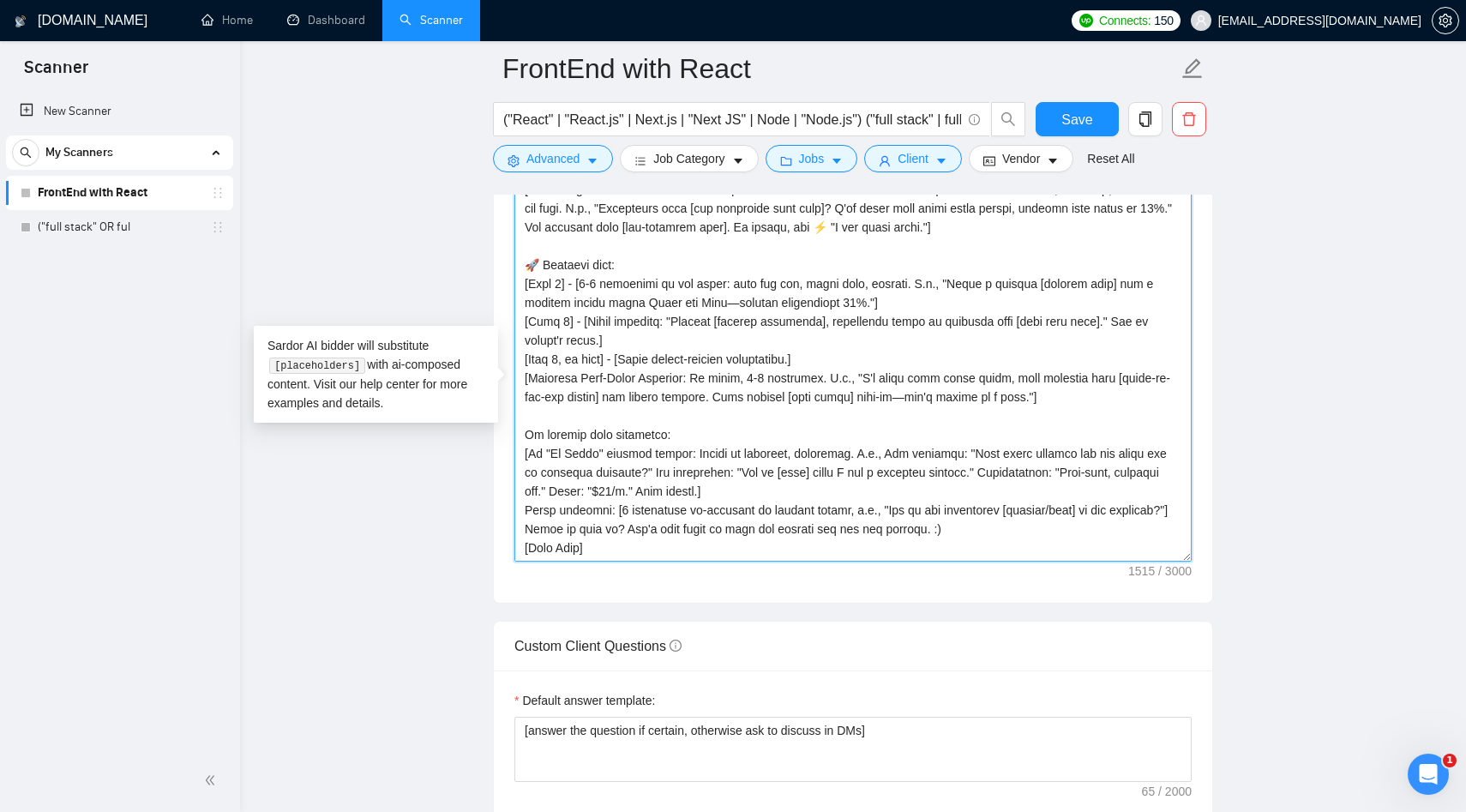
scroll to position [1995, 0]
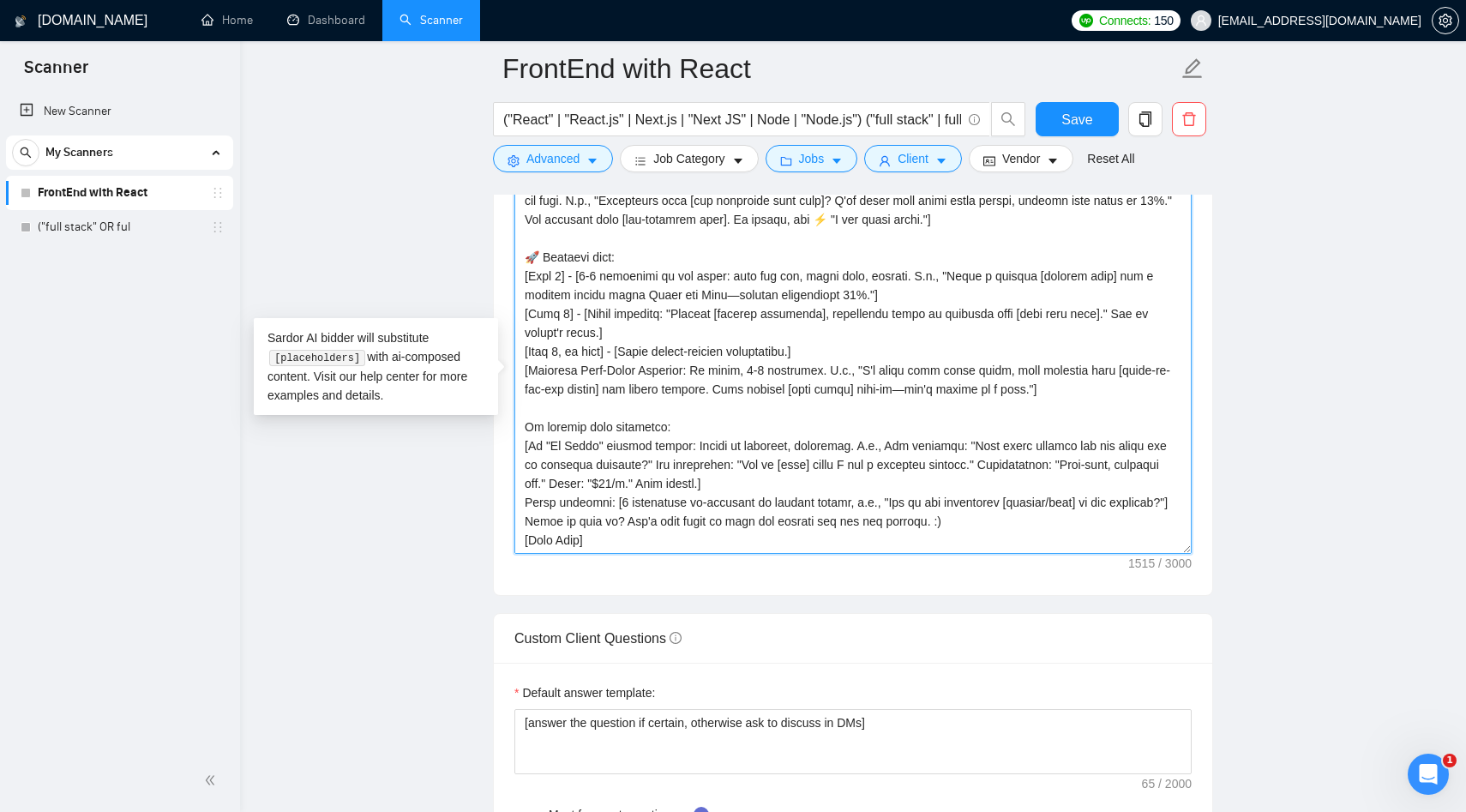
click at [727, 479] on textarea "Cover letter template:" at bounding box center [853, 361] width 678 height 386
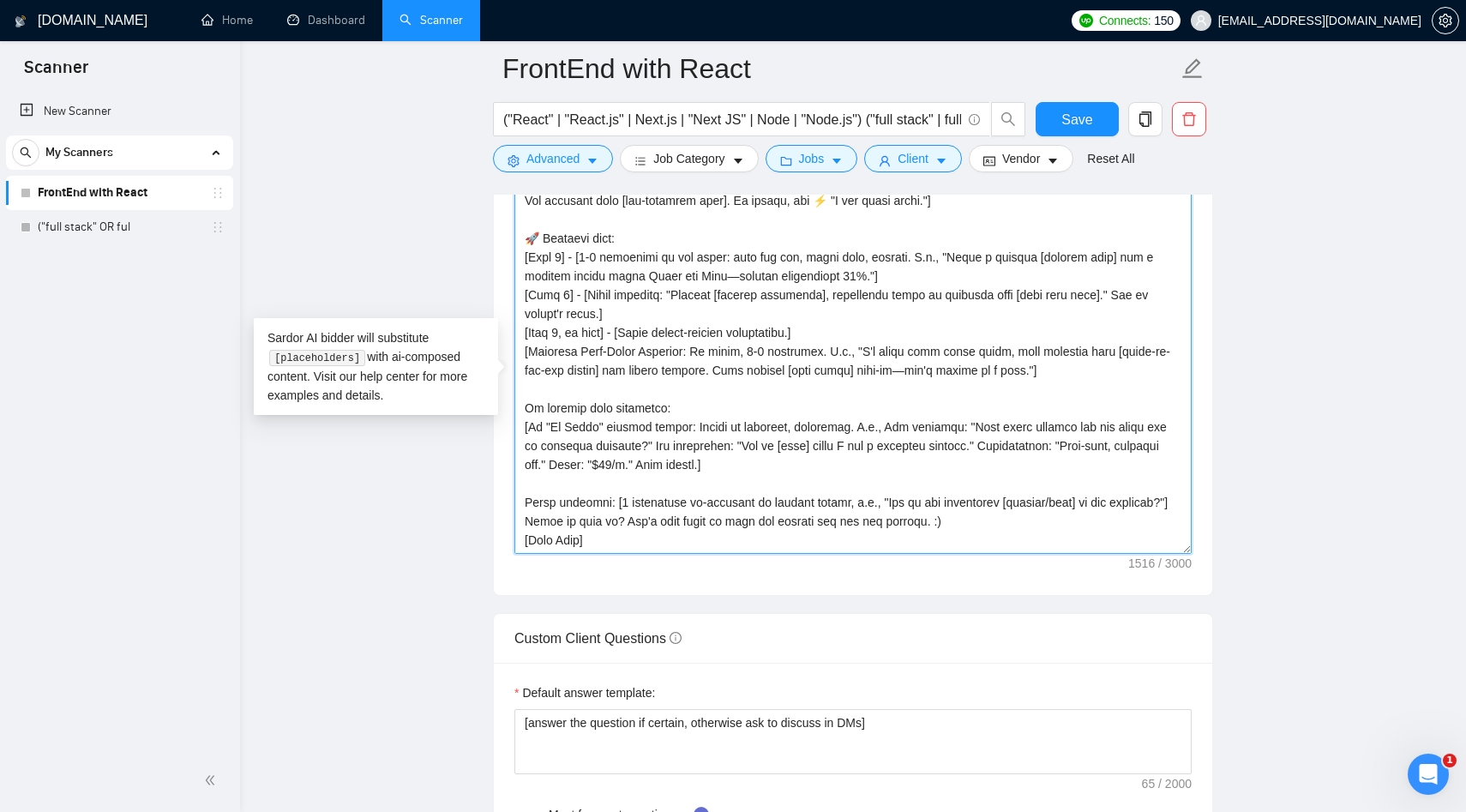
scroll to position [56, 0]
click at [706, 506] on textarea "Cover letter template:" at bounding box center [853, 361] width 678 height 386
click at [716, 472] on textarea "Cover letter template:" at bounding box center [853, 361] width 678 height 386
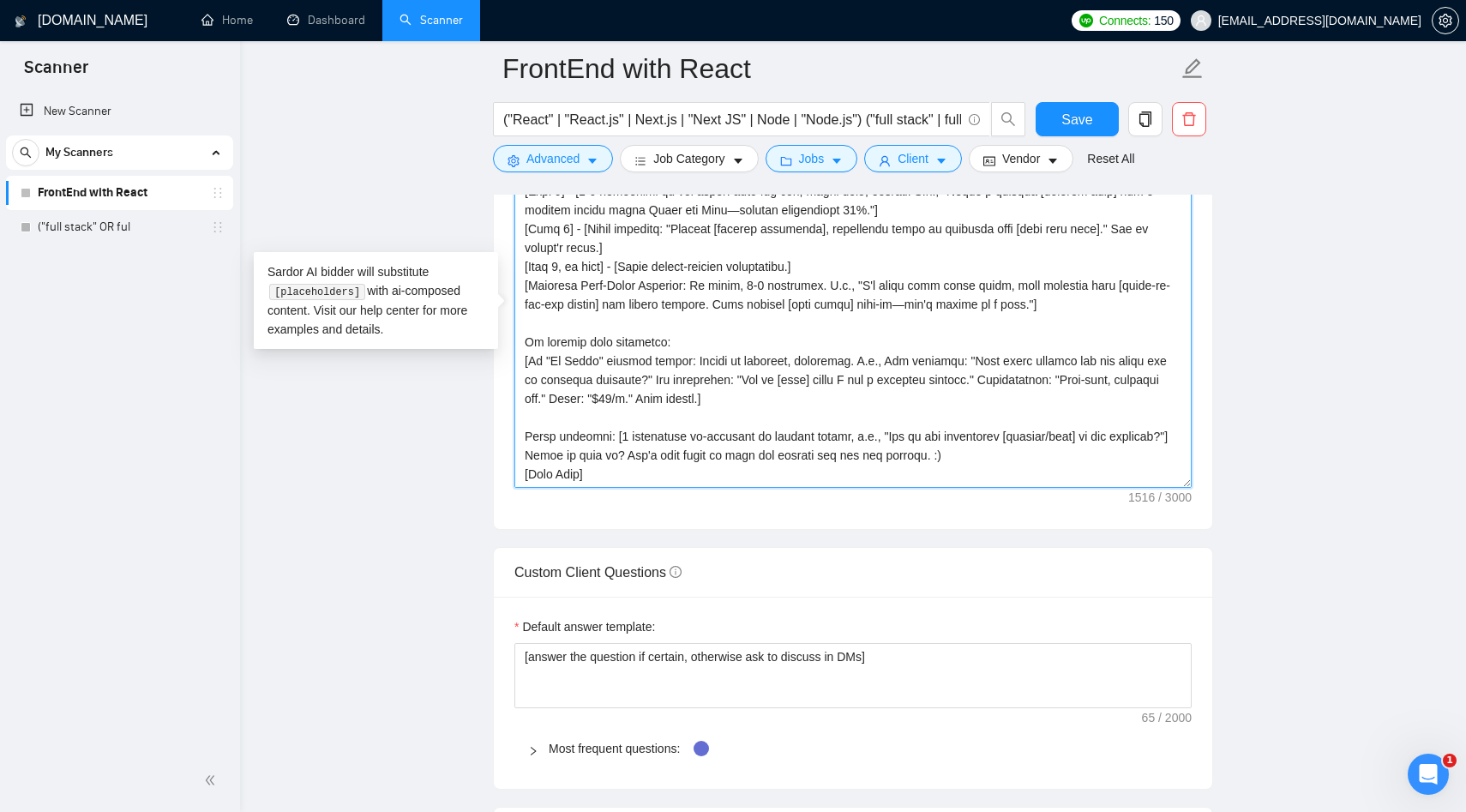
scroll to position [2090, 0]
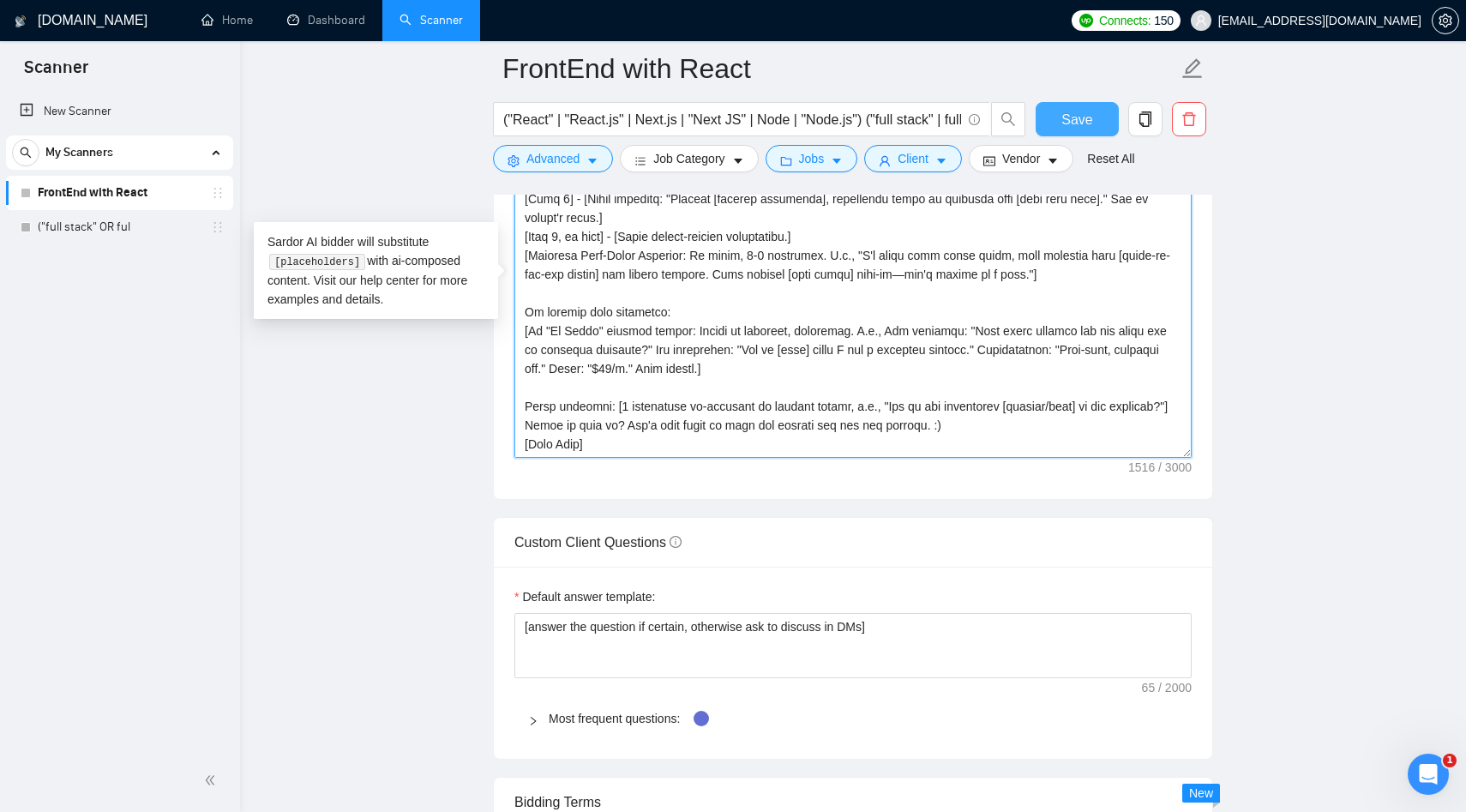
type textarea "Hi [Client's name, if mentioned; otherwise omit greeting line]! [Hook: Craft a …"
click at [1079, 125] on span "Save" at bounding box center [1077, 119] width 31 height 21
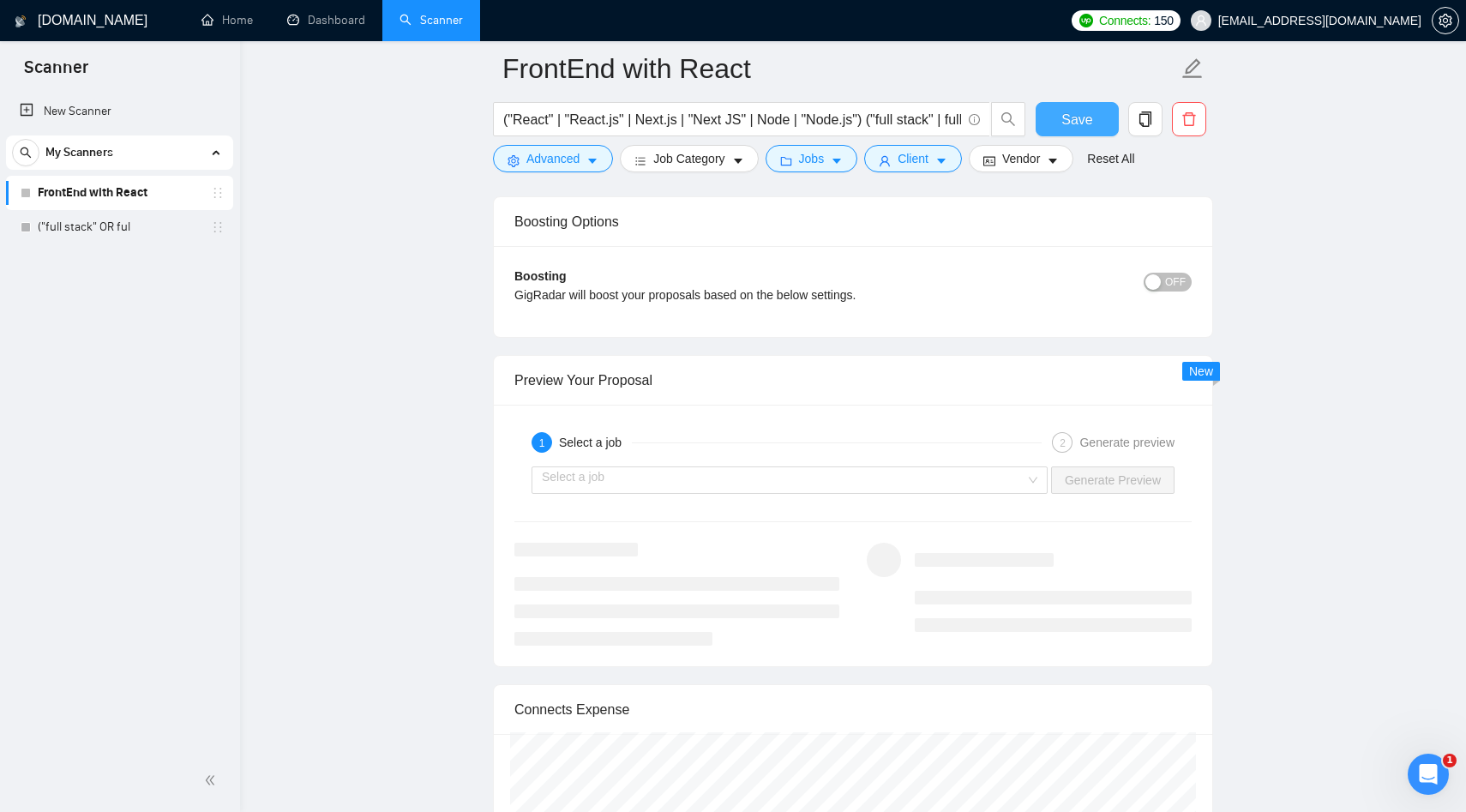
scroll to position [3080, 0]
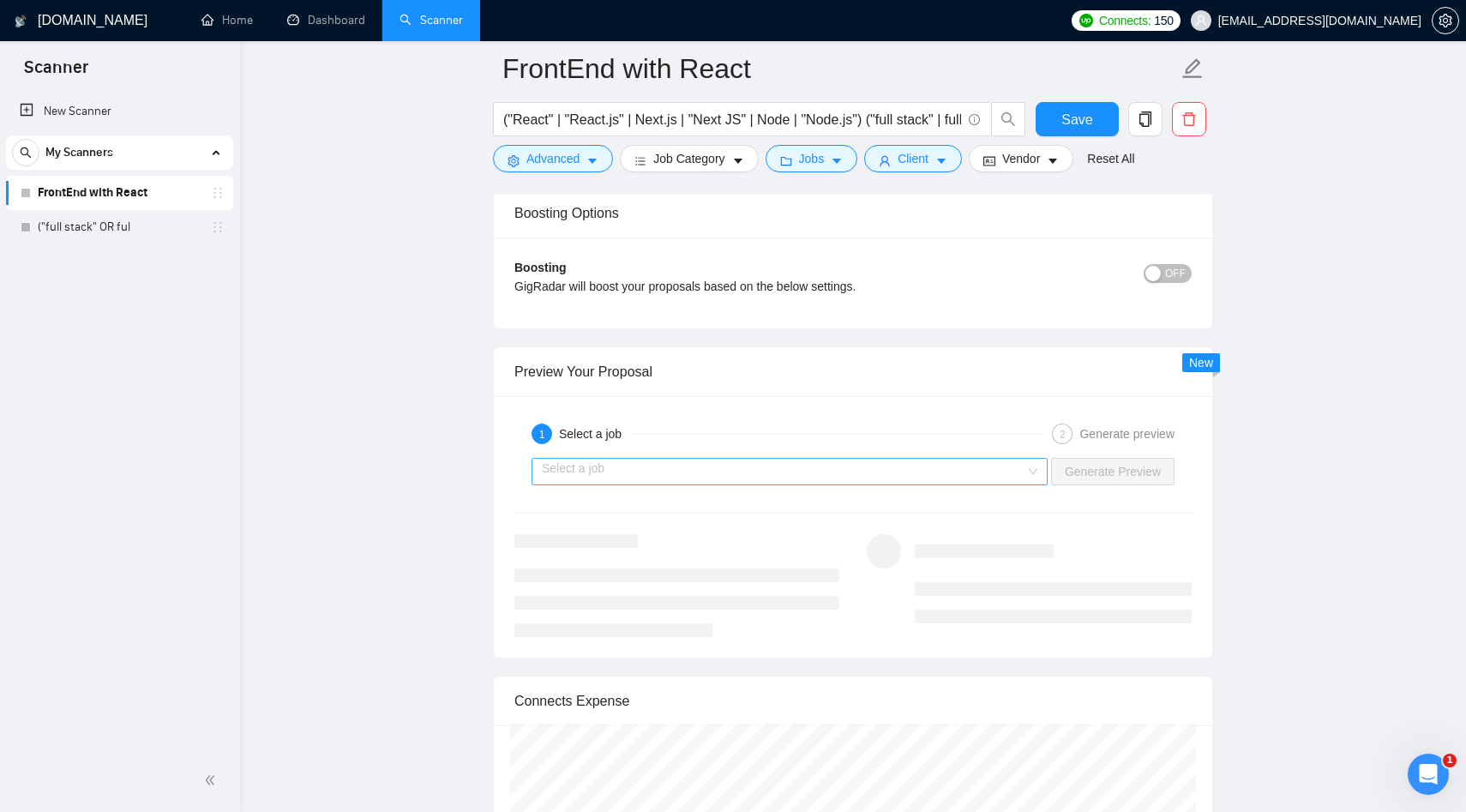
click at [691, 484] on input "search" at bounding box center [784, 471] width 484 height 26
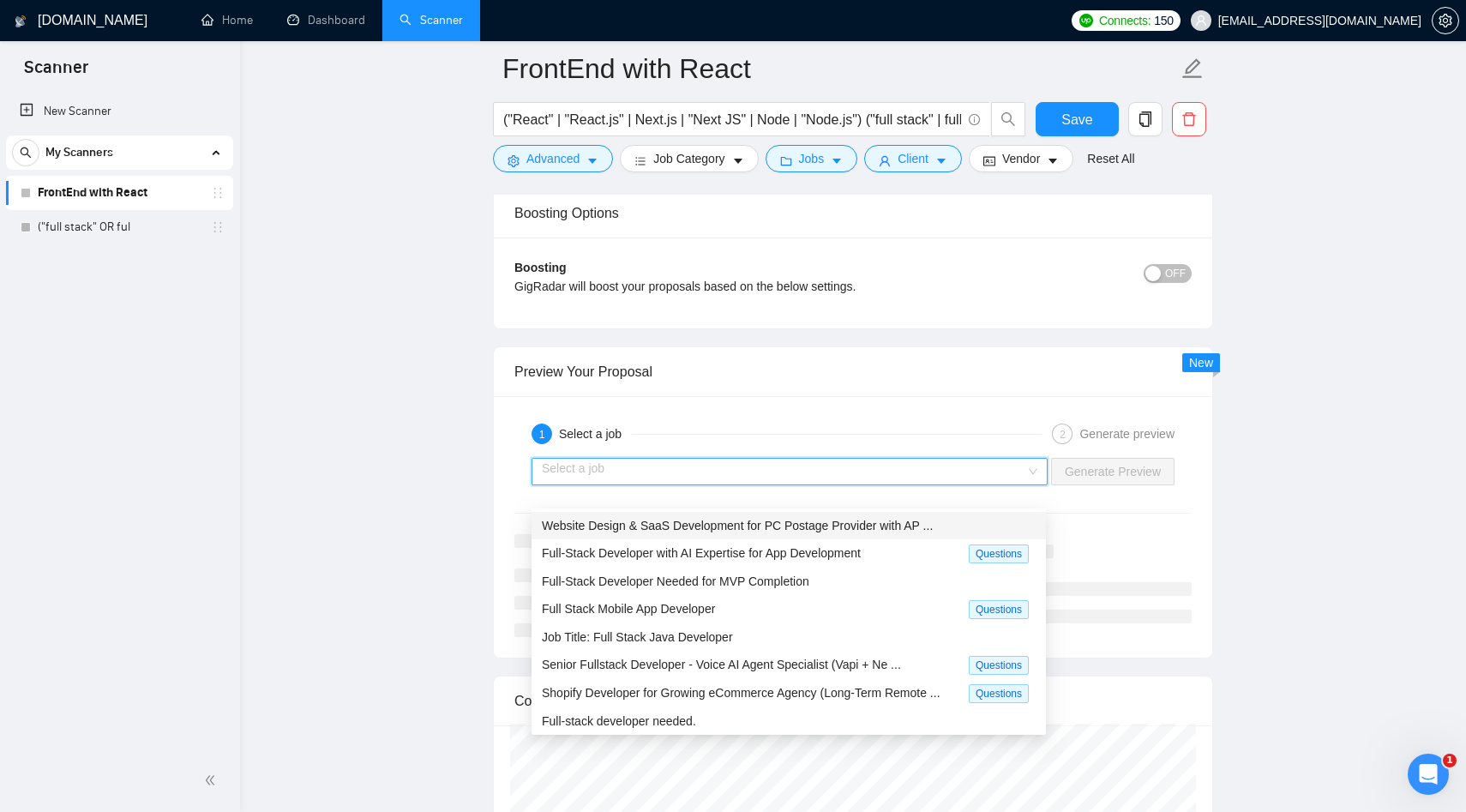
click at [637, 529] on span "Website Design & SaaS Development for PC Postage Provider with AP ..." at bounding box center [738, 526] width 391 height 14
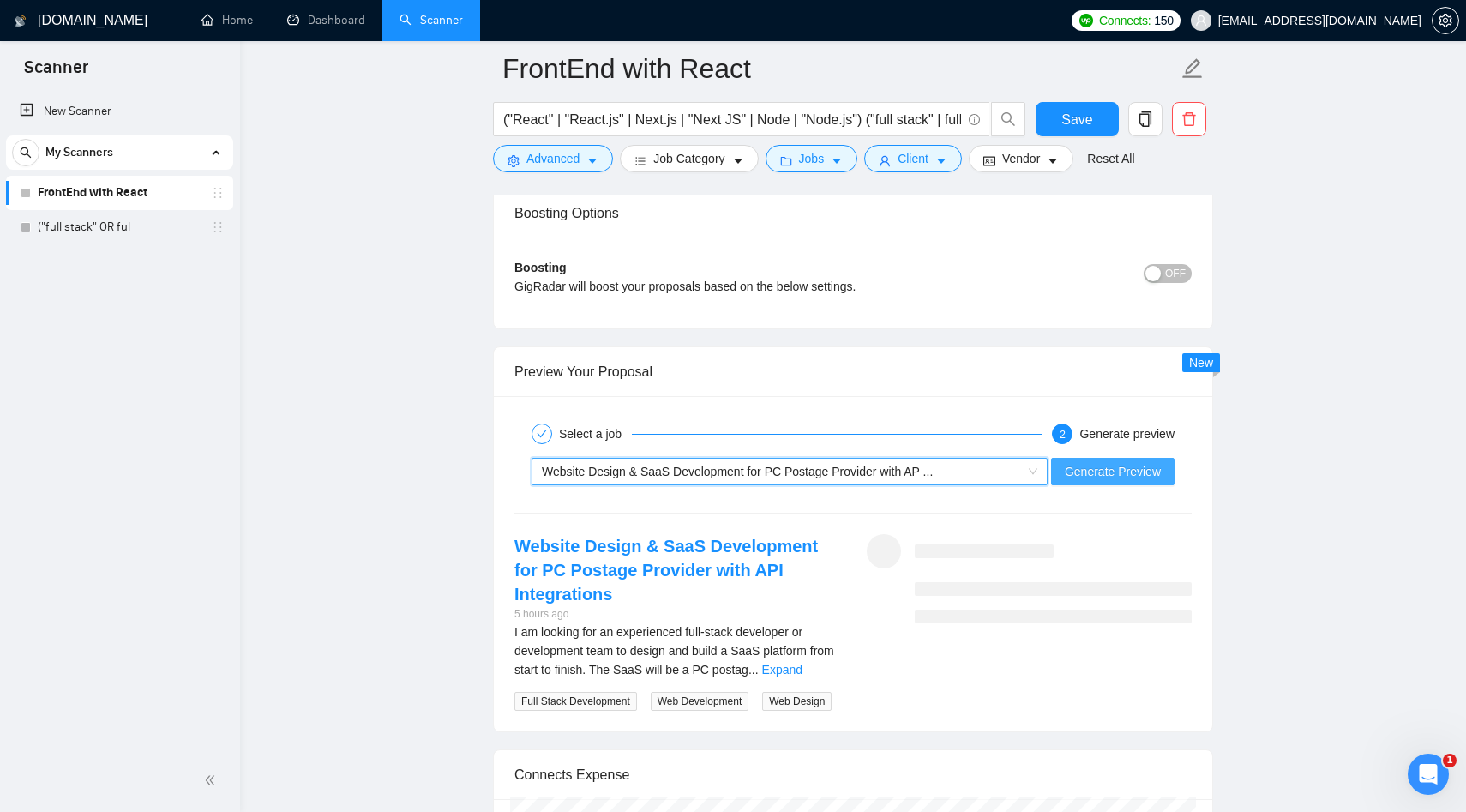
click at [1111, 481] on span "Generate Preview" at bounding box center [1113, 470] width 96 height 18
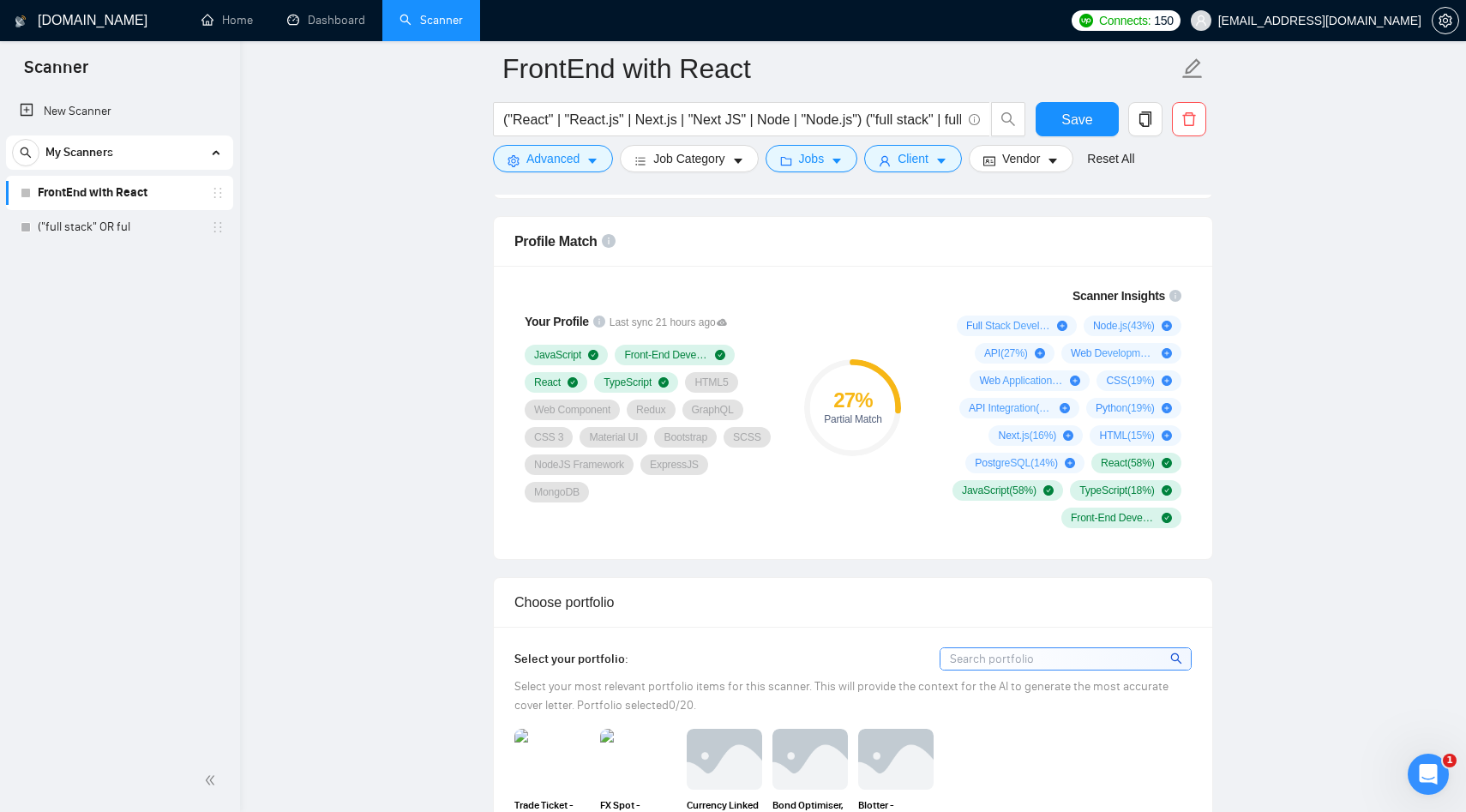
scroll to position [1146, 0]
